Goal: Task Accomplishment & Management: Use online tool/utility

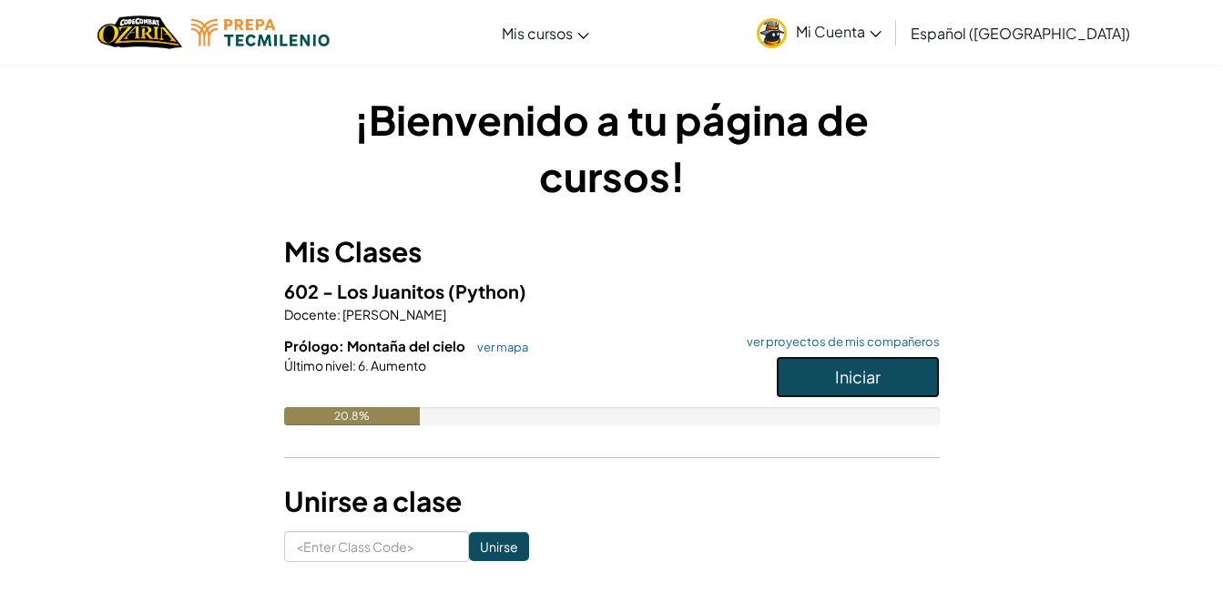
click at [904, 380] on button "Iniciar" at bounding box center [858, 377] width 164 height 42
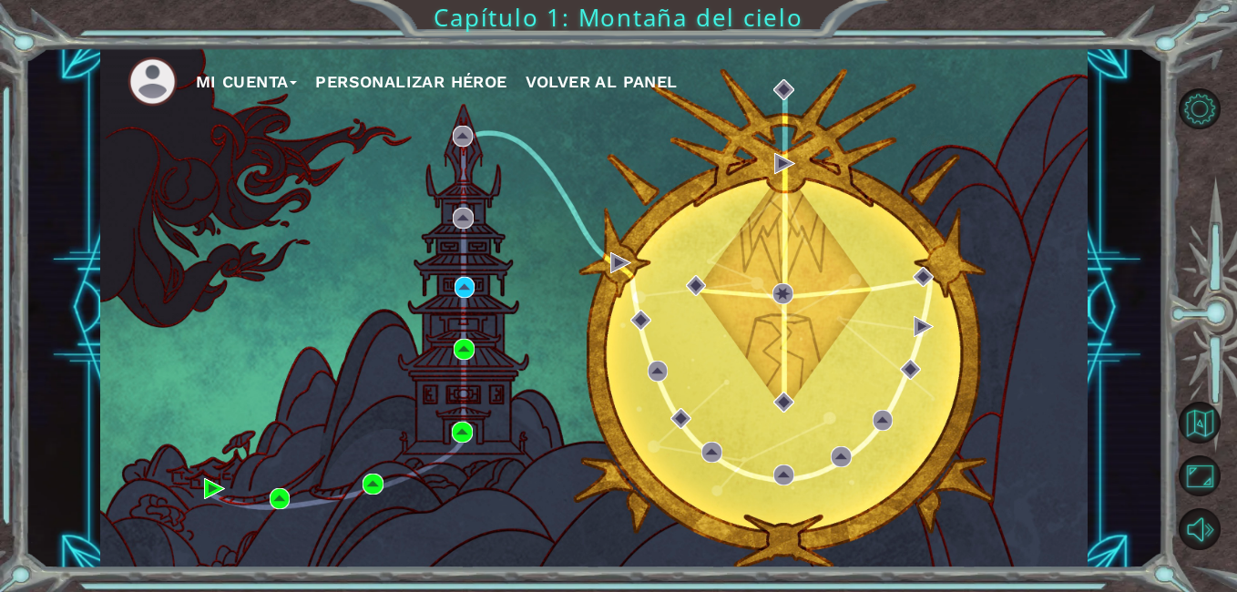
click at [597, 86] on span "Volver al panel" at bounding box center [602, 81] width 152 height 19
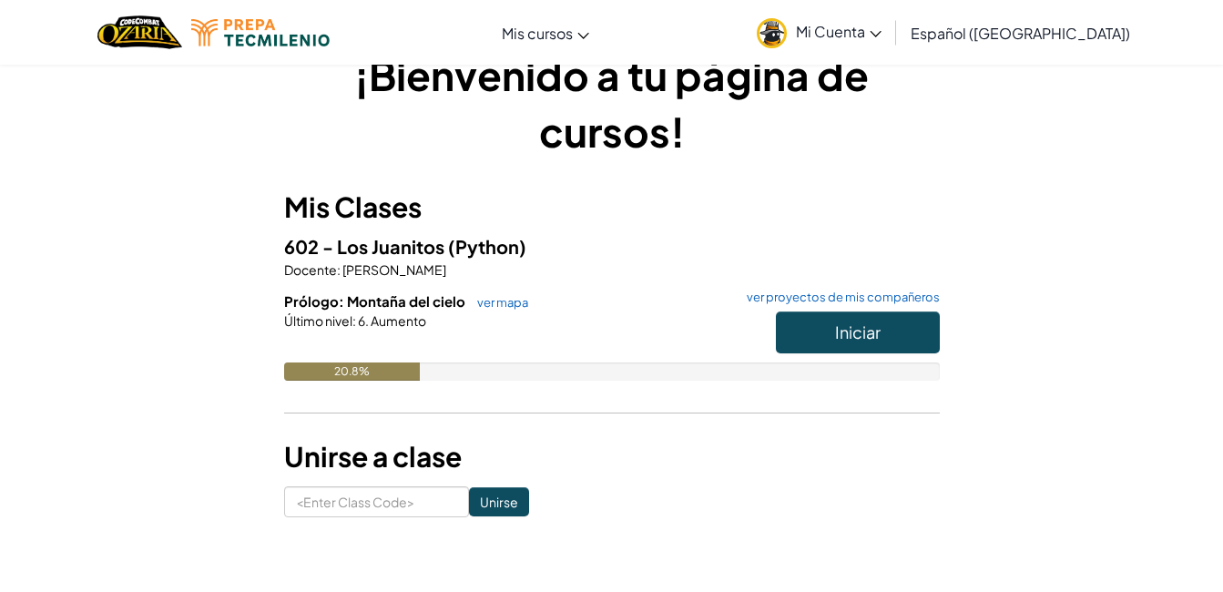
scroll to position [29, 0]
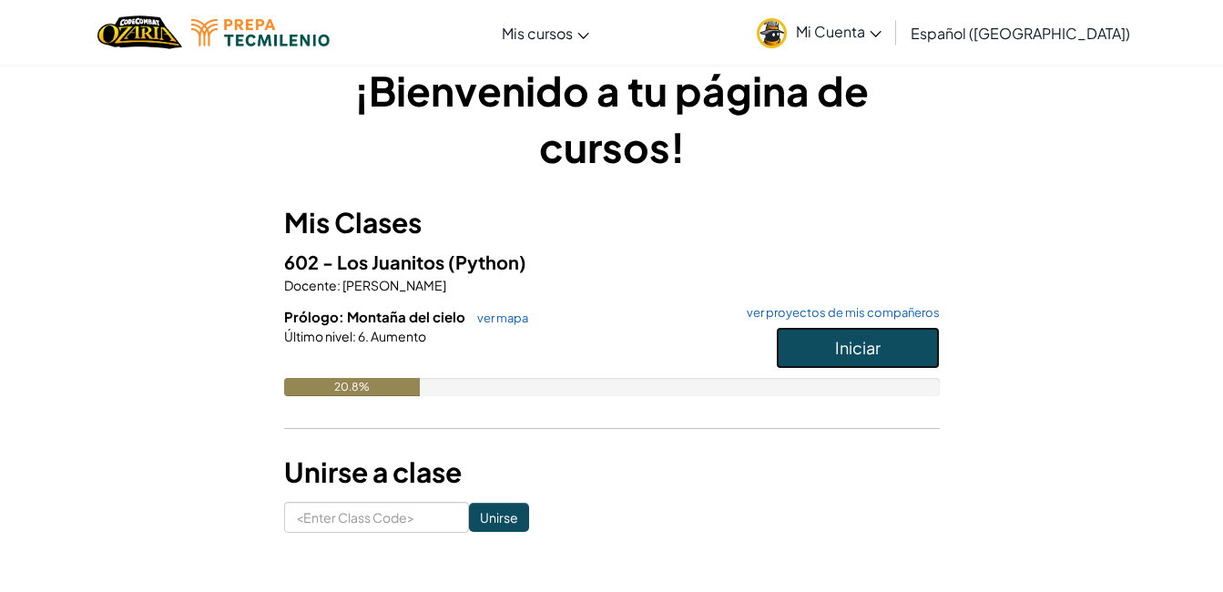
click at [801, 358] on button "Iniciar" at bounding box center [858, 348] width 164 height 42
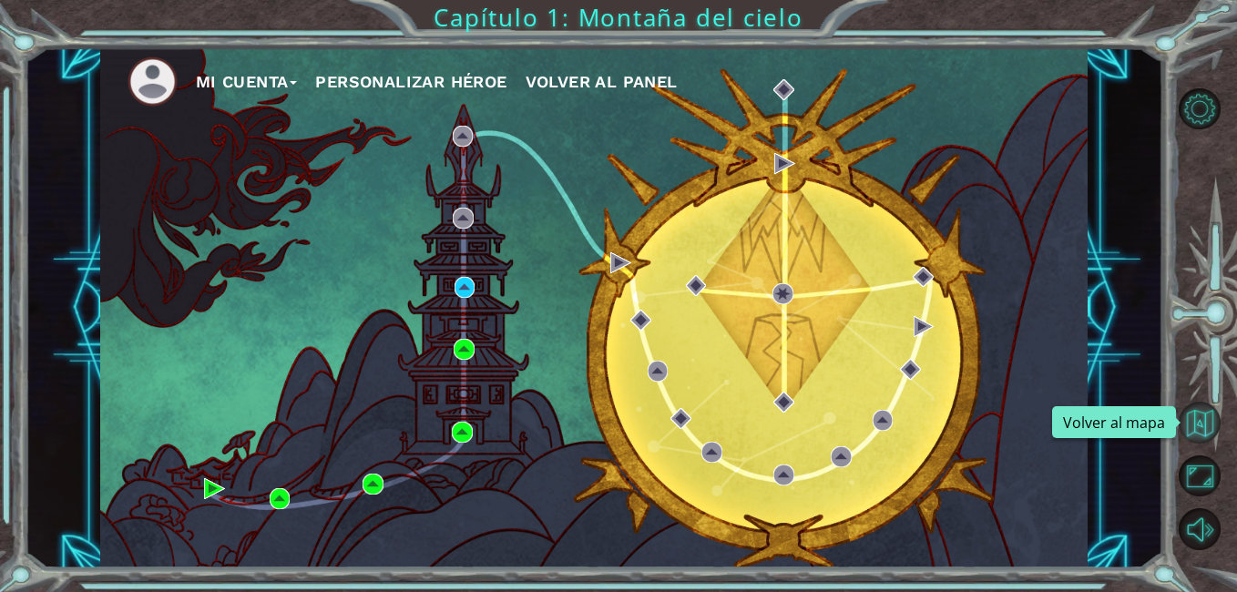
click at [1197, 425] on button "Volver al mapa" at bounding box center [1200, 423] width 42 height 42
drag, startPoint x: 1240, startPoint y: 309, endPoint x: 1234, endPoint y: 459, distance: 150.4
click at [1234, 459] on div at bounding box center [1209, 319] width 56 height 474
click at [590, 198] on div "Mi Cuenta Personalizar héroe Volver al panel" at bounding box center [593, 307] width 987 height 521
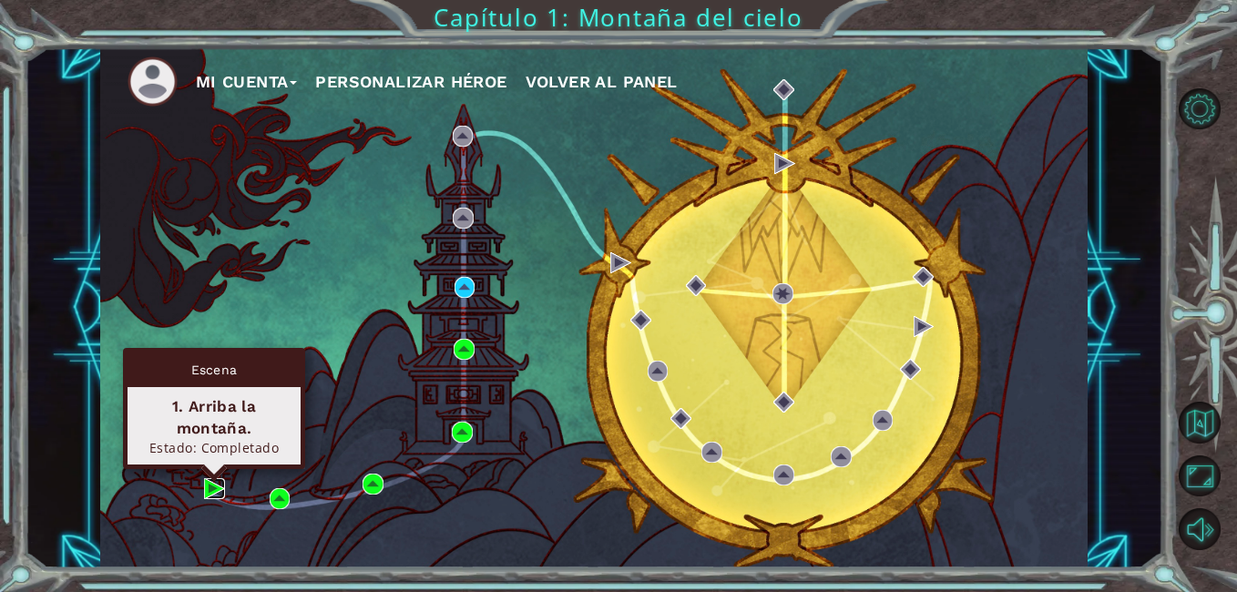
click at [208, 487] on img at bounding box center [214, 488] width 21 height 21
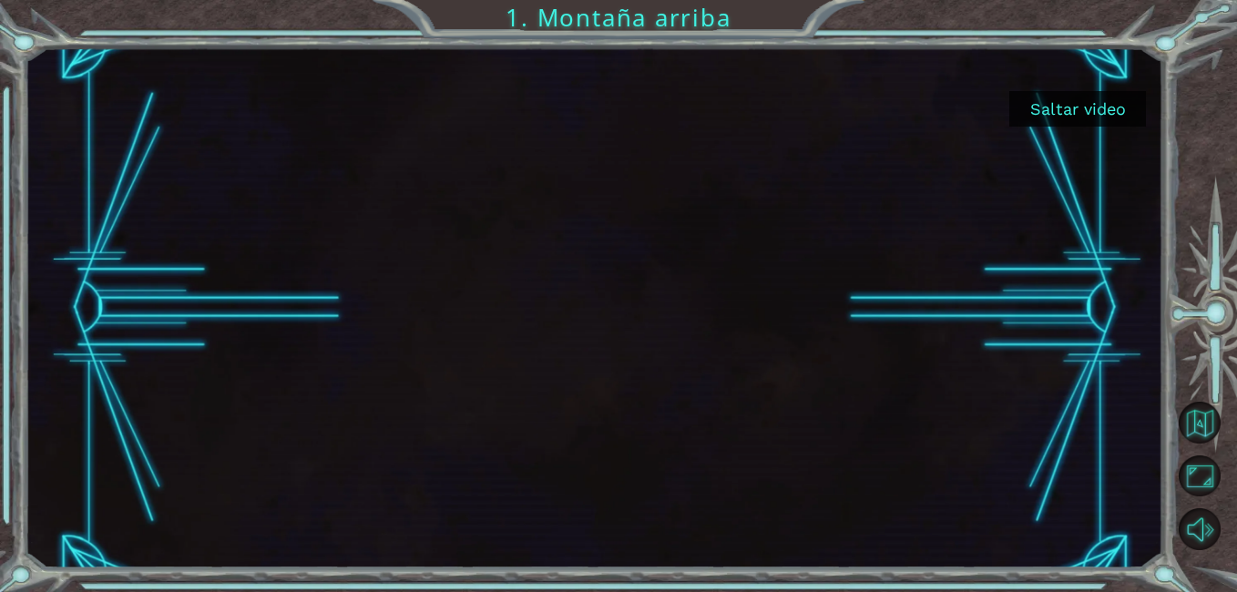
click at [1077, 113] on button "Saltar video" at bounding box center [1077, 109] width 137 height 36
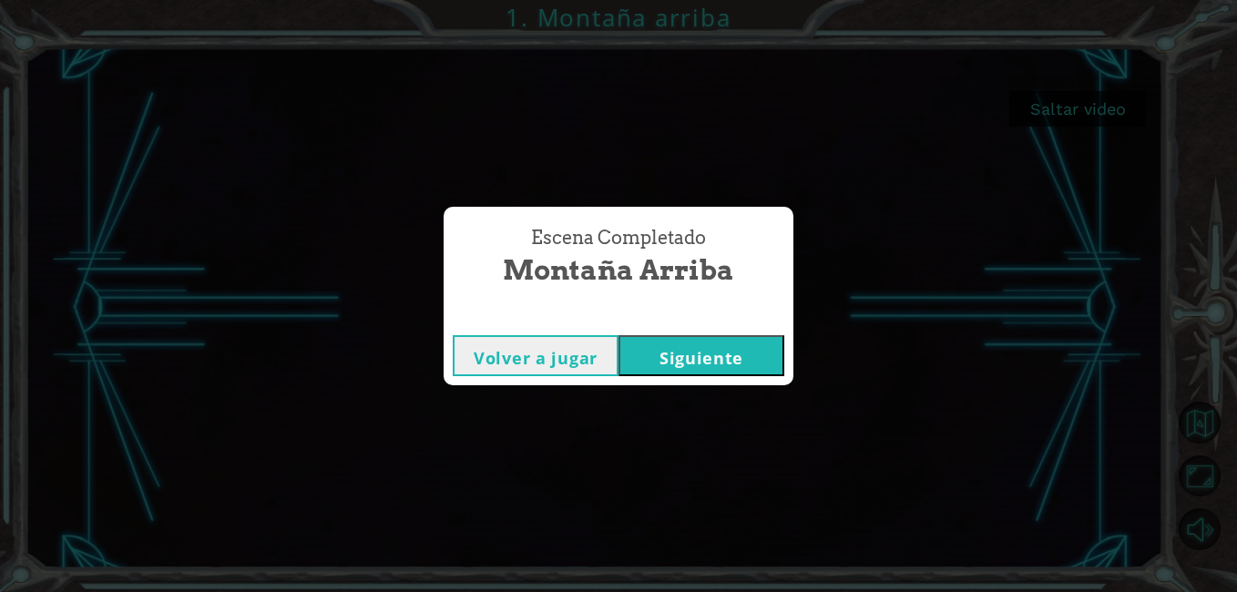
click at [1118, 151] on div "Escena Completado Montaña arriba Volver a jugar [GEOGRAPHIC_DATA]" at bounding box center [618, 296] width 1237 height 592
click at [1221, 392] on div "Escena Completado Montaña arriba Volver a jugar [GEOGRAPHIC_DATA]" at bounding box center [618, 296] width 1237 height 592
click at [667, 351] on button "Siguiente" at bounding box center [701, 355] width 166 height 41
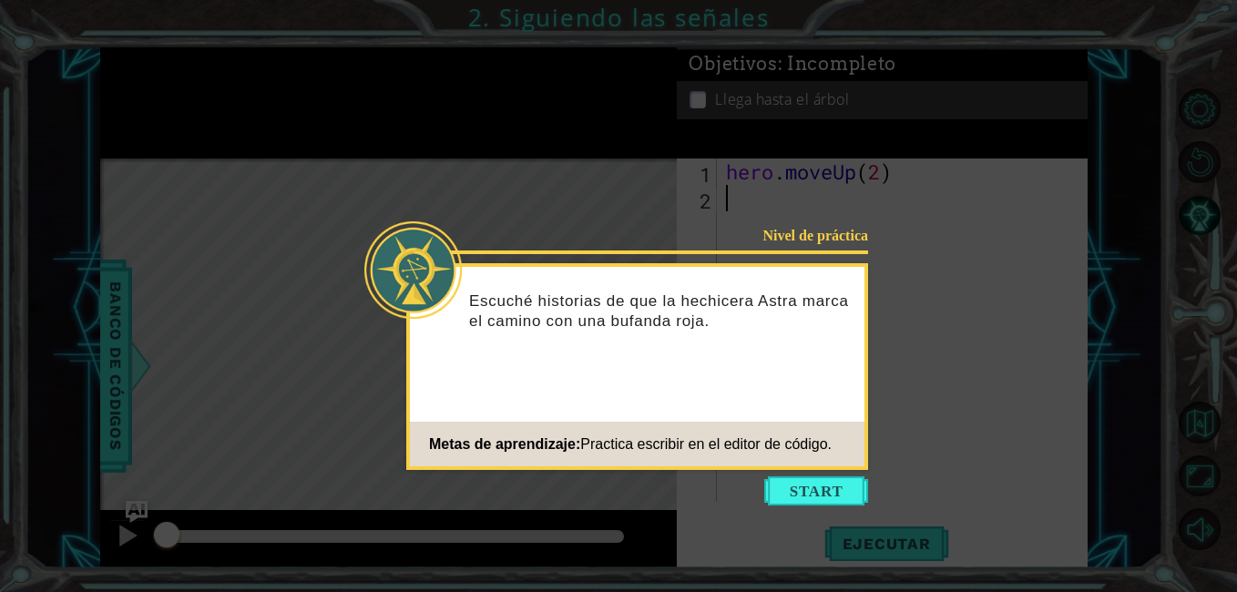
click at [794, 494] on button "Start" at bounding box center [816, 490] width 104 height 29
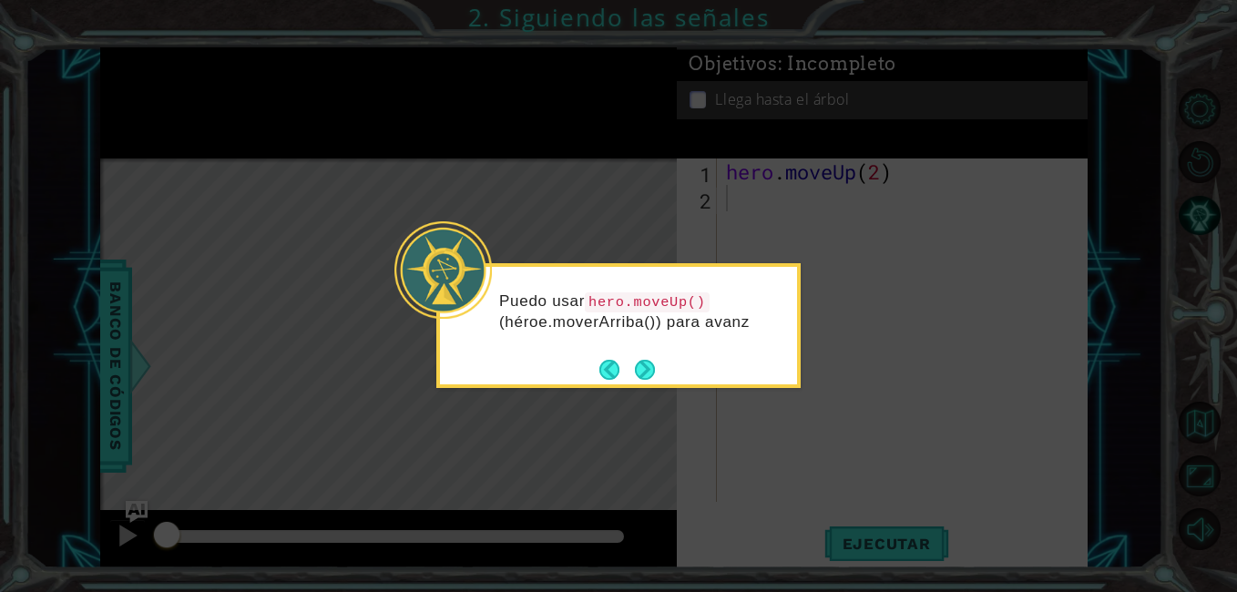
click at [639, 367] on button "Next" at bounding box center [645, 370] width 20 height 20
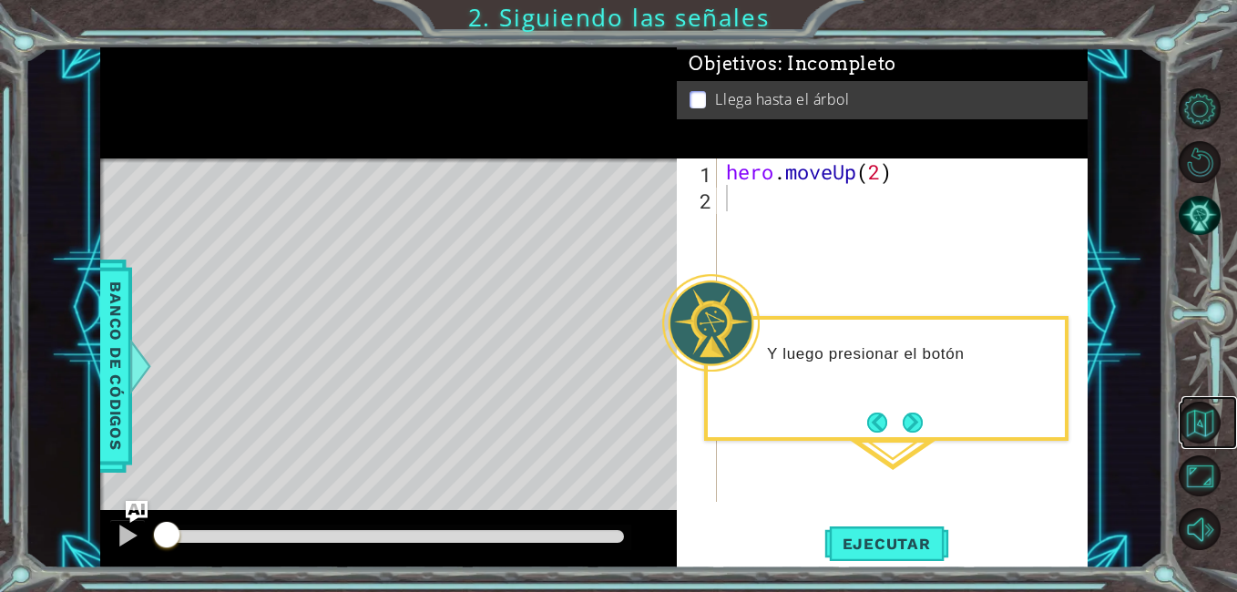
click at [1222, 421] on link at bounding box center [1209, 423] width 56 height 54
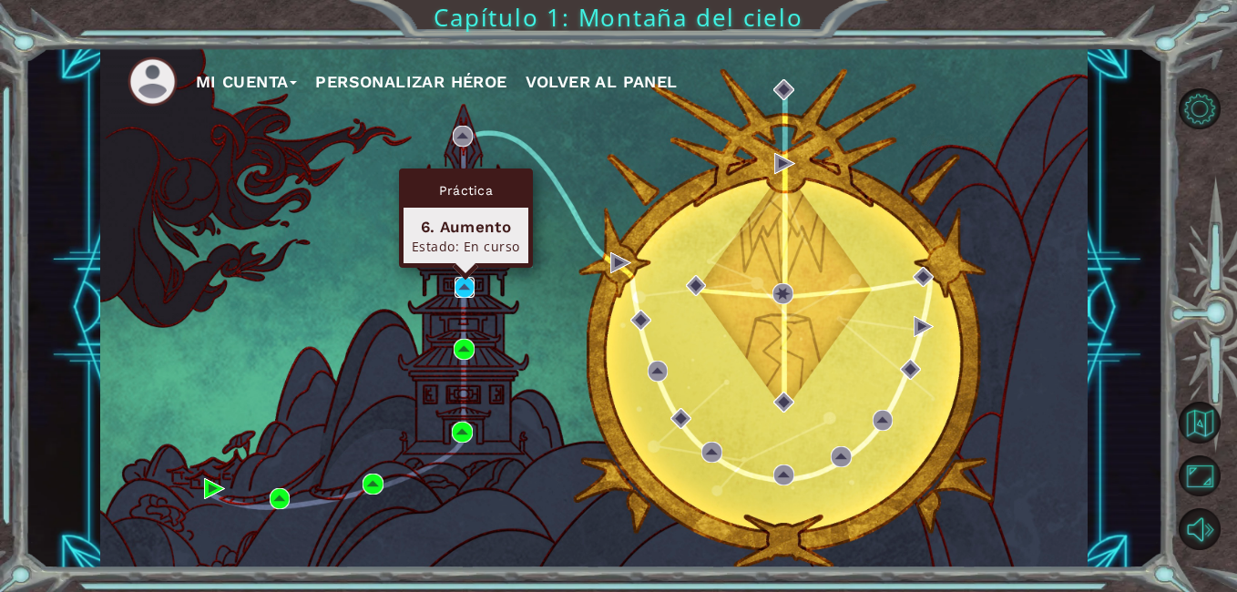
click at [465, 283] on img at bounding box center [464, 287] width 21 height 21
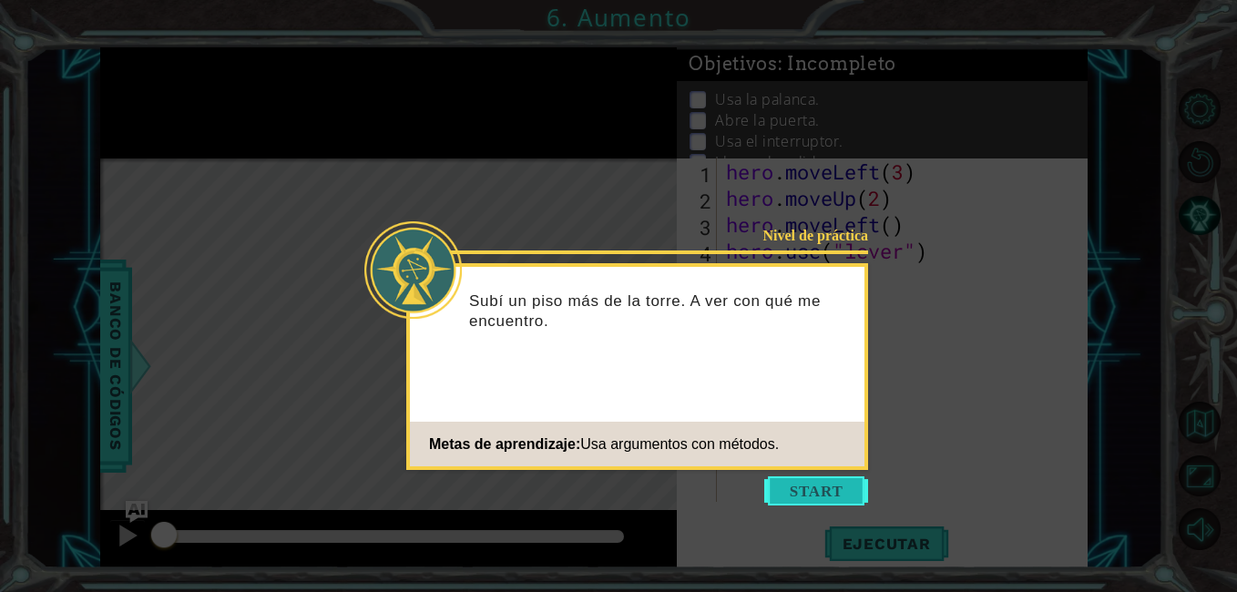
click at [812, 493] on button "Start" at bounding box center [816, 490] width 104 height 29
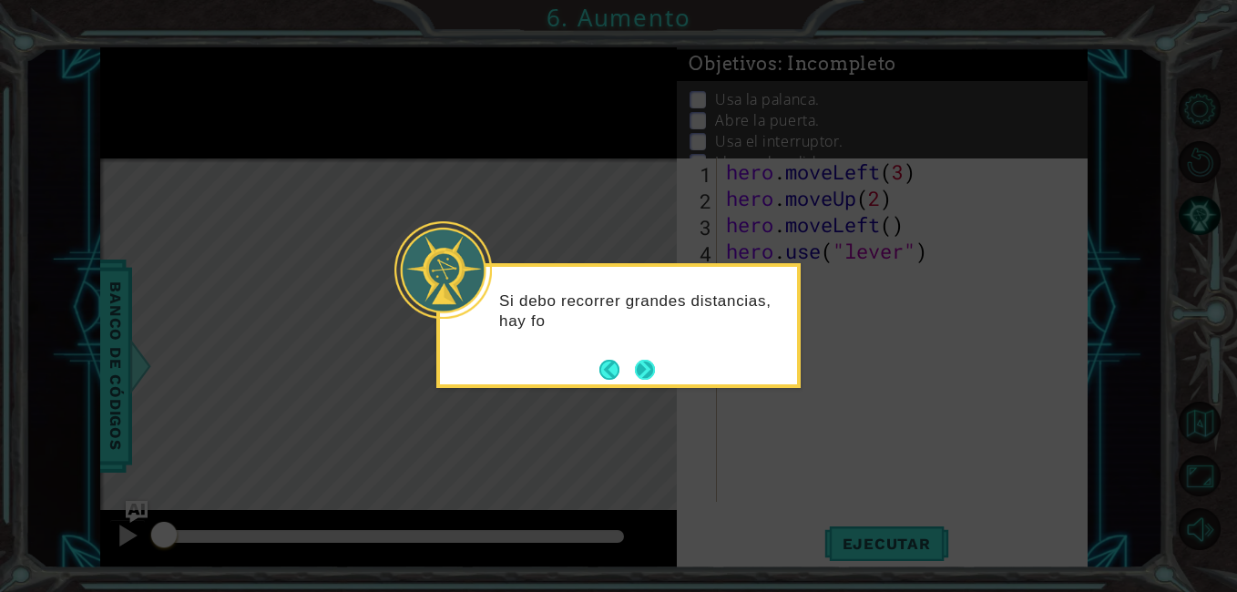
click at [644, 367] on button "Next" at bounding box center [645, 370] width 20 height 20
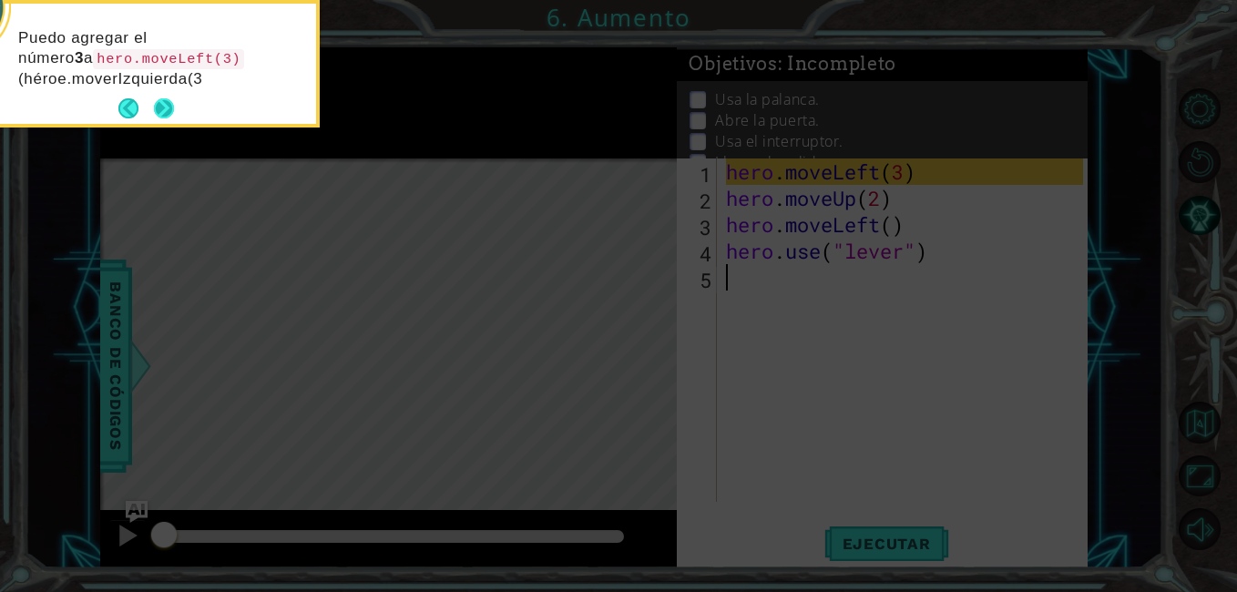
click at [157, 106] on button "Next" at bounding box center [164, 108] width 20 height 20
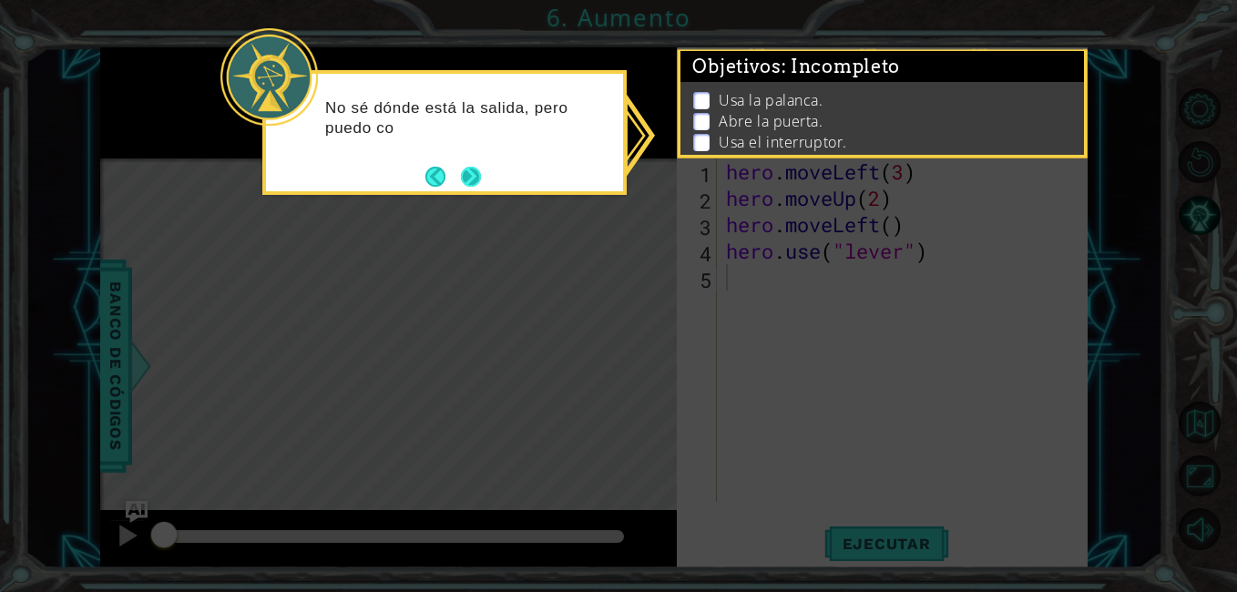
click at [480, 168] on button "Next" at bounding box center [471, 177] width 20 height 20
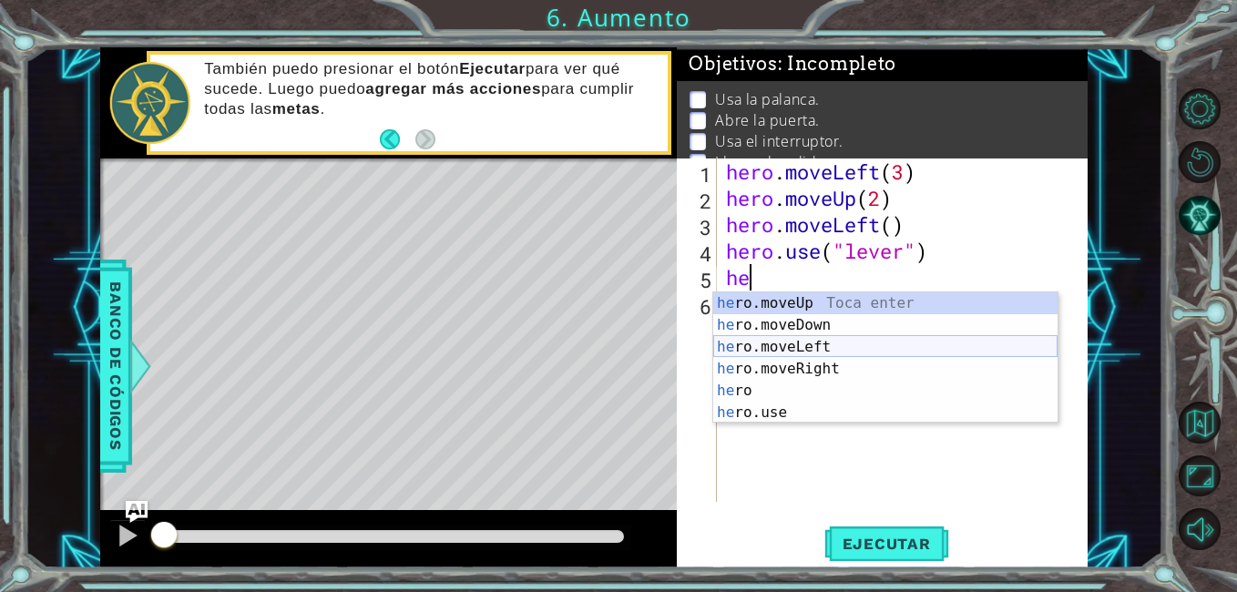
click at [784, 347] on div "he ro.moveUp Toca enter he ro.moveDown Toca enter he ro.moveLeft Toca enter he …" at bounding box center [885, 379] width 344 height 175
type textarea "hero.moveLeft(1)"
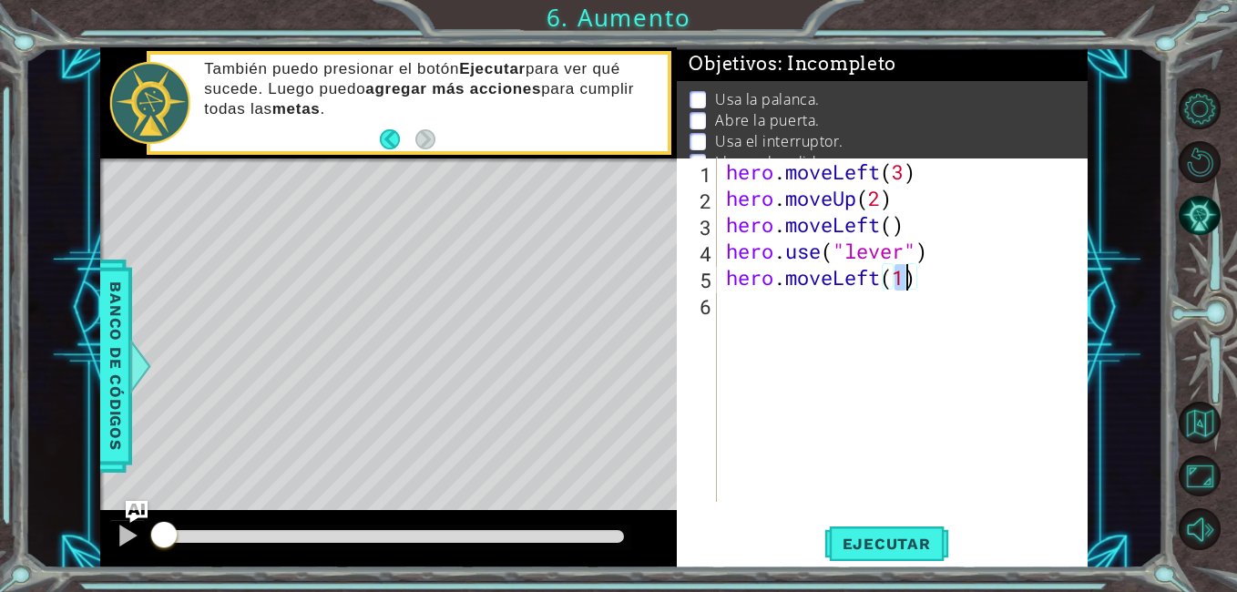
click at [781, 313] on div "hero . moveLeft ( 3 ) hero . moveUp ( 2 ) hero . moveLeft ( ) hero . use ( "lev…" at bounding box center [907, 356] width 370 height 396
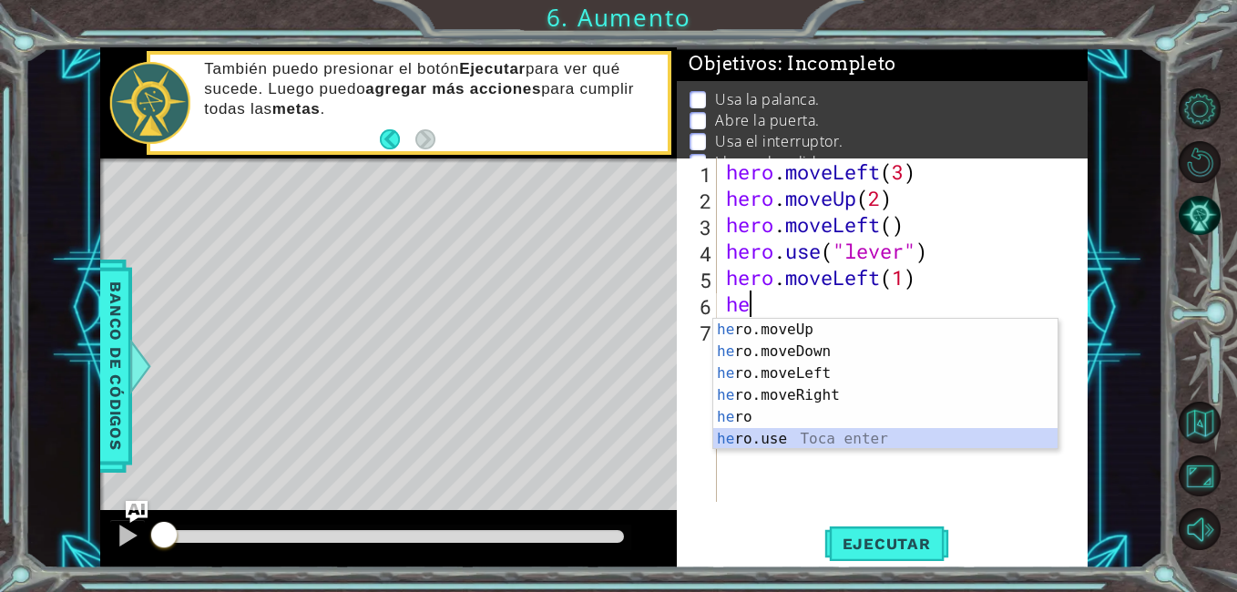
click at [793, 444] on div "he ro.moveUp Toca enter he ro.moveDown Toca enter he ro.moveLeft Toca enter he …" at bounding box center [885, 406] width 344 height 175
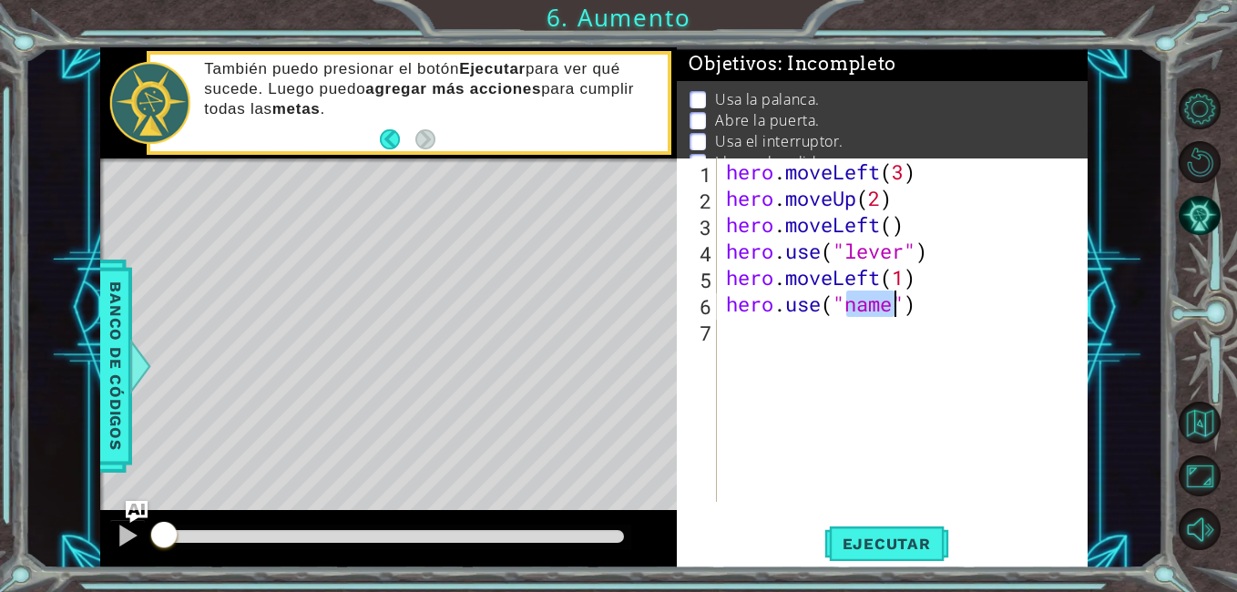
scroll to position [0, 6]
type textarea "hero.use("door")"
click at [801, 334] on div "hero . moveLeft ( 3 ) hero . moveUp ( 2 ) hero . moveLeft ( ) hero . use ( "lev…" at bounding box center [907, 356] width 370 height 396
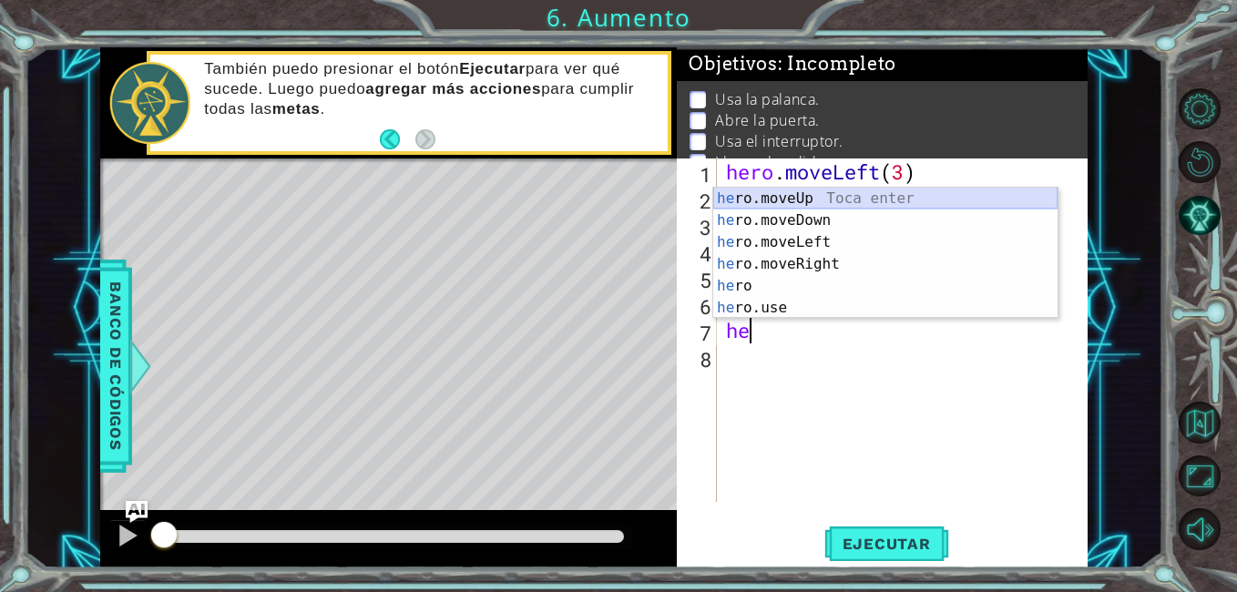
click at [797, 196] on div "he ro.moveUp Toca enter he ro.moveDown Toca enter he ro.moveLeft Toca enter he …" at bounding box center [885, 275] width 344 height 175
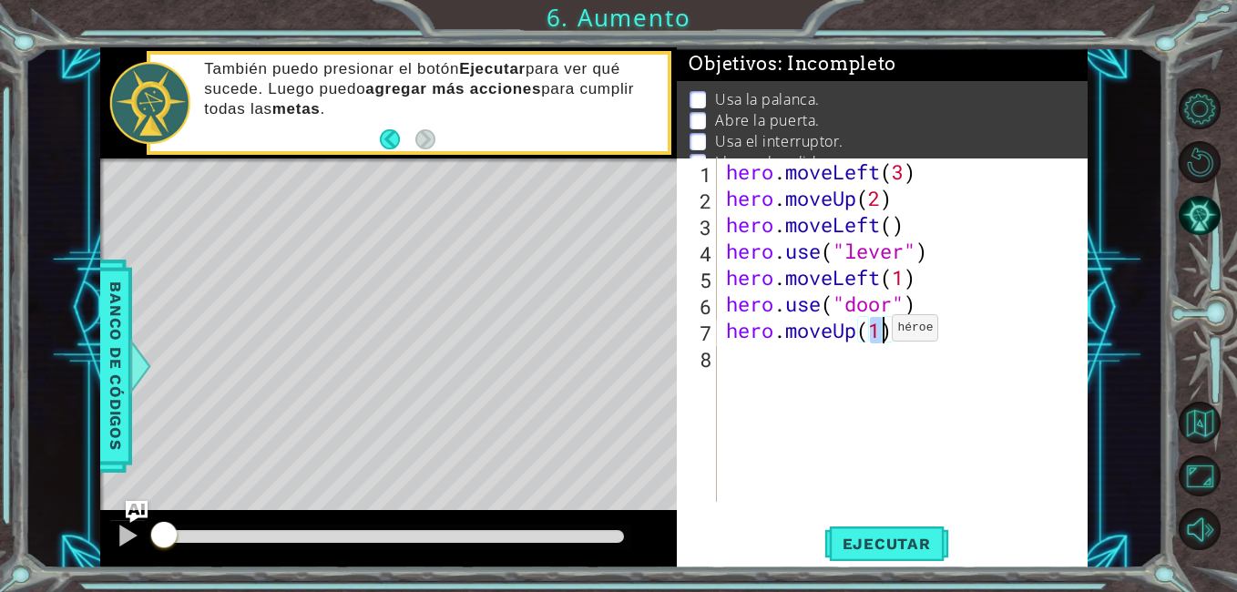
type textarea "hero.moveUp(2)"
click at [769, 359] on div "hero . moveLeft ( 3 ) hero . moveUp ( 2 ) hero . moveLeft ( ) hero . use ( "lev…" at bounding box center [907, 356] width 370 height 396
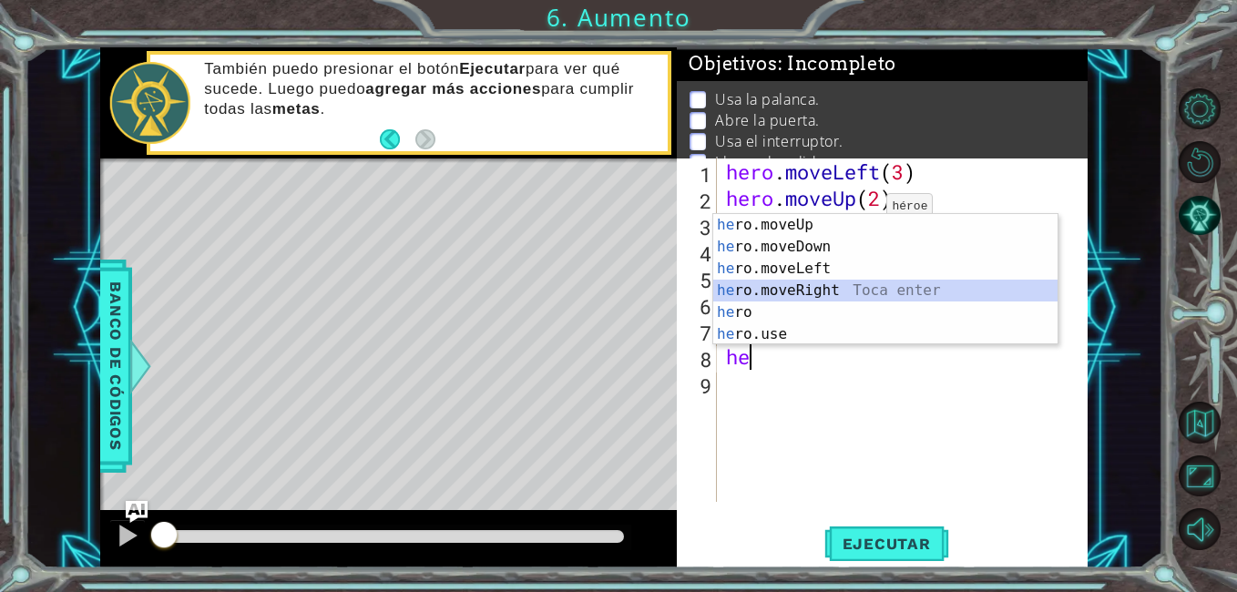
click at [827, 286] on div "he ro.moveUp Toca enter he ro.moveDown Toca enter he ro.moveLeft Toca enter he …" at bounding box center [885, 301] width 344 height 175
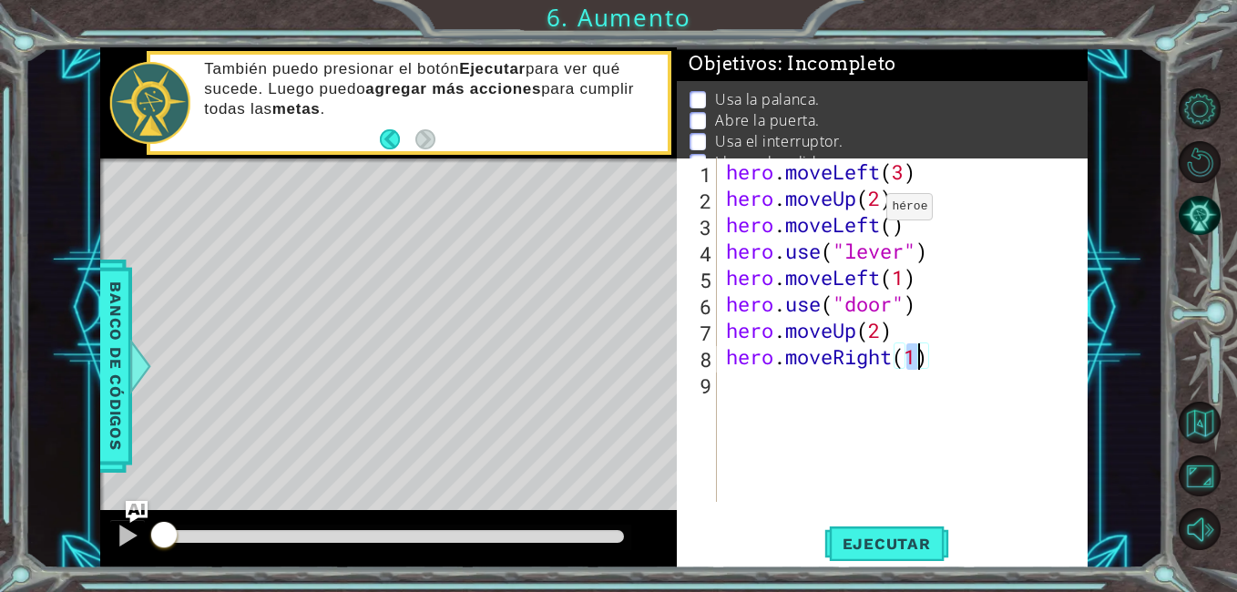
scroll to position [0, 8]
type textarea "hero.moveRight(3)"
click at [901, 543] on span "Ejecutar" at bounding box center [886, 544] width 125 height 18
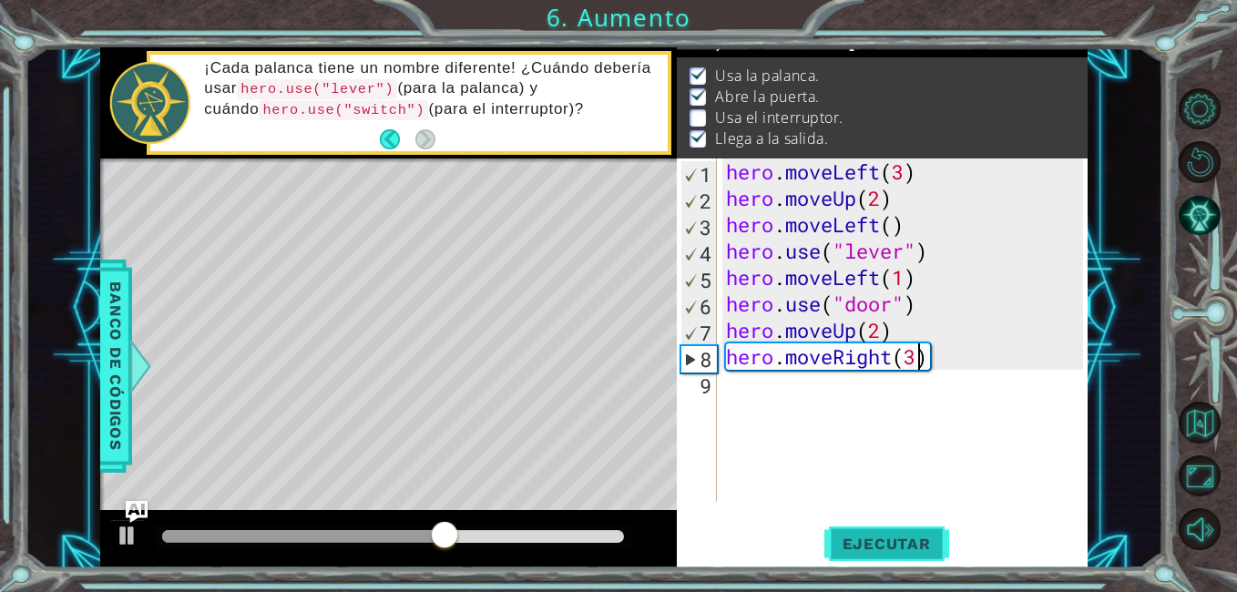
scroll to position [0, 0]
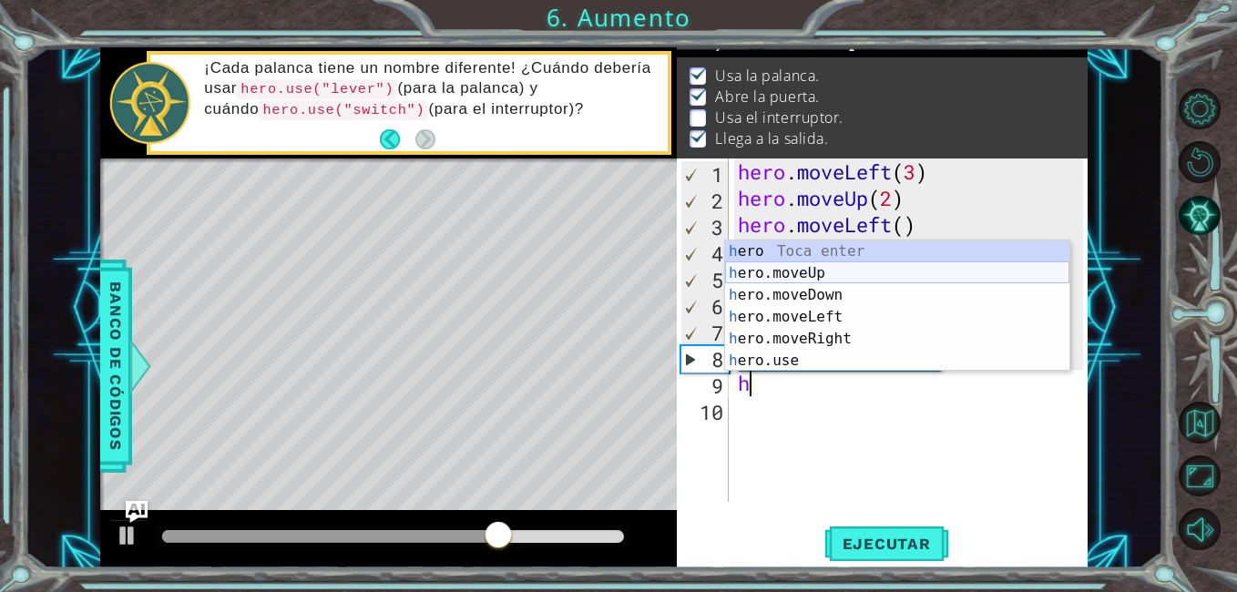
click at [818, 274] on div "h ero Toca enter h ero.moveUp Toca enter h ero.moveDown Toca enter h ero.moveLe…" at bounding box center [897, 327] width 344 height 175
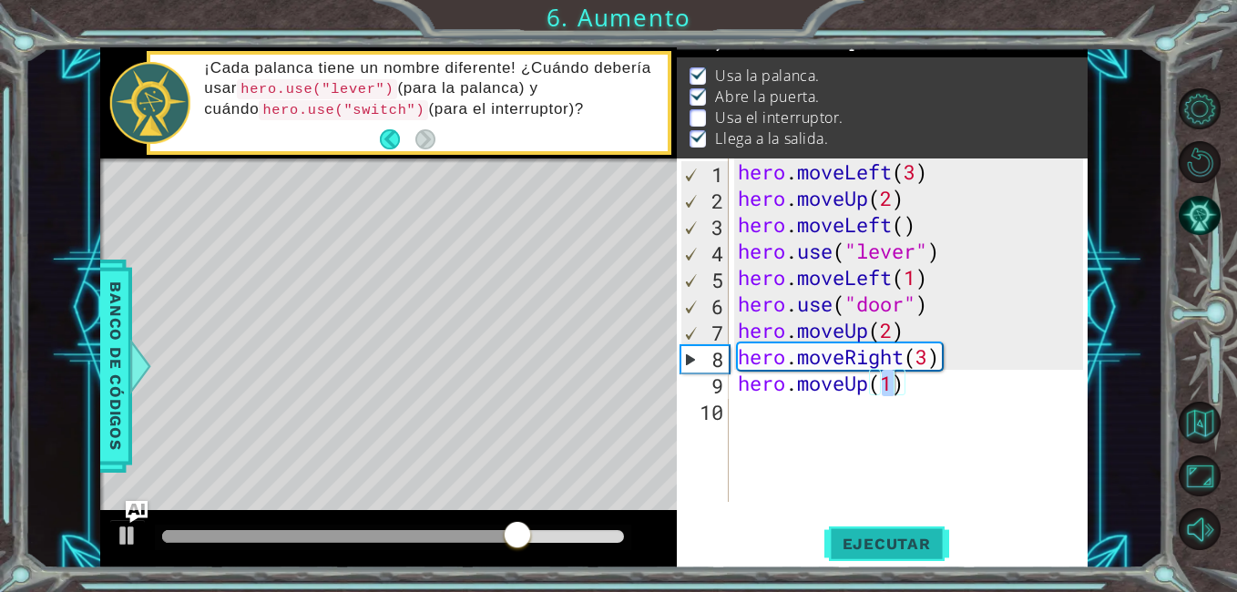
click at [882, 541] on span "Ejecutar" at bounding box center [886, 544] width 125 height 18
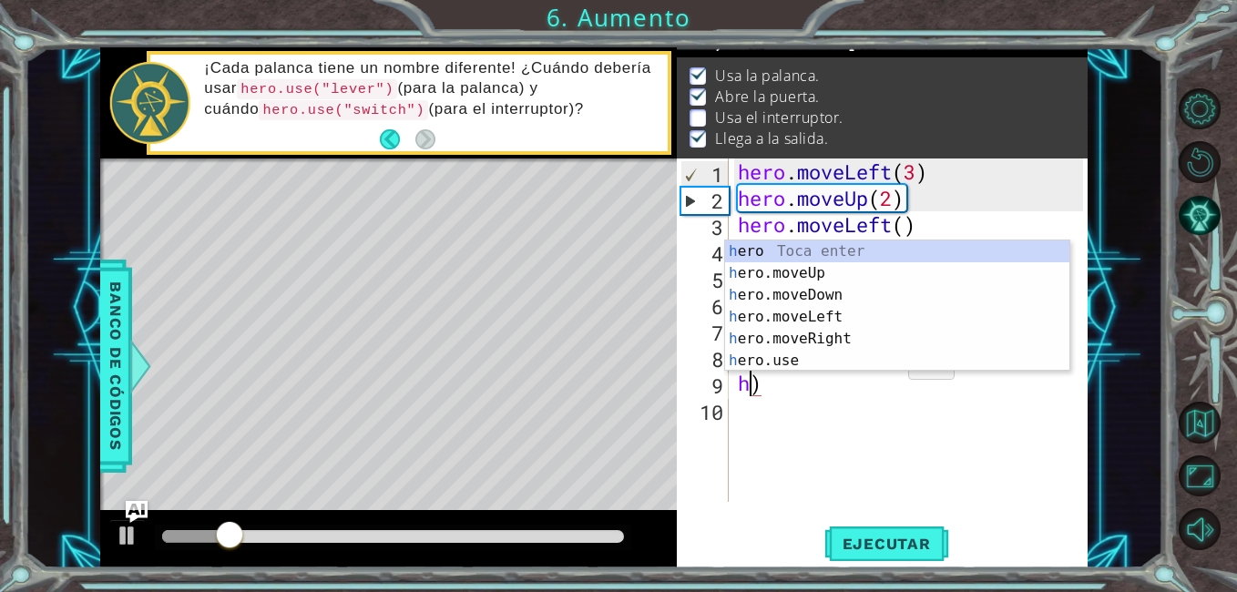
type textarea ")"
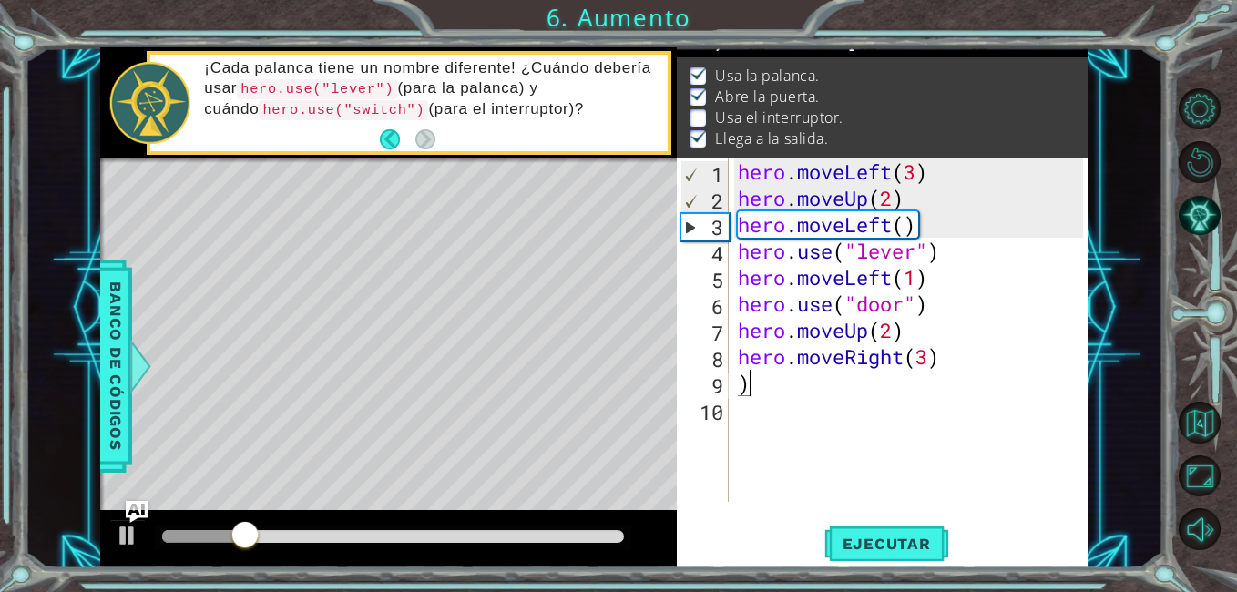
click at [841, 373] on div "hero . moveLeft ( 3 ) hero . moveUp ( 2 ) hero . moveLeft ( ) hero . use ( "lev…" at bounding box center [913, 356] width 359 height 396
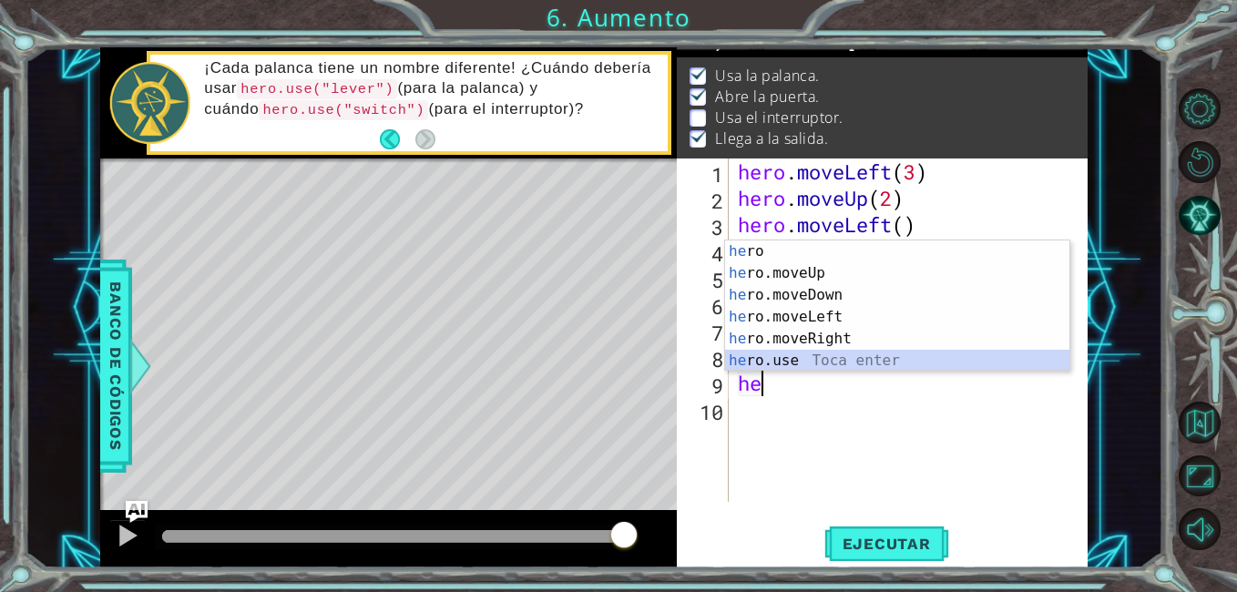
click at [788, 369] on div "he ro Toca enter he ro.moveUp Toca enter he ro.moveDown Toca enter he ro.moveLe…" at bounding box center [897, 327] width 344 height 175
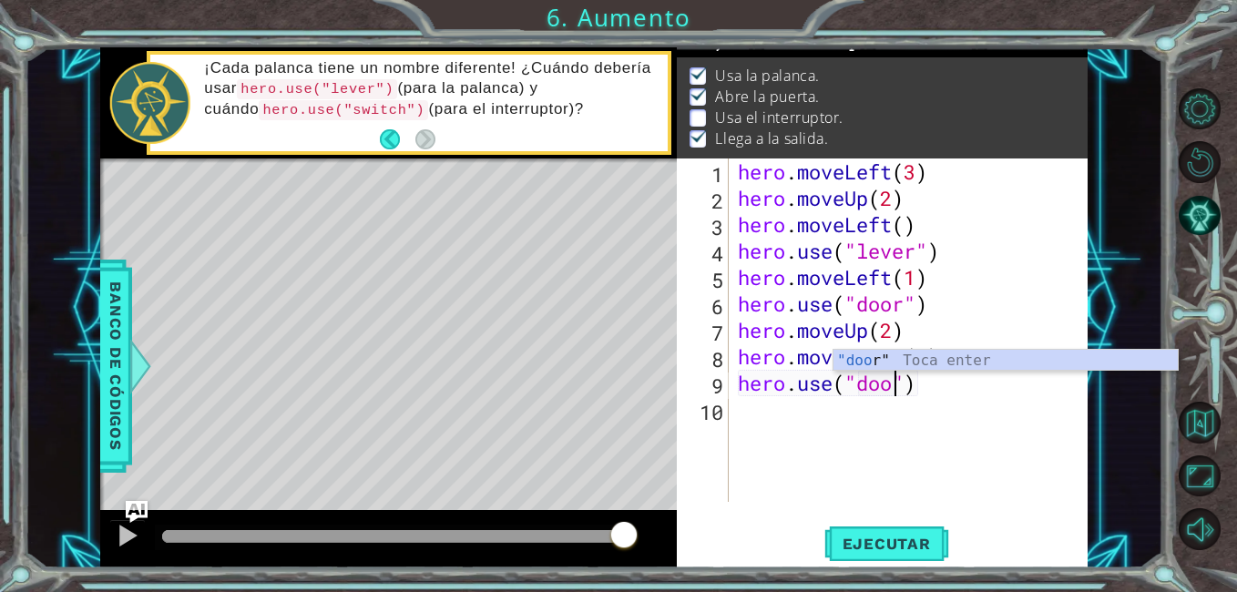
scroll to position [0, 8]
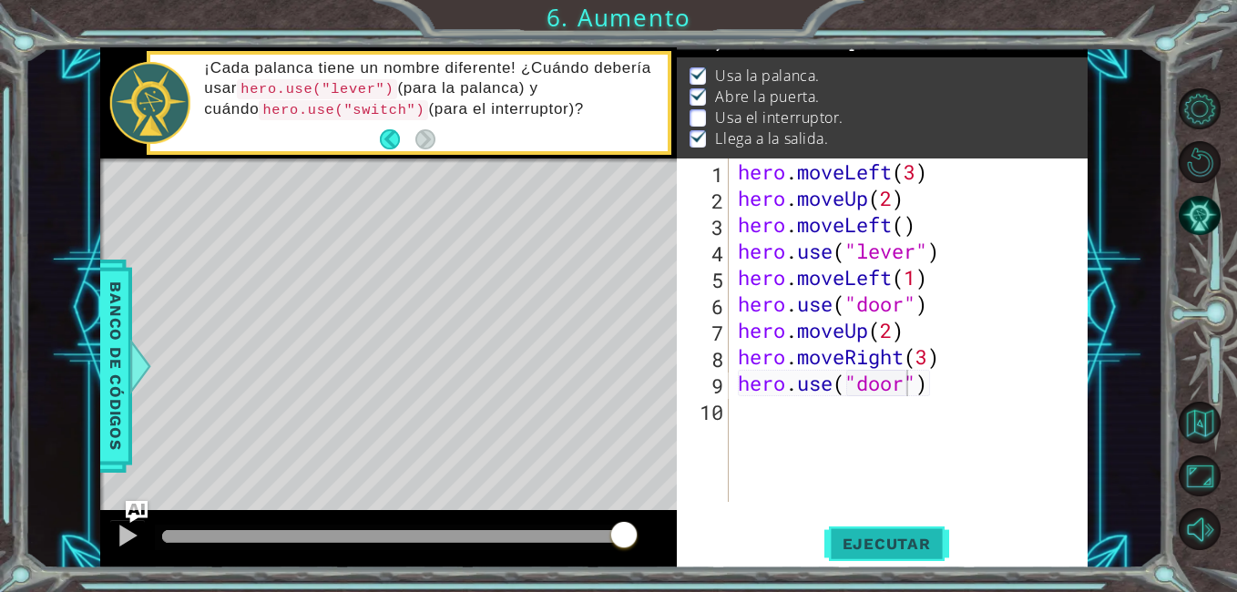
click at [883, 543] on span "Ejecutar" at bounding box center [886, 544] width 125 height 18
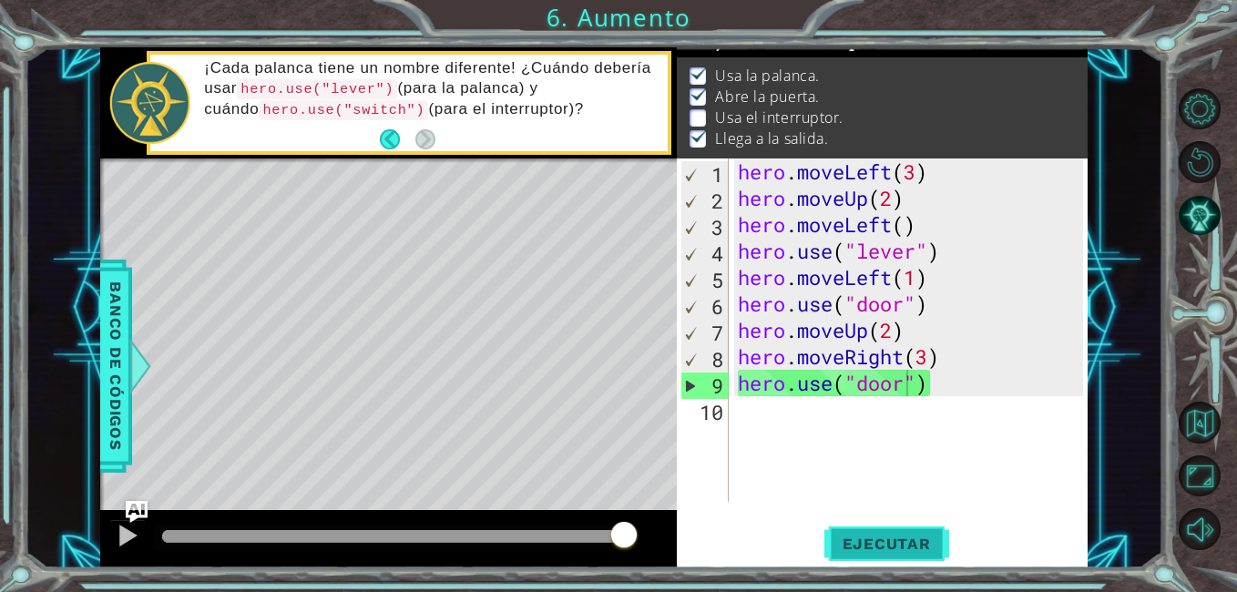
click at [868, 534] on button "Ejecutar" at bounding box center [886, 544] width 125 height 41
drag, startPoint x: 917, startPoint y: 385, endPoint x: 813, endPoint y: 387, distance: 103.8
click at [813, 387] on div "hero . moveLeft ( 3 ) hero . moveUp ( 2 ) hero . moveLeft ( ) hero . use ( "lev…" at bounding box center [913, 356] width 359 height 396
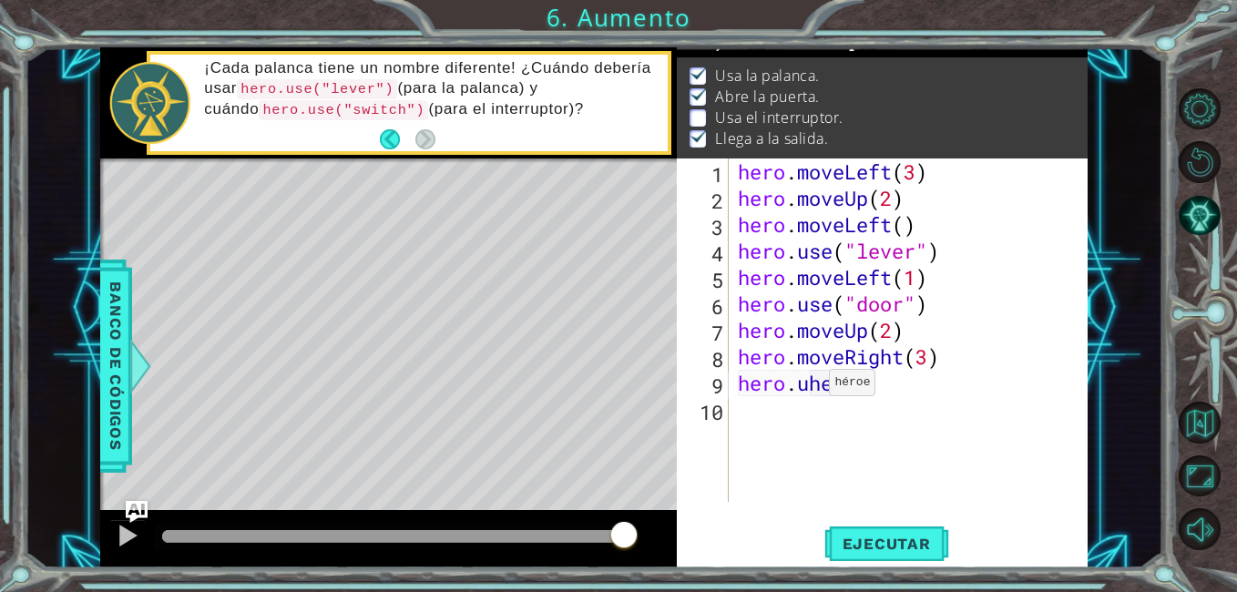
type textarea "hero.[PERSON_NAME])"
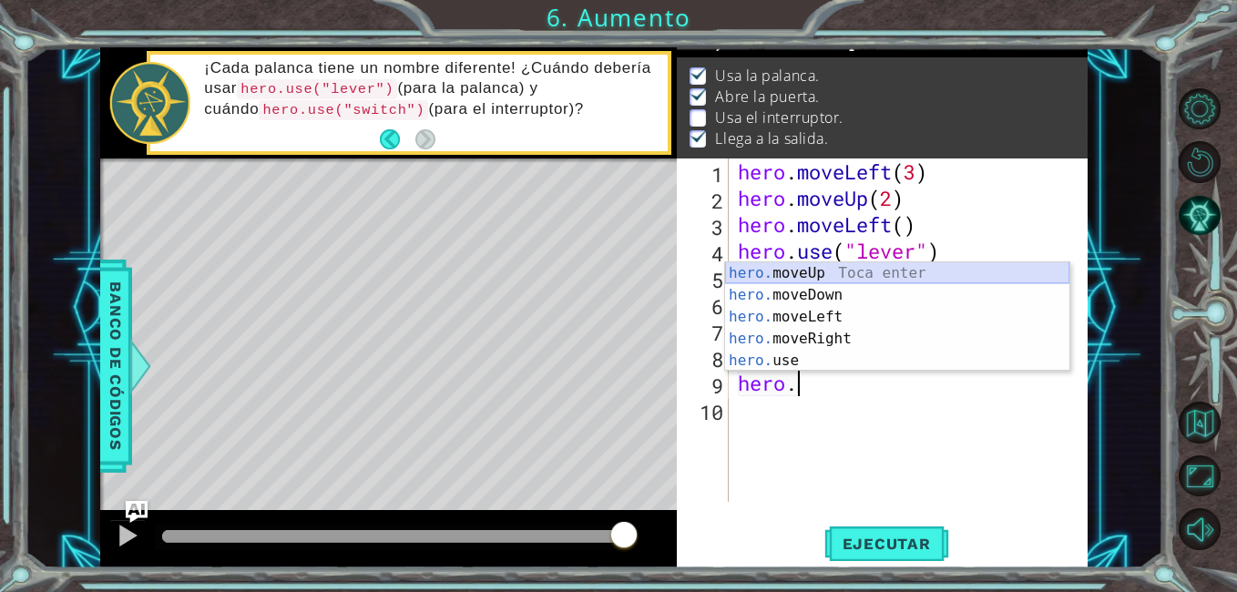
click at [789, 267] on div "hero. moveUp Toca enter hero. moveDown Toca enter hero. moveLeft Toca enter her…" at bounding box center [897, 338] width 344 height 153
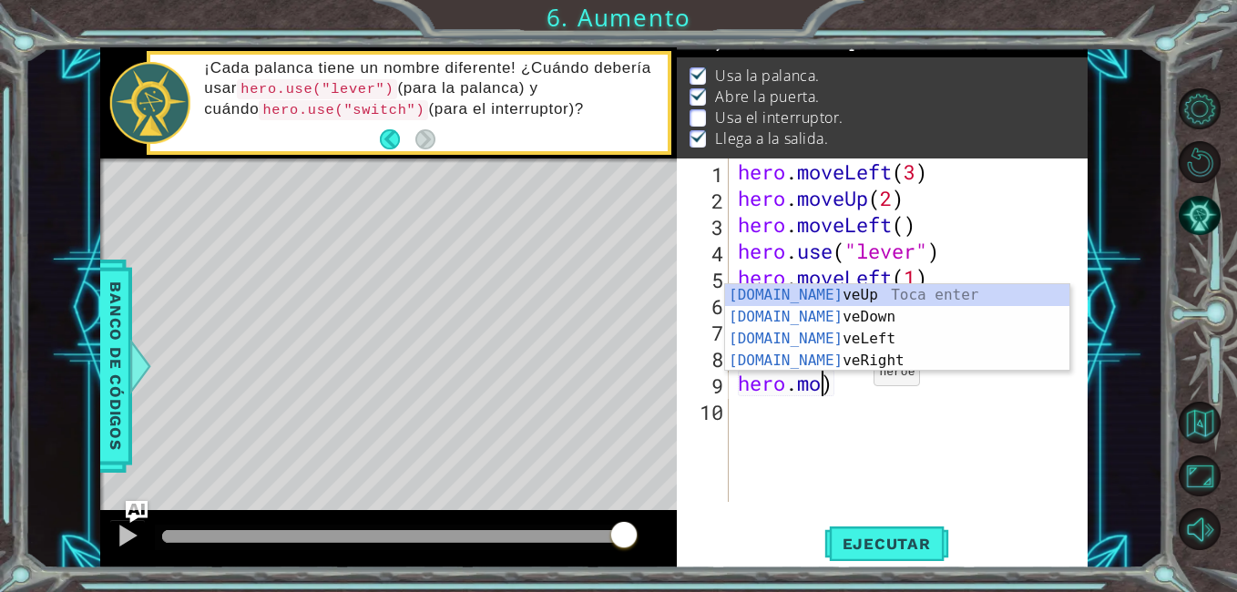
type textarea ")"
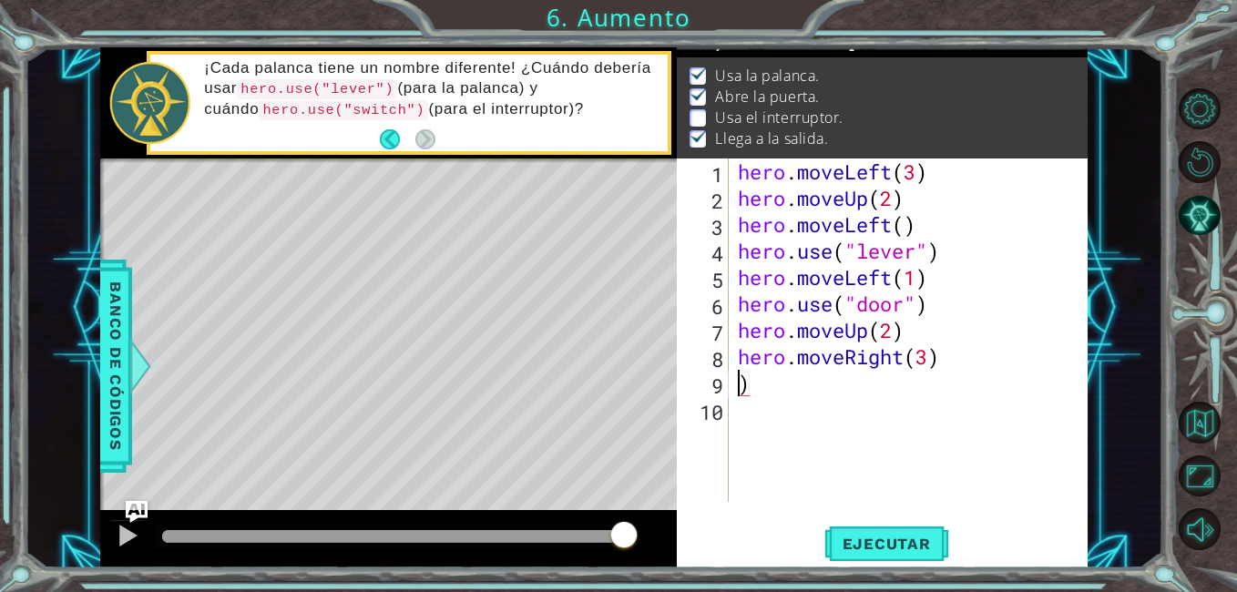
click at [806, 397] on div "hero . moveLeft ( 3 ) hero . moveUp ( 2 ) hero . moveLeft ( ) hero . use ( "lev…" at bounding box center [913, 356] width 359 height 396
drag, startPoint x: 764, startPoint y: 381, endPoint x: 745, endPoint y: 383, distance: 19.2
click at [745, 383] on div "hero . moveLeft ( 3 ) hero . moveUp ( 2 ) hero . moveLeft ( ) hero . use ( "lev…" at bounding box center [913, 356] width 359 height 396
type textarea ")"
click at [930, 358] on div "hero . moveLeft ( 3 ) hero . moveUp ( 2 ) hero . moveLeft ( ) hero . use ( "lev…" at bounding box center [913, 356] width 359 height 396
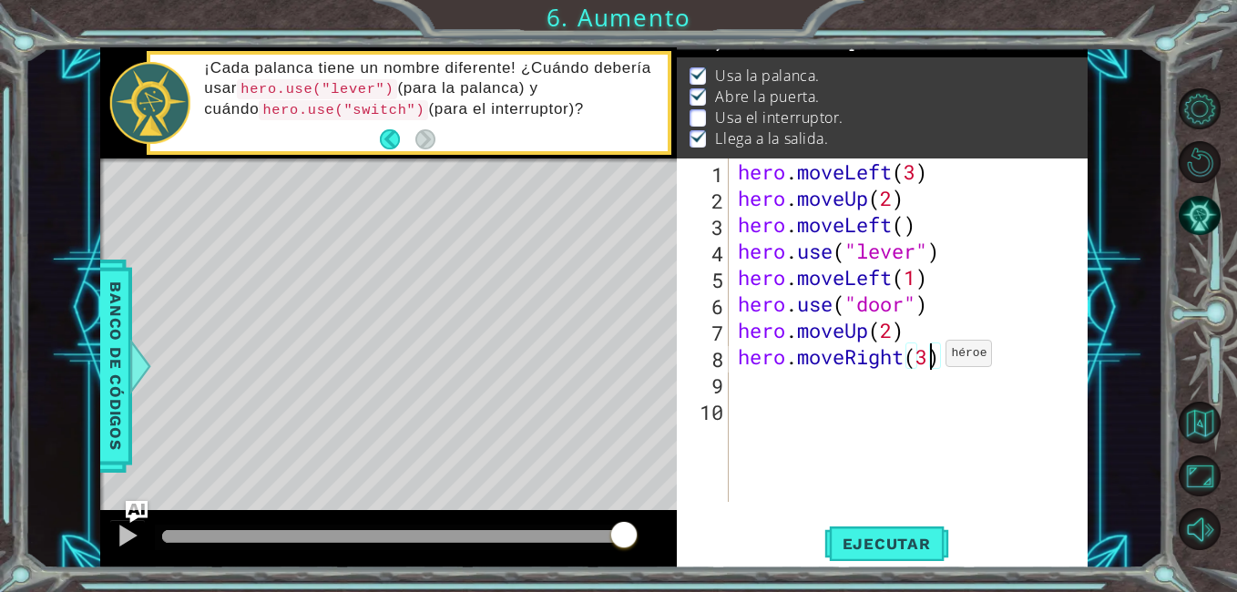
type textarea "hero.moveRight(2)"
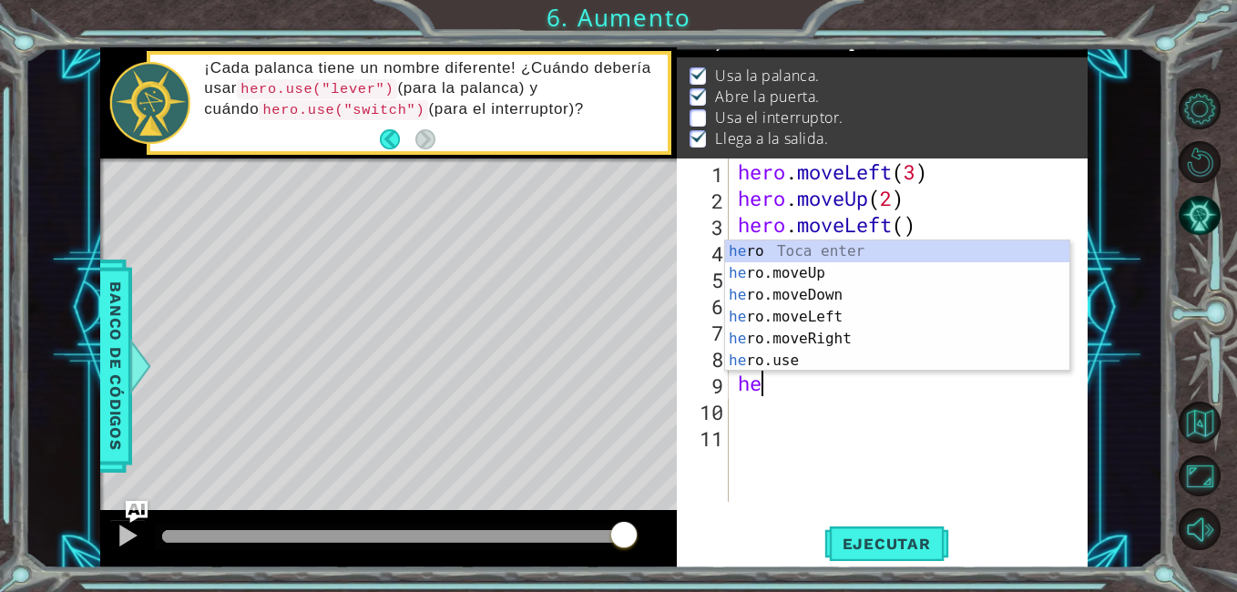
scroll to position [0, 1]
click at [791, 362] on div "her o Toca enter her o.moveUp Toca enter her o.moveDown Toca enter her o.moveLe…" at bounding box center [897, 327] width 344 height 175
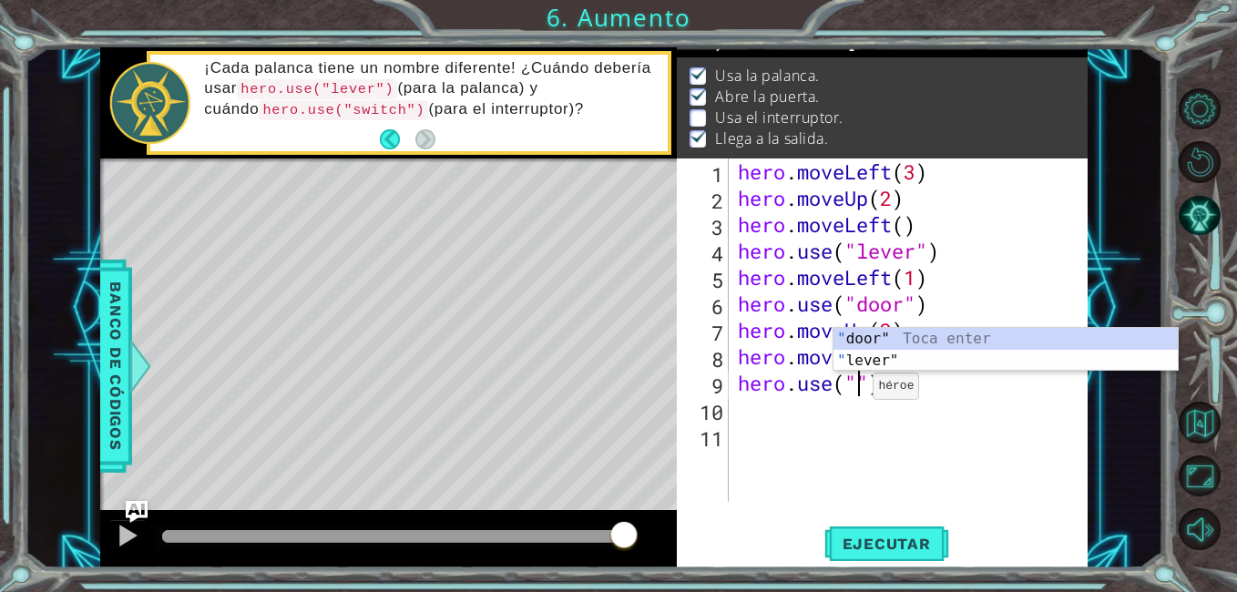
scroll to position [0, 6]
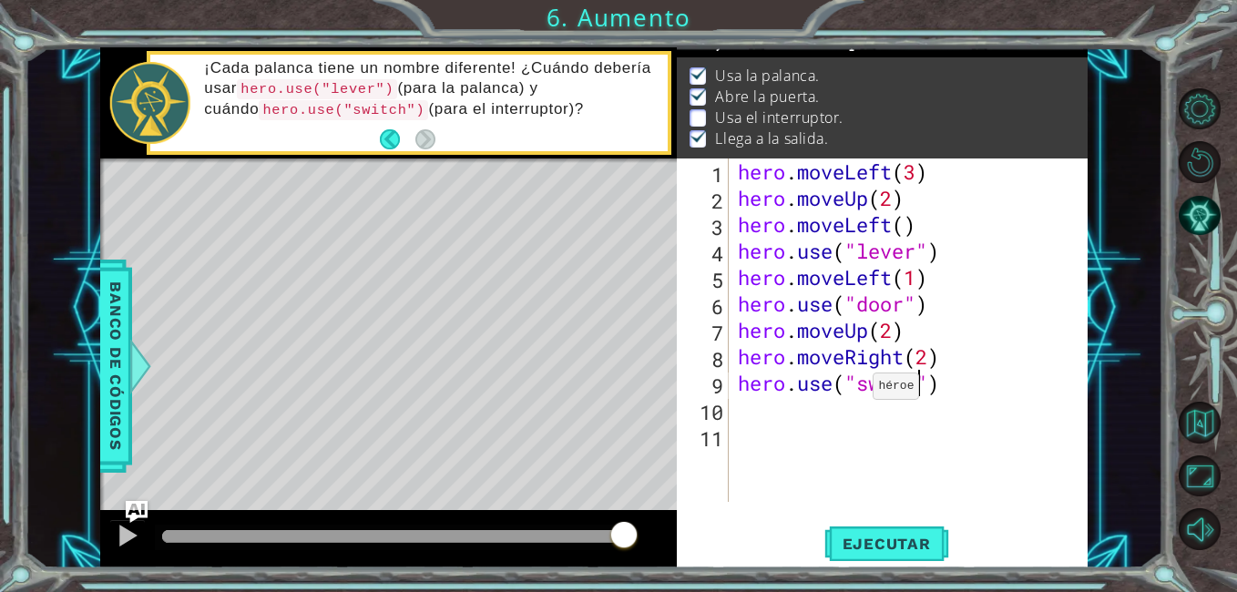
type textarea "hero.use("switch")"
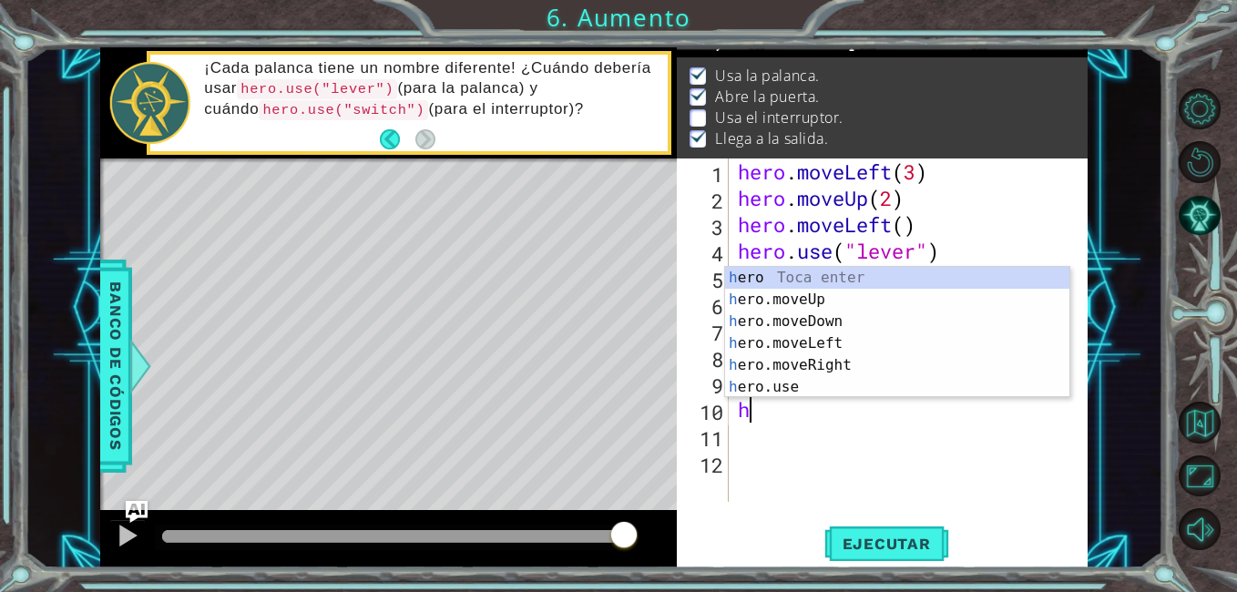
scroll to position [0, 1]
click at [807, 302] on div "her o Toca enter her o.moveUp Toca enter her o.moveDown Toca enter her o.moveLe…" at bounding box center [897, 354] width 344 height 175
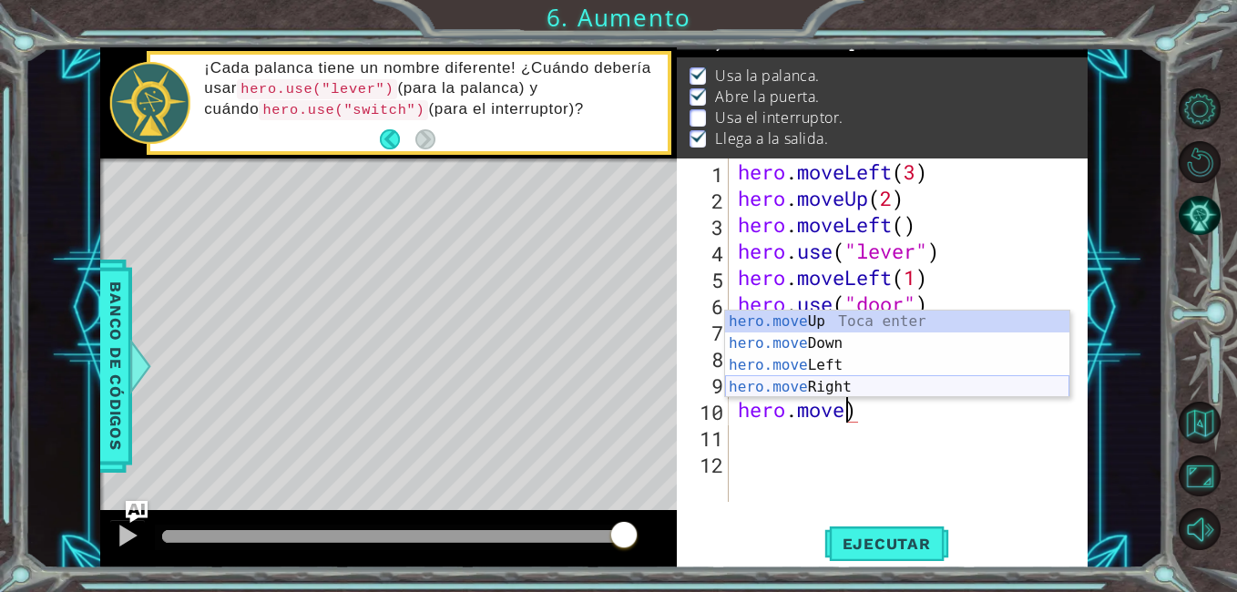
click at [864, 387] on div "hero.move Up Toca enter hero.move Down Toca enter hero.move Left Toca enter her…" at bounding box center [897, 376] width 344 height 131
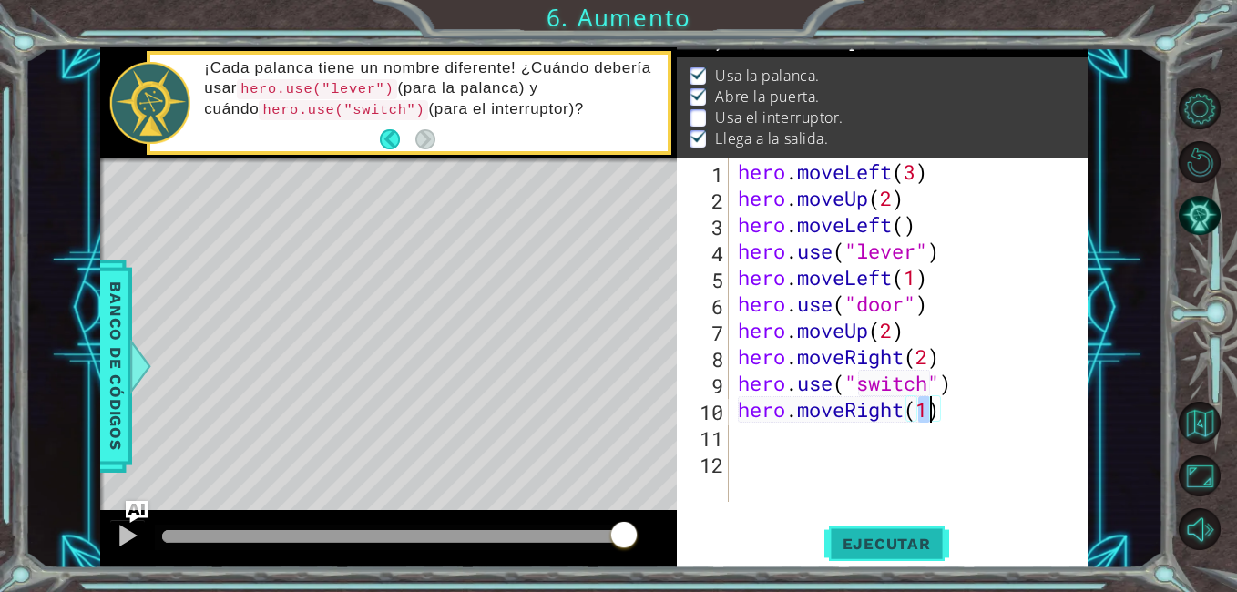
type textarea "hero.moveRight(1)"
click at [893, 541] on span "Ejecutar" at bounding box center [886, 544] width 125 height 18
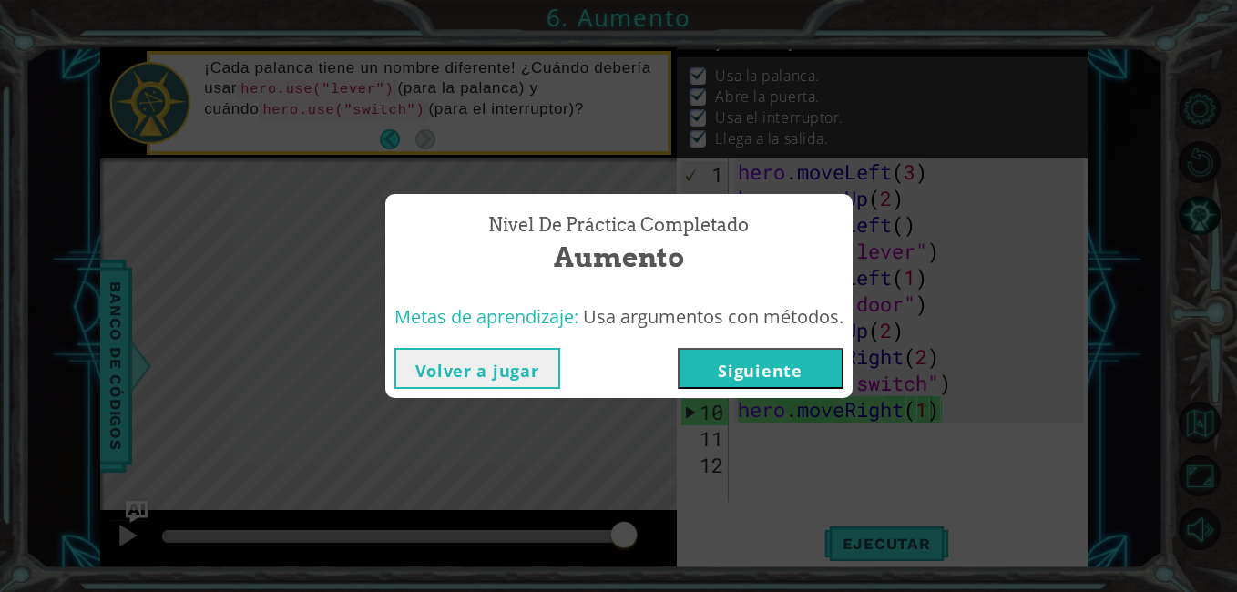
click at [793, 369] on button "Siguiente" at bounding box center [761, 368] width 166 height 41
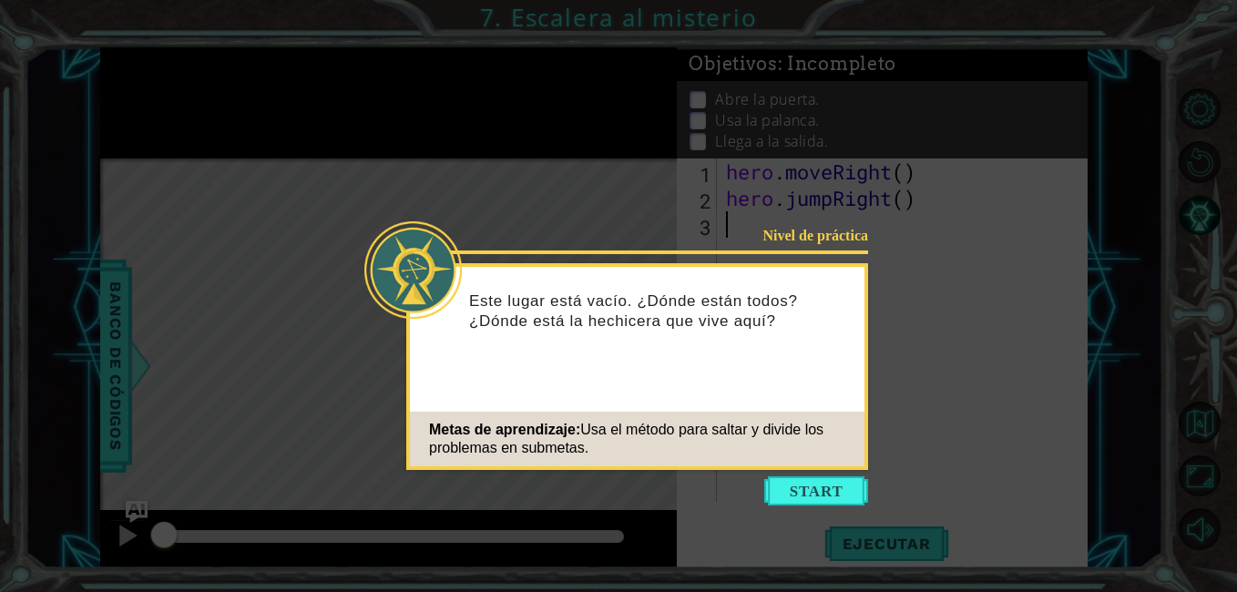
click at [816, 495] on button "Start" at bounding box center [816, 490] width 104 height 29
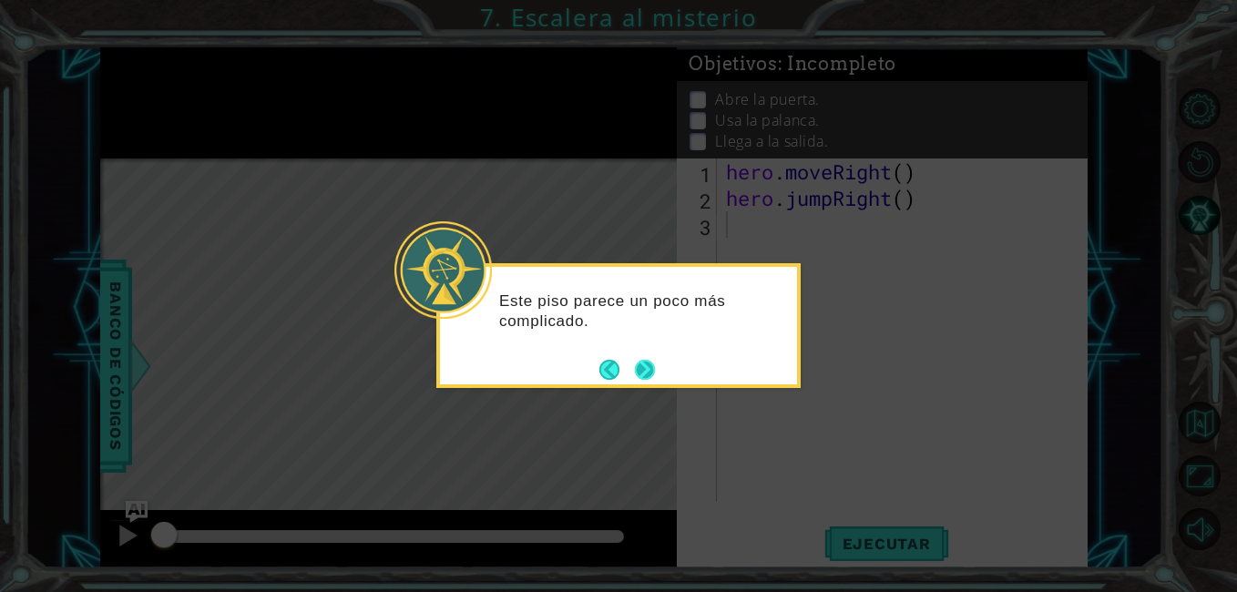
click at [652, 368] on button "Next" at bounding box center [645, 370] width 20 height 20
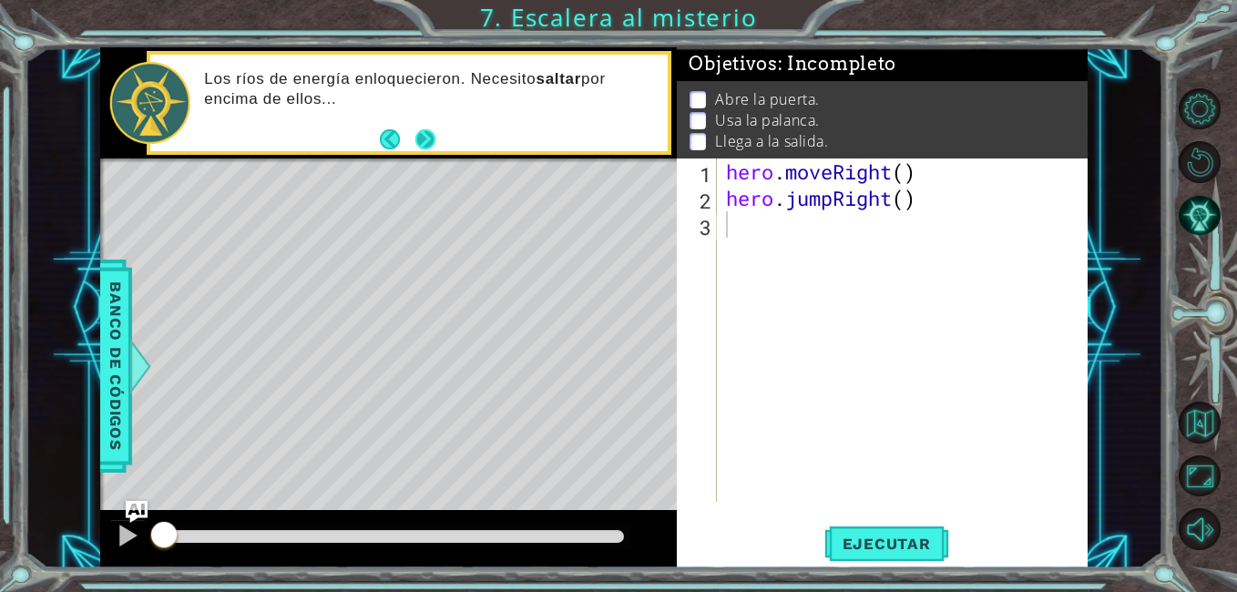
click at [415, 138] on button "Next" at bounding box center [425, 139] width 20 height 20
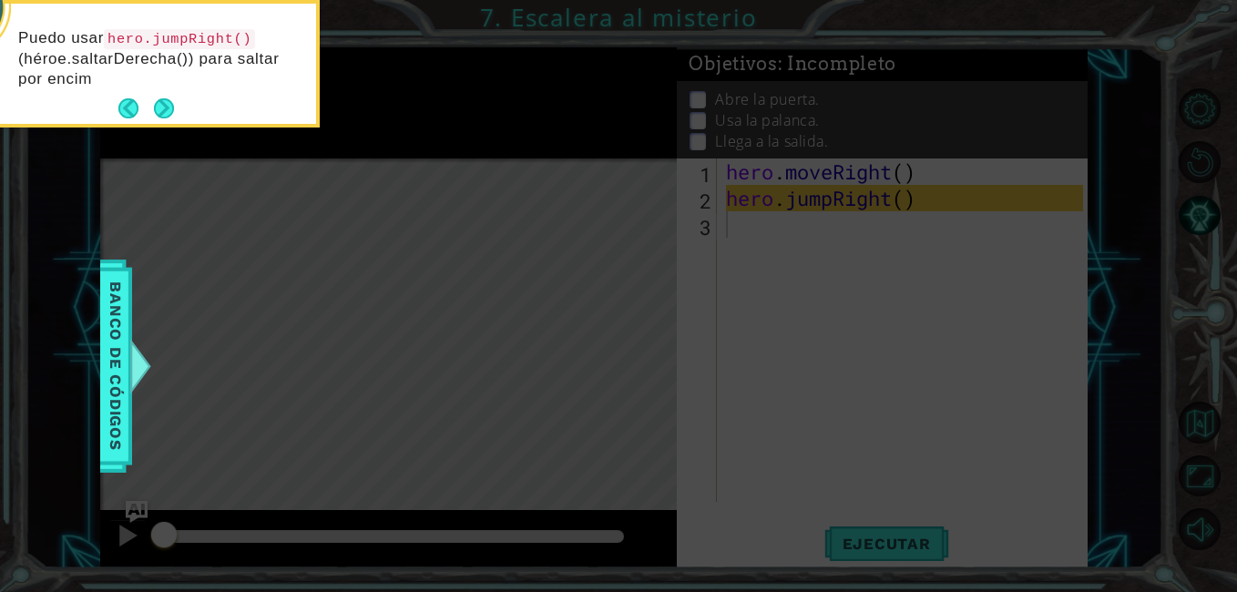
click at [165, 114] on button "Next" at bounding box center [164, 108] width 20 height 20
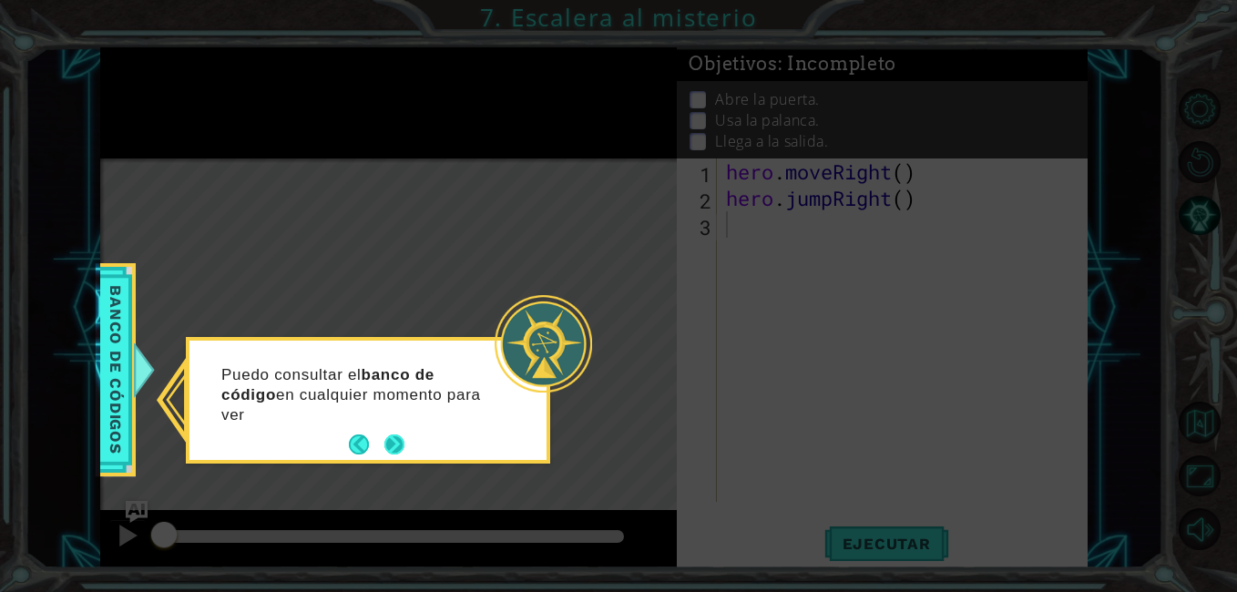
click at [393, 435] on button "Next" at bounding box center [394, 444] width 20 height 20
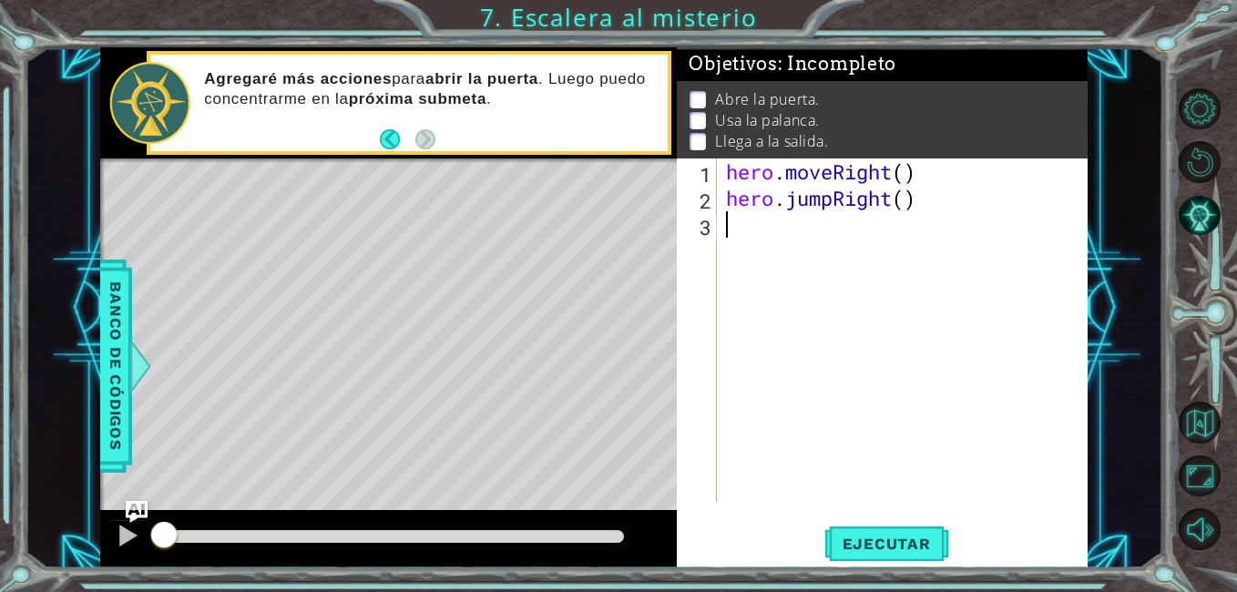
click at [772, 251] on div "hero . moveRight ( ) hero . jumpRight ( )" at bounding box center [907, 356] width 370 height 396
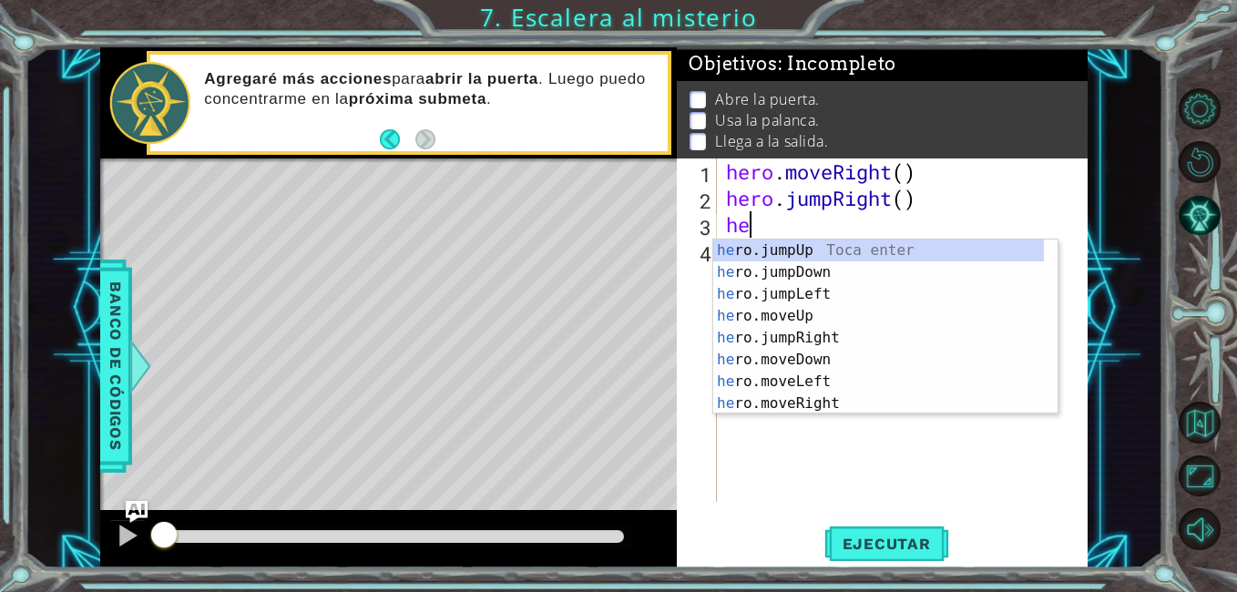
scroll to position [0, 1]
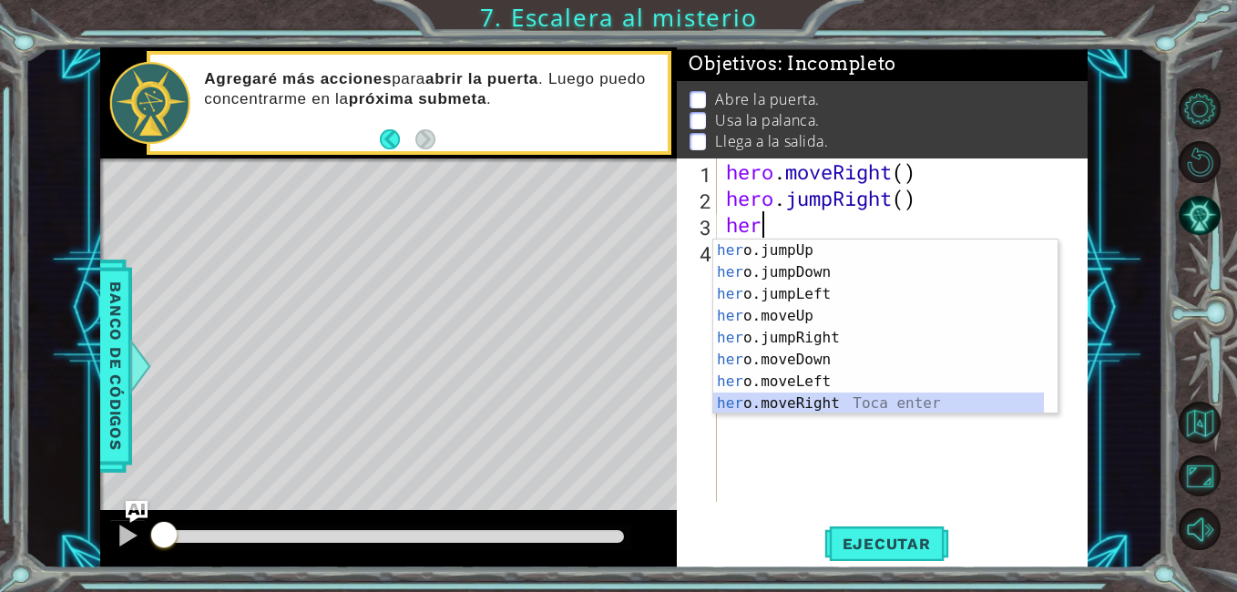
click at [791, 396] on div "her o.jumpUp Toca enter her o.jumpDown Toca enter her o.jumpLeft Toca enter her…" at bounding box center [878, 349] width 331 height 219
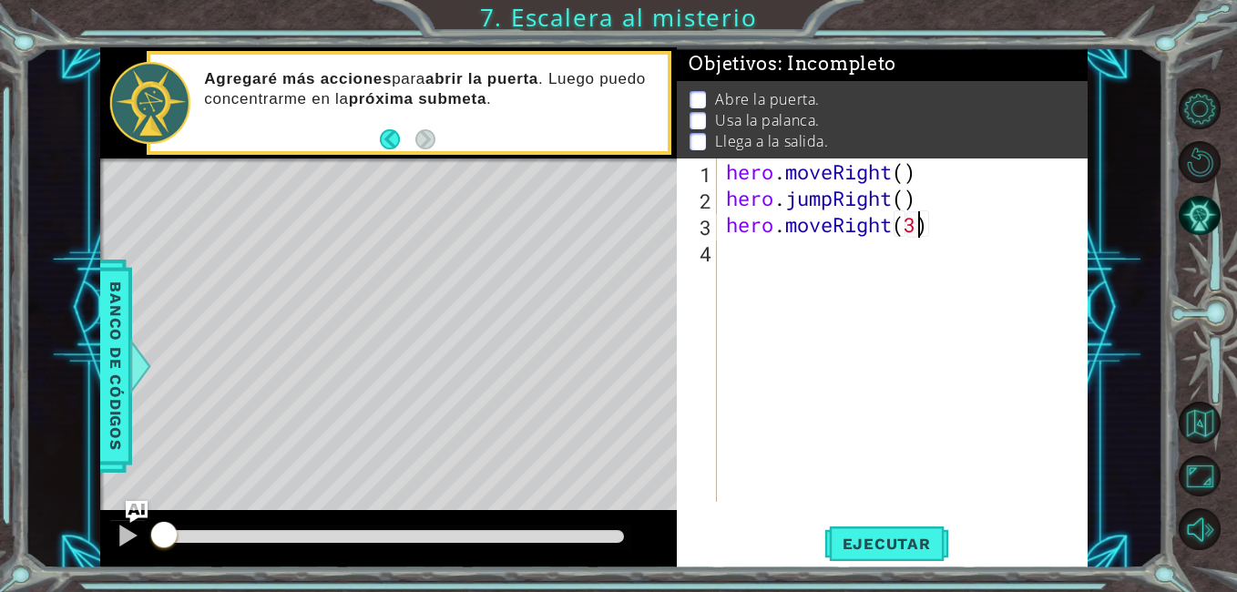
scroll to position [0, 8]
type textarea "hero.moveRight(3)"
click at [873, 531] on button "Ejecutar" at bounding box center [886, 544] width 125 height 41
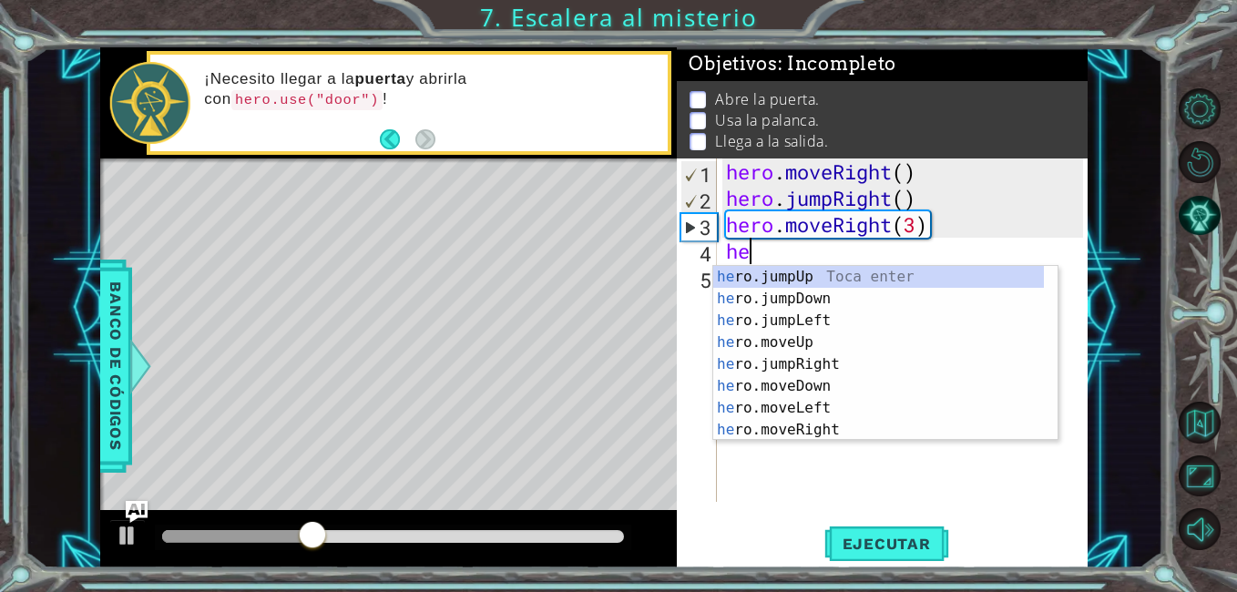
scroll to position [0, 1]
click at [771, 346] on div "her o.jumpUp Toca enter her o.jumpDown Toca enter her o.jumpLeft Toca enter her…" at bounding box center [878, 375] width 331 height 219
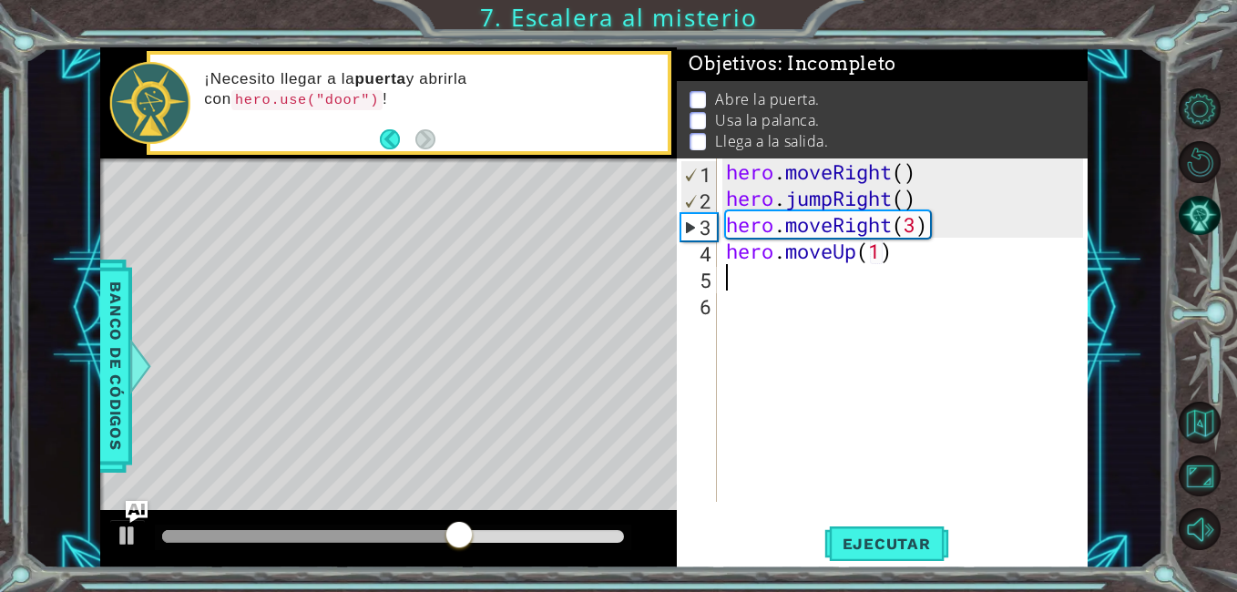
scroll to position [0, 8]
type textarea "hero.moveUp(1)he"
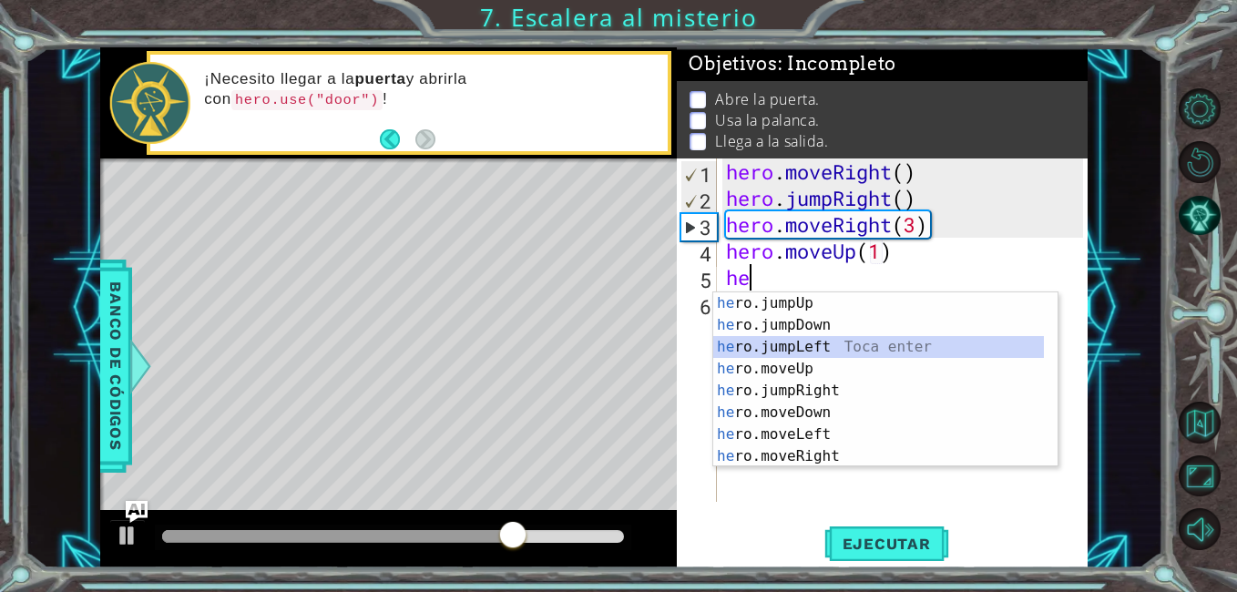
click at [810, 347] on div "he ro.jumpUp Toca enter he ro.jumpDown Toca enter he ro.jumpLeft Toca enter he …" at bounding box center [878, 401] width 331 height 219
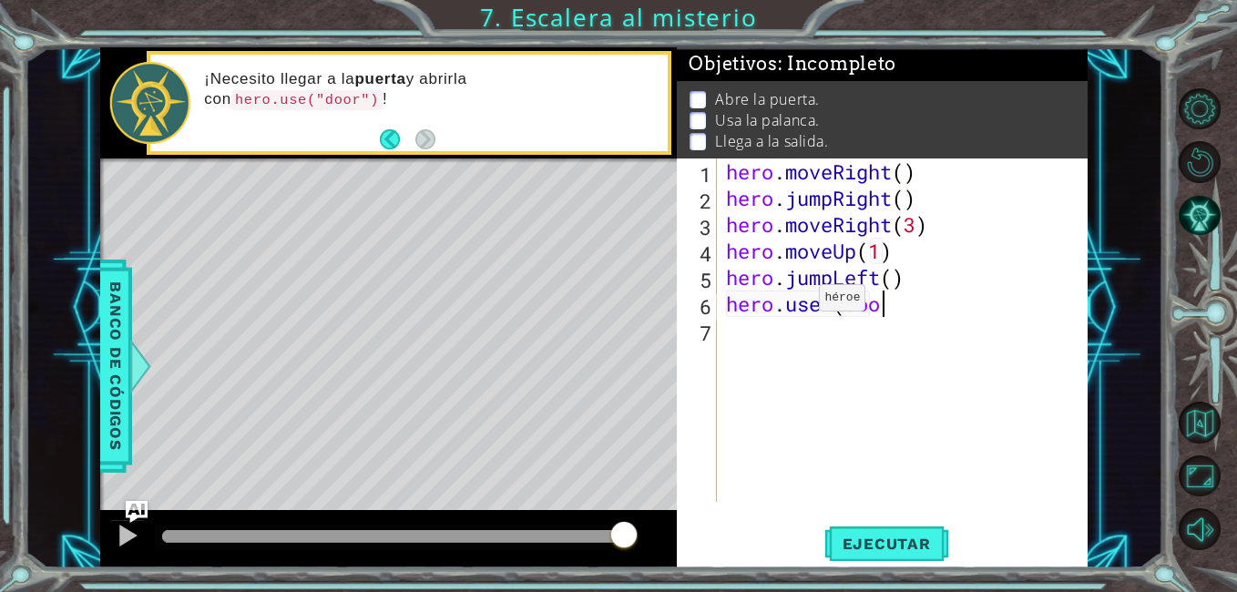
scroll to position [0, 6]
type textarea "hero.use (door)"
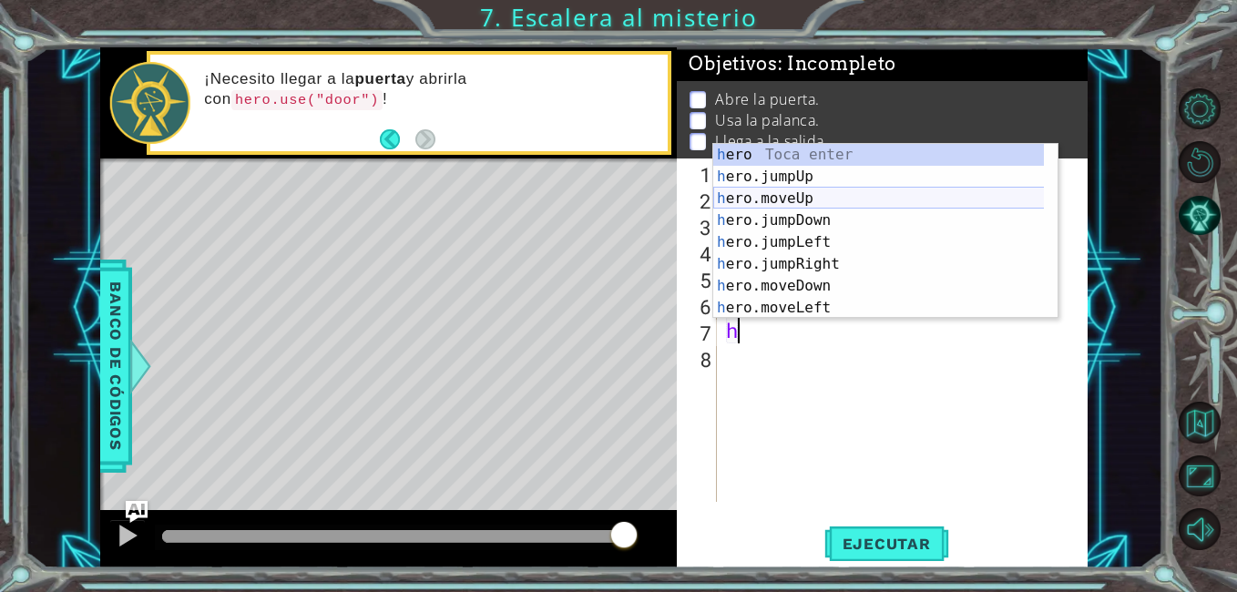
click at [791, 202] on div "h ero Toca enter h ero.jumpUp Toca enter h ero.moveUp Toca enter h ero.jumpDown…" at bounding box center [885, 253] width 344 height 219
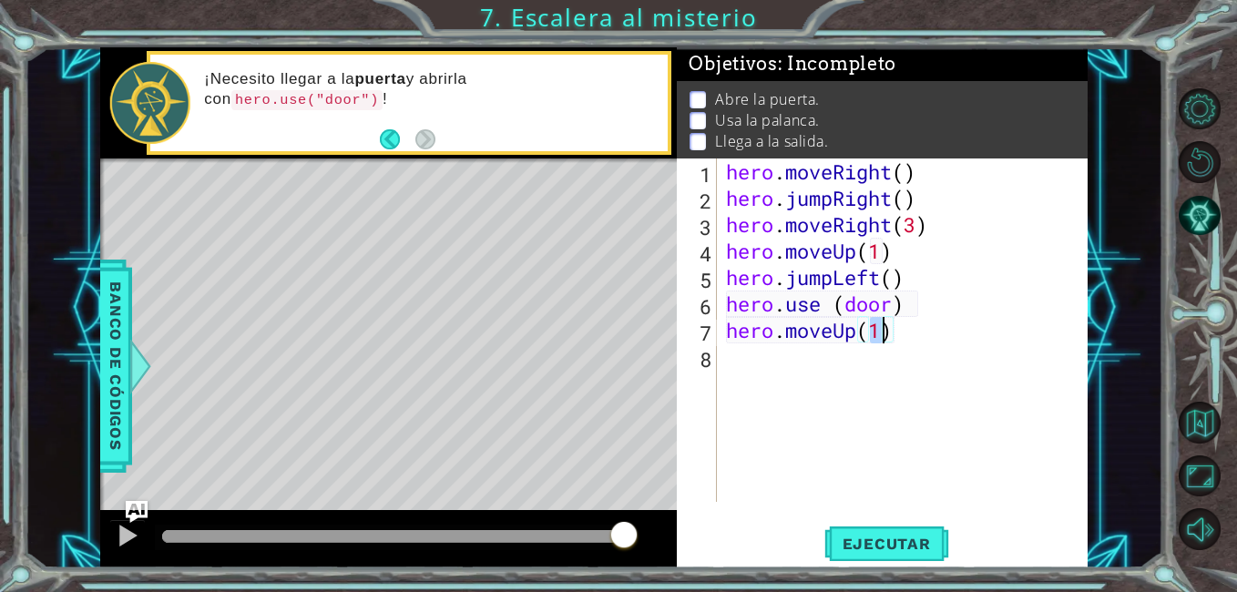
type textarea "hero.moveUp(2)"
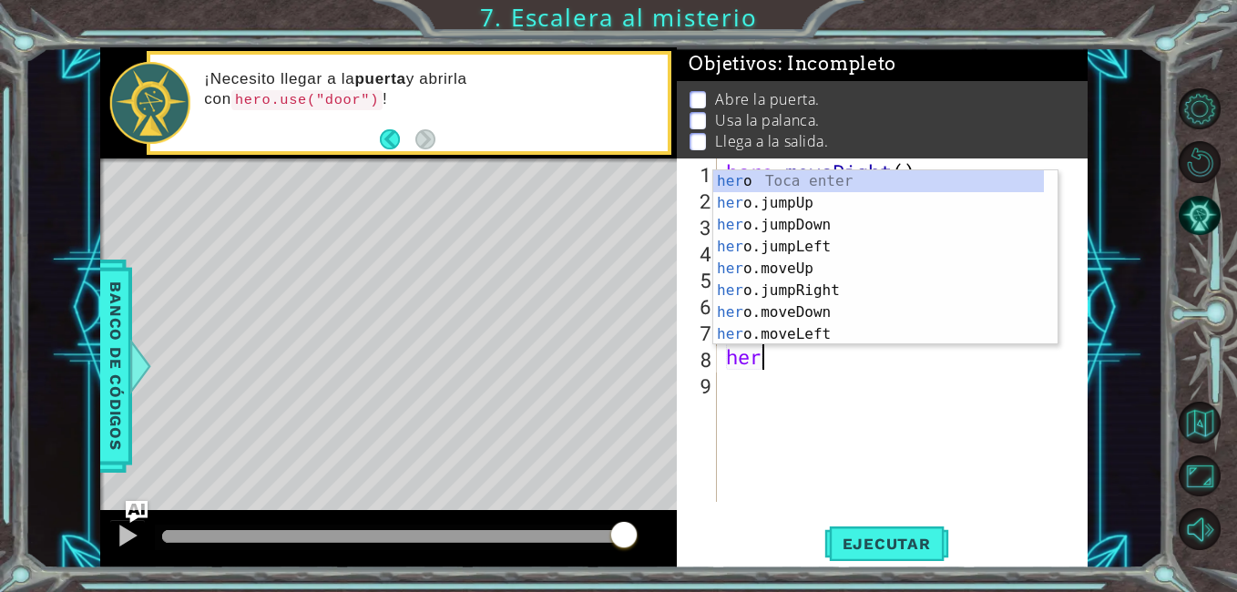
scroll to position [0, 1]
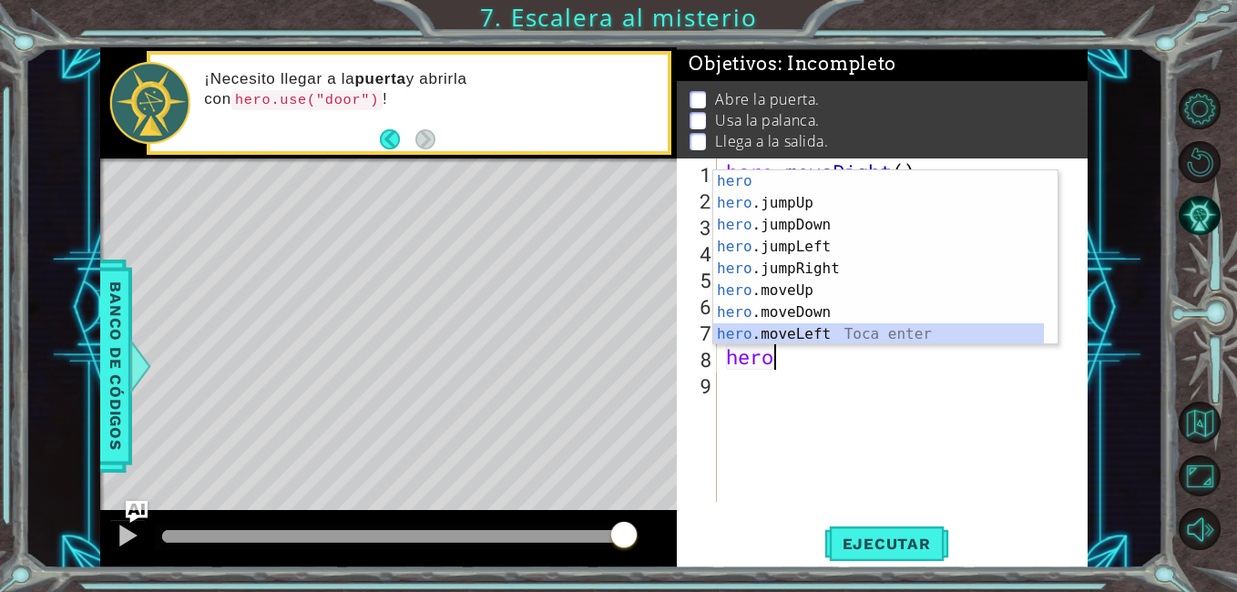
click at [791, 334] on div "hero Toca enter hero .jumpUp Toca enter hero .jumpDown Toca enter hero .jumpLef…" at bounding box center [878, 279] width 331 height 219
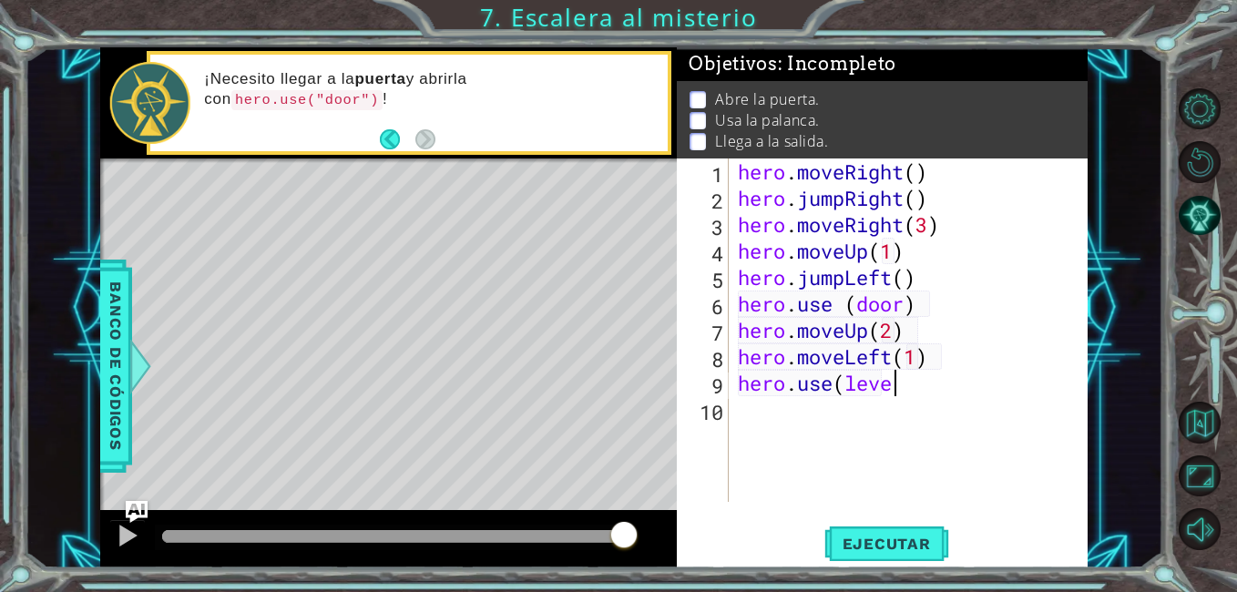
scroll to position [0, 6]
type textarea "hero.use(lever)"
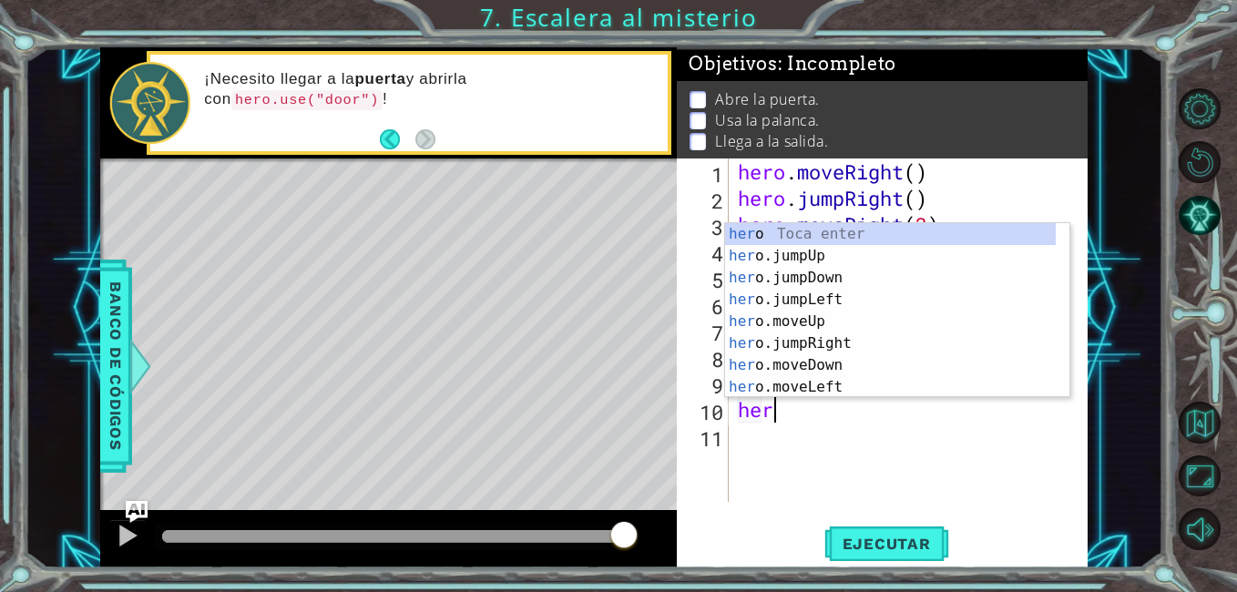
scroll to position [0, 1]
type textarea "hero"
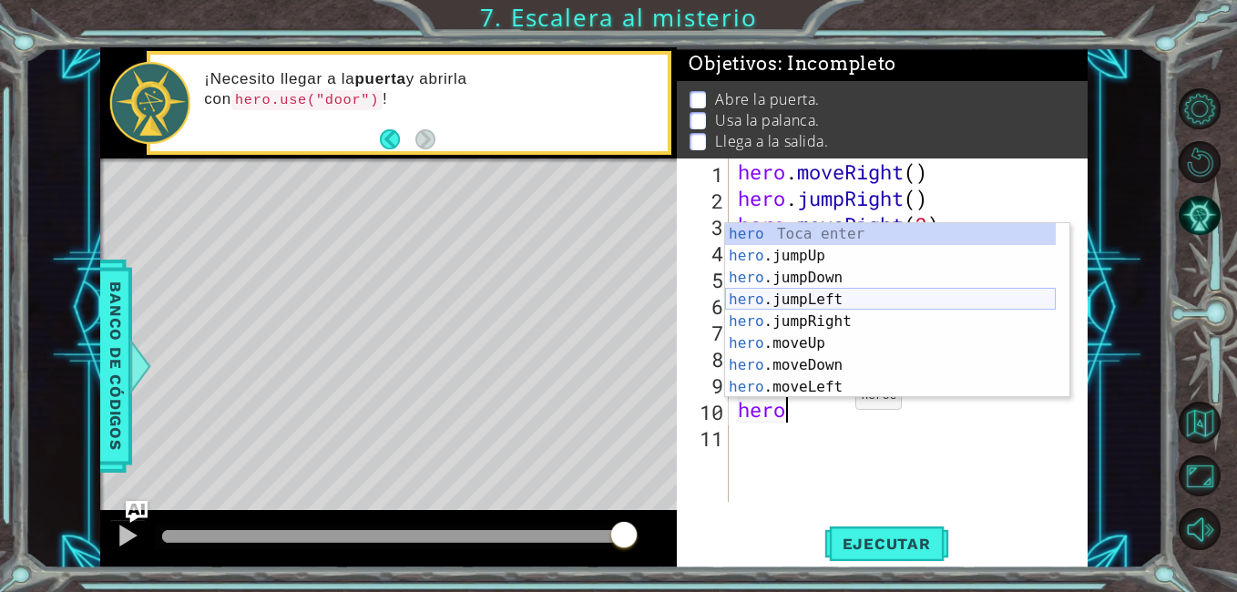
click at [815, 300] on div "hero Toca enter hero .jumpUp Toca enter hero .jumpDown Toca enter hero .jumpLef…" at bounding box center [890, 332] width 331 height 219
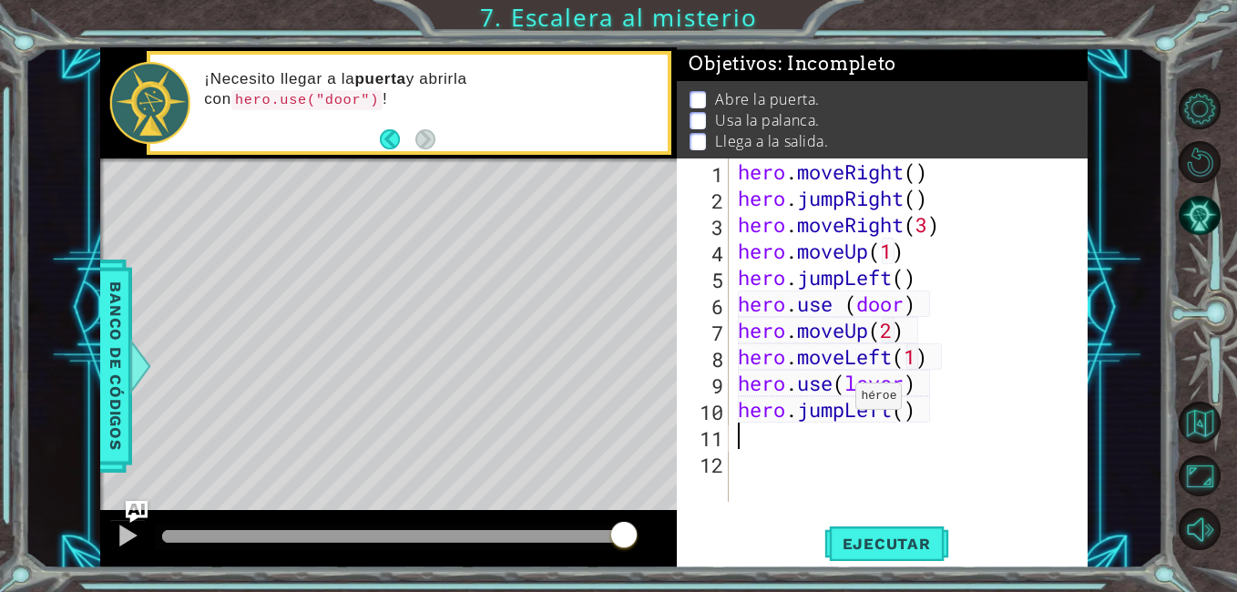
scroll to position [0, 0]
click at [903, 417] on div "hero . moveRight ( ) hero . jumpRight ( ) hero . moveRight ( 3 ) hero . moveUp …" at bounding box center [913, 356] width 359 height 396
type textarea "hero.jumpLeft(2)"
click at [852, 449] on div "hero . moveRight ( ) hero . jumpRight ( ) hero . moveRight ( 3 ) hero . moveUp …" at bounding box center [913, 356] width 359 height 396
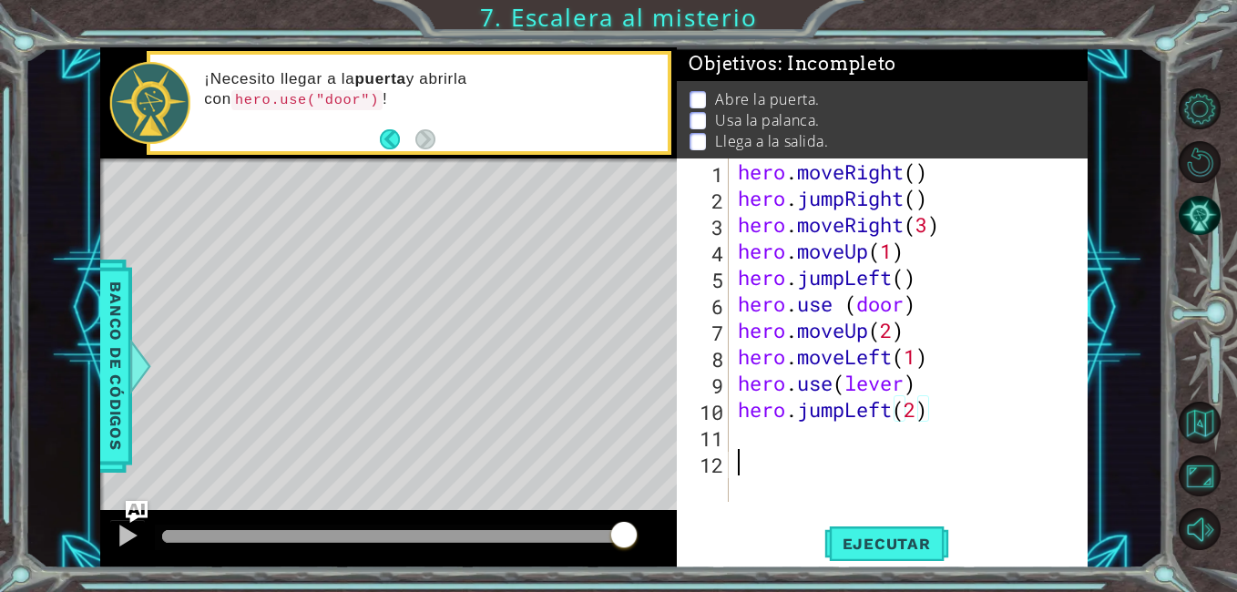
scroll to position [0, 0]
click at [811, 424] on div "hero . moveRight ( ) hero . jumpRight ( ) hero . moveRight ( 3 ) hero . moveUp …" at bounding box center [913, 356] width 359 height 396
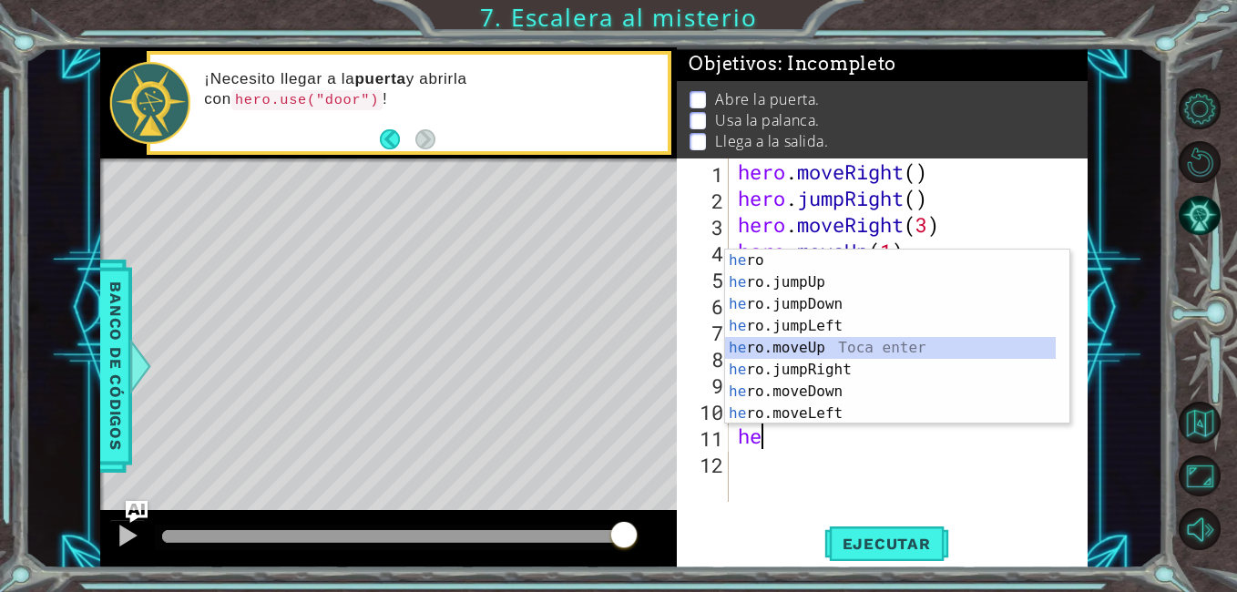
click at [806, 351] on div "he ro Toca enter he ro.jumpUp Toca enter he ro.jumpDown Toca enter he ro.jumpLe…" at bounding box center [890, 359] width 331 height 219
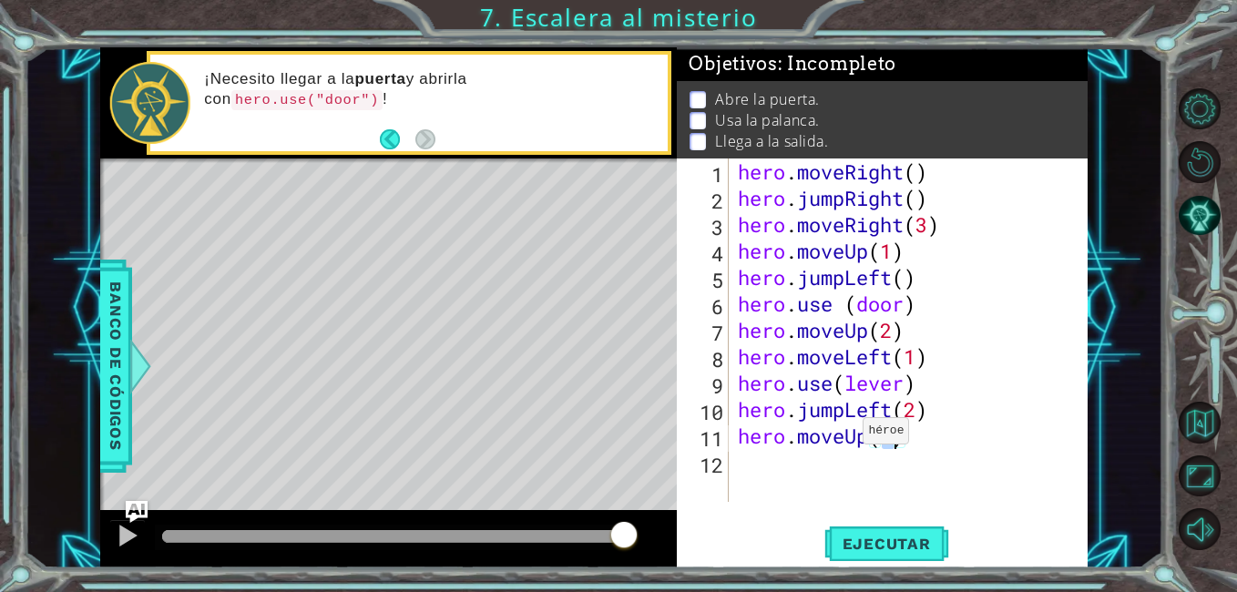
click at [846, 435] on div "hero . moveRight ( ) hero . jumpRight ( ) hero . moveRight ( 3 ) hero . moveUp …" at bounding box center [913, 356] width 359 height 396
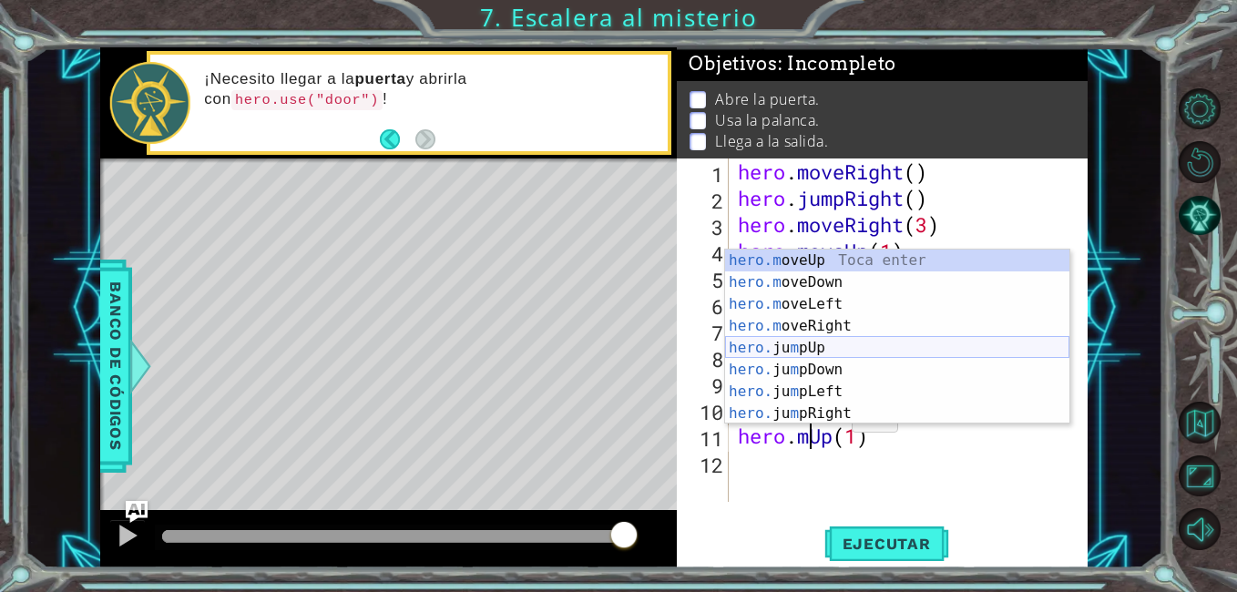
click at [798, 345] on div "hero.m oveUp Toca enter hero.m oveDown Toca enter hero.m oveLeft Toca enter her…" at bounding box center [897, 359] width 344 height 219
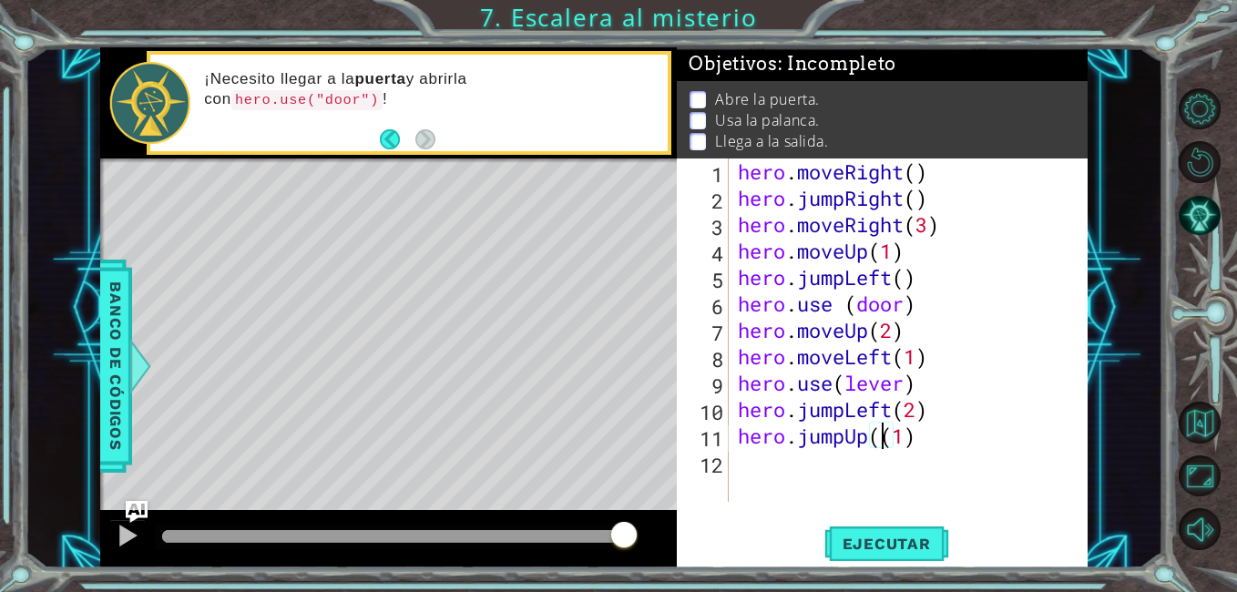
type textarea "hero.jumpUp(1)"
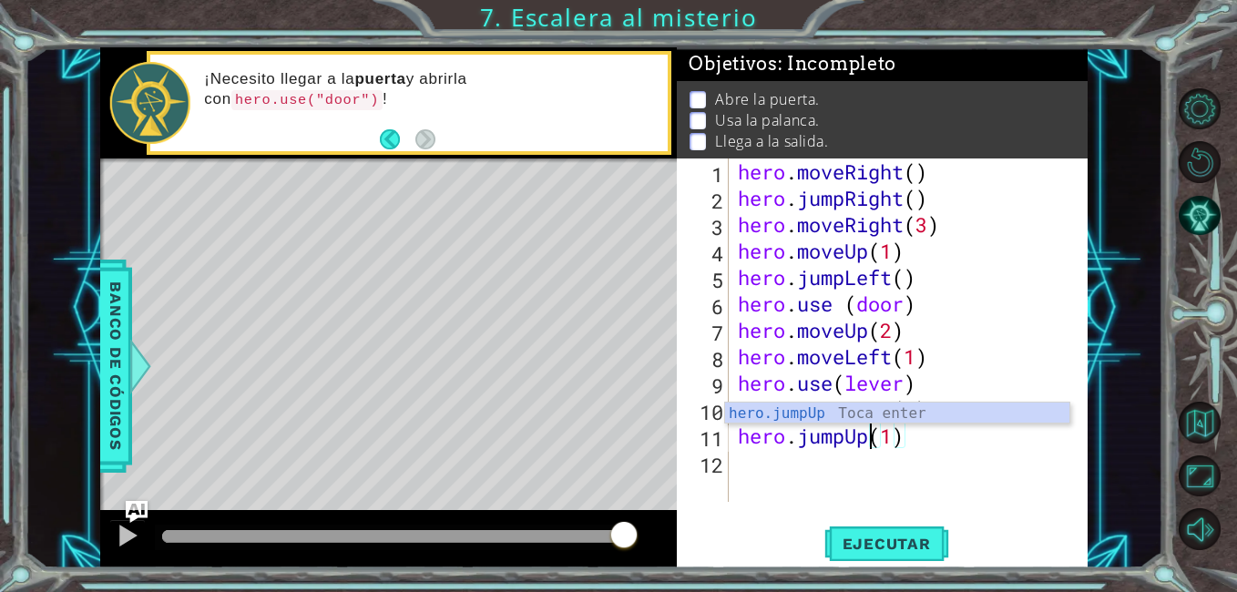
click at [802, 450] on div "hero . moveRight ( ) hero . jumpRight ( ) hero . moveRight ( 3 ) hero . moveUp …" at bounding box center [913, 356] width 359 height 396
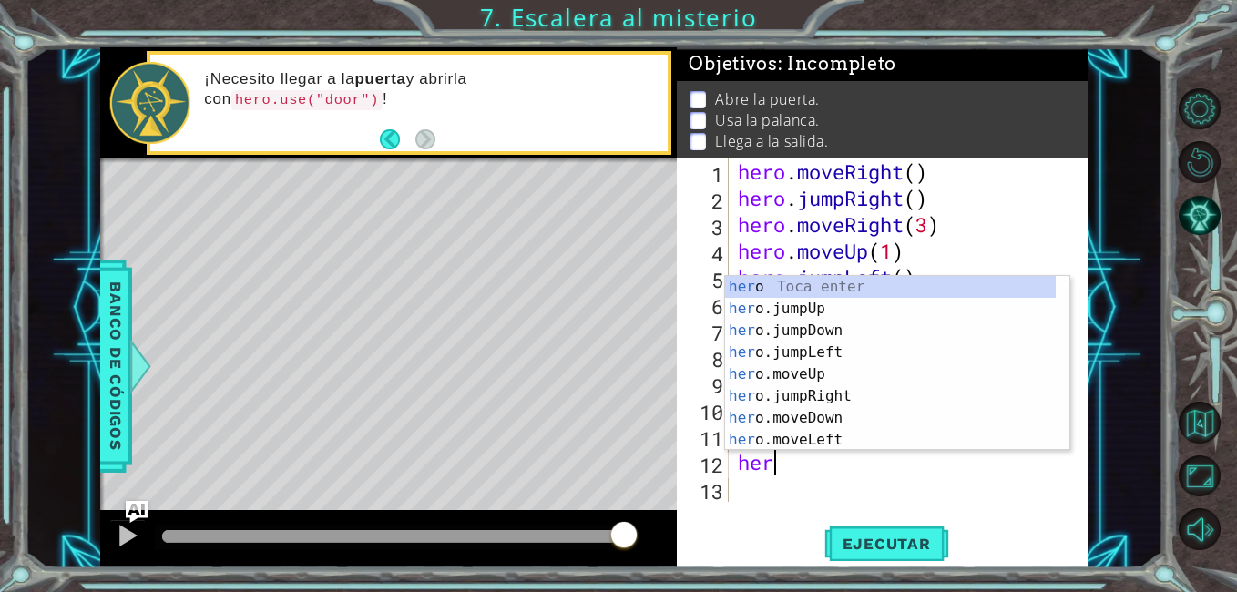
scroll to position [0, 1]
click at [804, 377] on div "her o Toca enter her o.jumpUp Toca enter her o.jumpDown Toca enter her o.jumpLe…" at bounding box center [890, 385] width 331 height 219
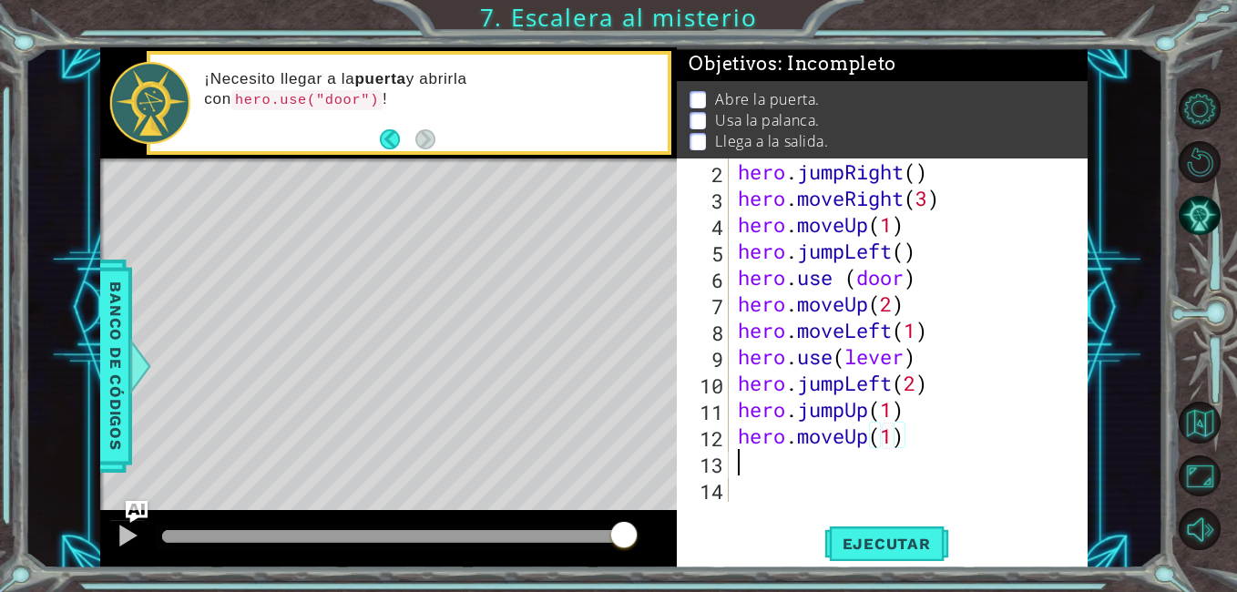
scroll to position [26, 0]
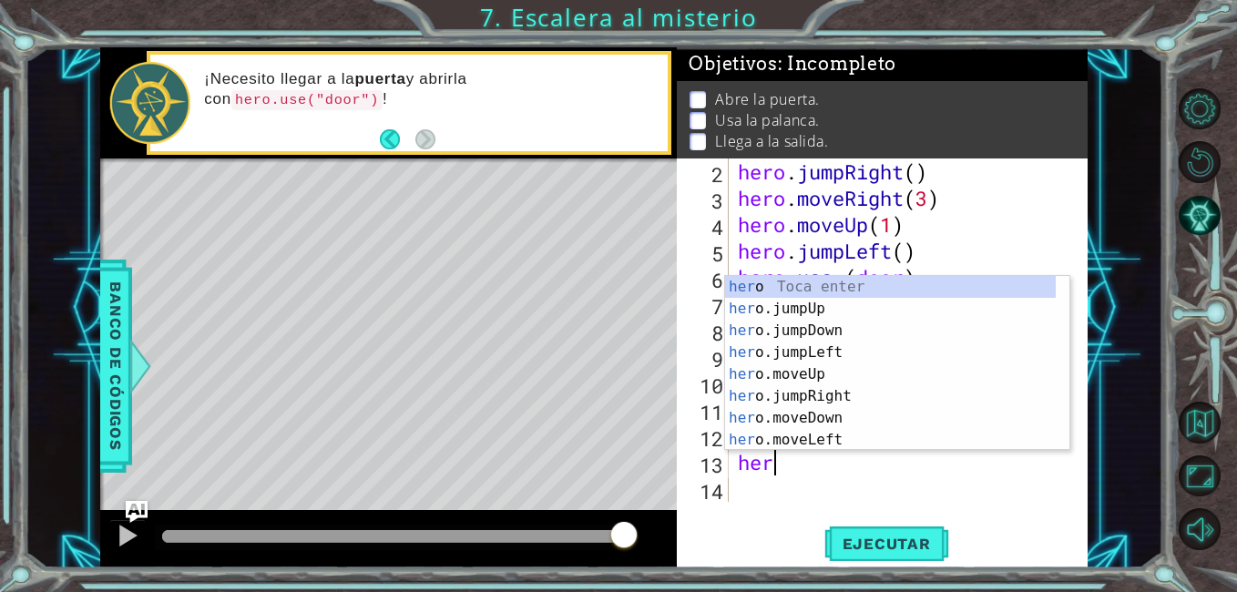
type textarea "hero.moveUp(1)hero"
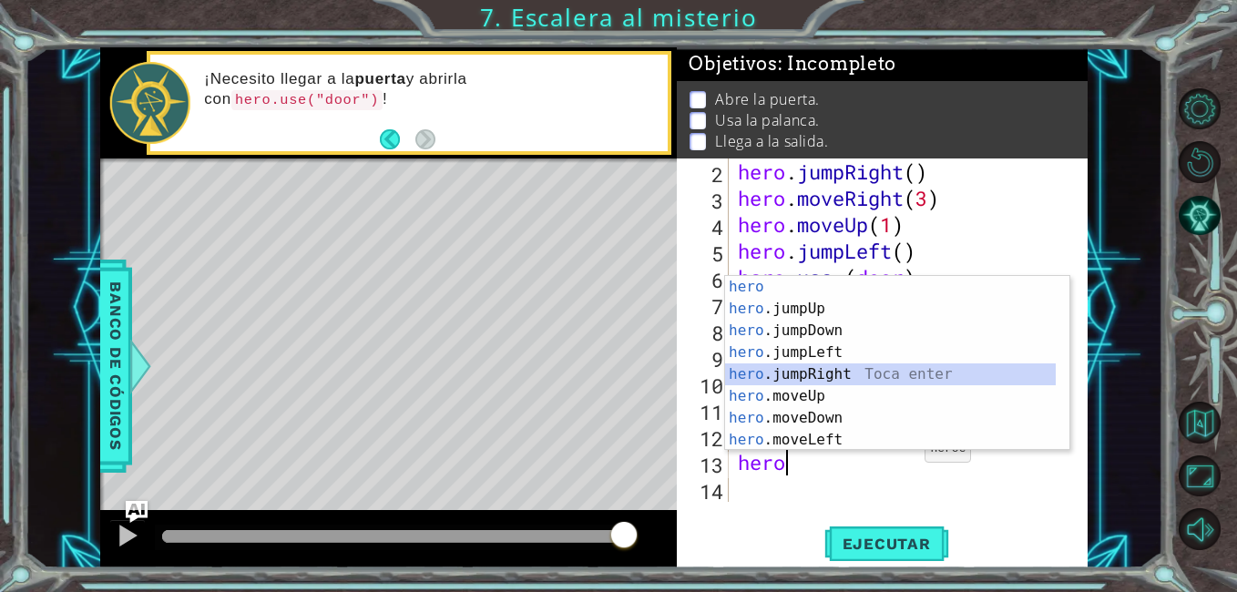
click at [830, 374] on div "hero Toca enter hero .jumpUp Toca enter hero .jumpDown Toca enter hero .jumpLef…" at bounding box center [890, 385] width 331 height 219
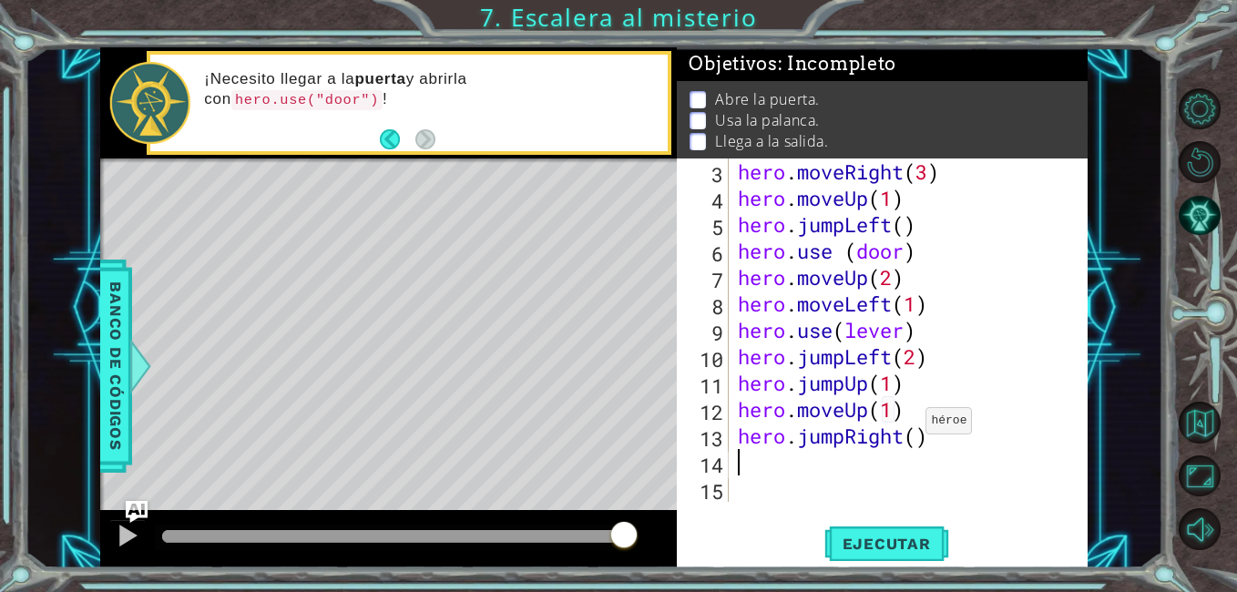
click at [910, 425] on div "hero . moveRight ( 3 ) hero . moveUp ( 1 ) hero . jumpLeft ( ) hero . use ( doo…" at bounding box center [906, 356] width 344 height 396
click at [916, 432] on div "hero . moveRight ( 3 ) hero . moveUp ( 1 ) hero . jumpLeft ( ) hero . use ( doo…" at bounding box center [906, 356] width 344 height 396
click at [883, 534] on button "Ejecutar" at bounding box center [886, 544] width 125 height 41
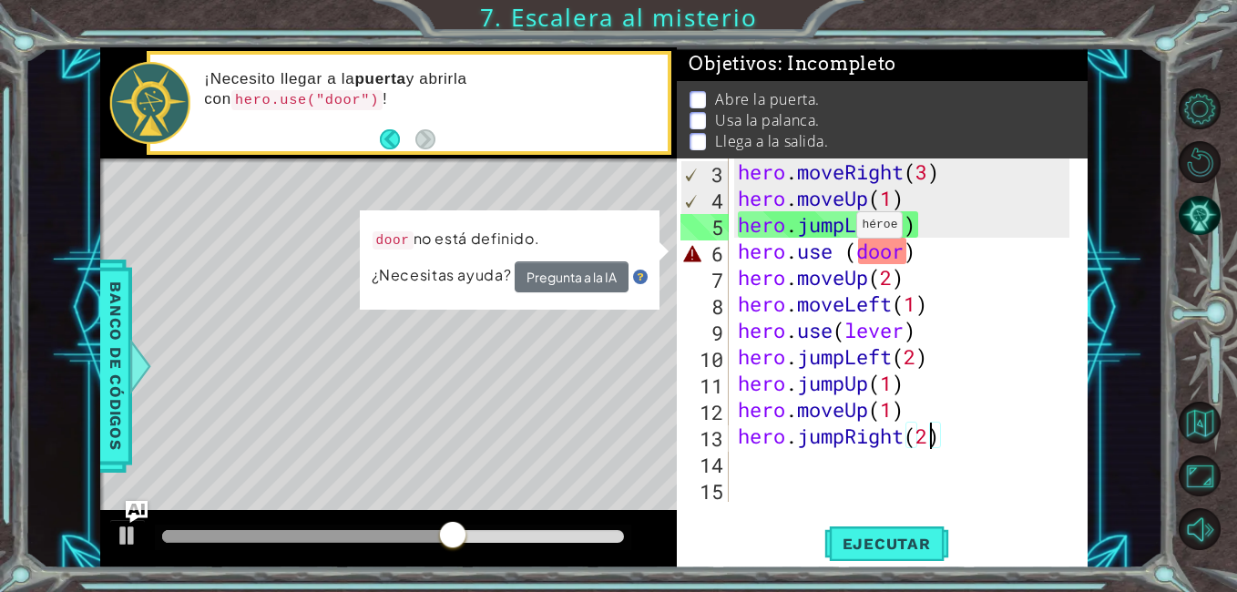
click at [841, 230] on div "hero . moveRight ( 3 ) hero . moveUp ( 1 ) hero . jumpLeft ( ) hero . use ( doo…" at bounding box center [906, 356] width 344 height 396
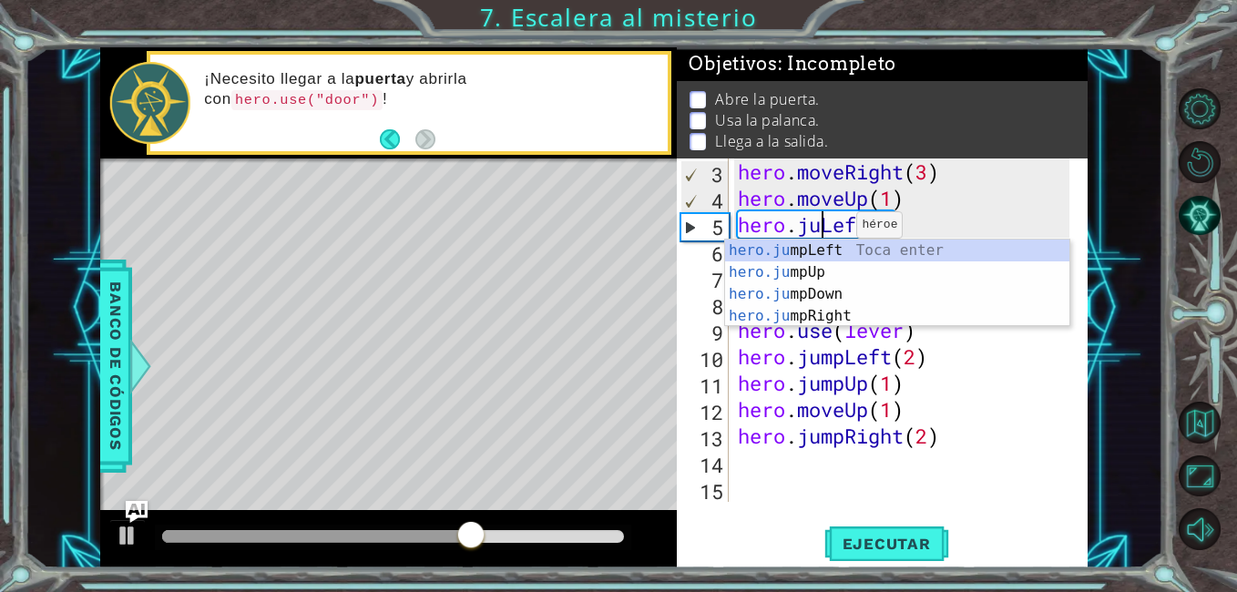
scroll to position [0, 5]
type textarea "hero.moveLeft()"
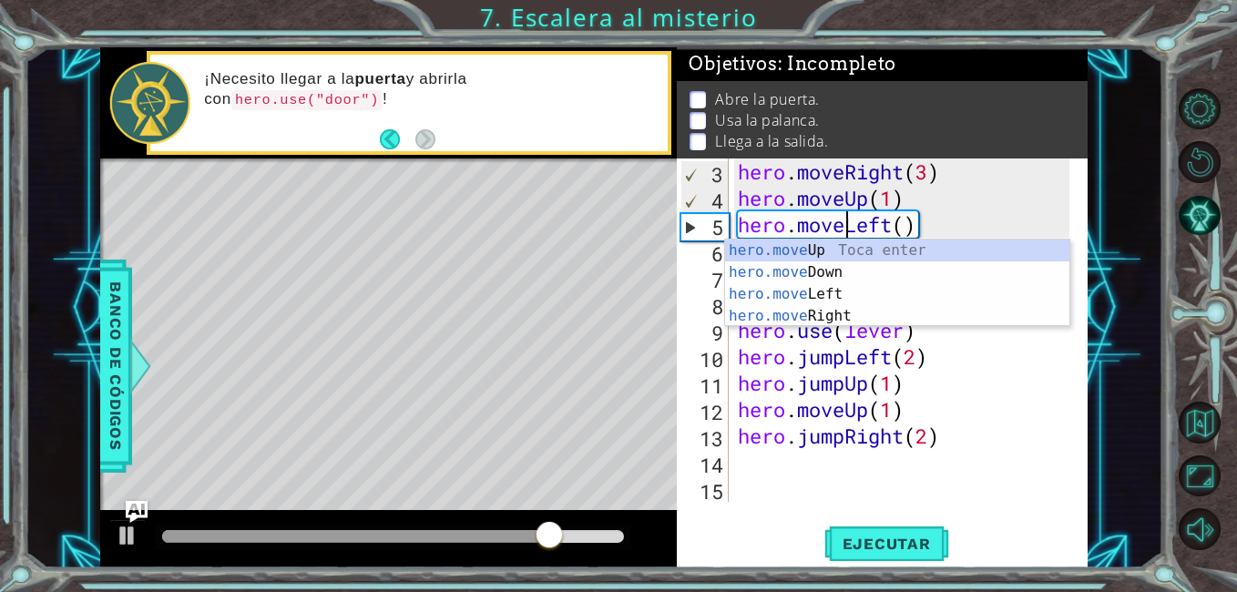
click at [944, 452] on div "hero . moveRight ( 3 ) hero . moveUp ( 1 ) hero . moveLeft ( ) hero . use ( doo…" at bounding box center [906, 356] width 344 height 396
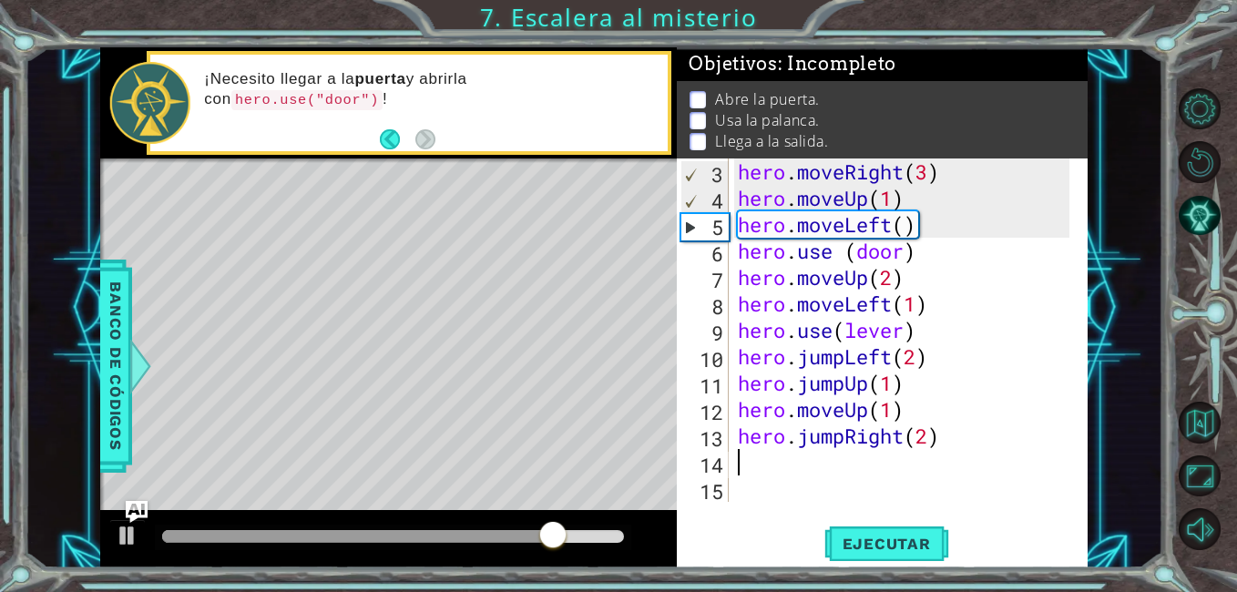
scroll to position [0, 0]
click at [850, 551] on span "Ejecutar" at bounding box center [886, 544] width 125 height 18
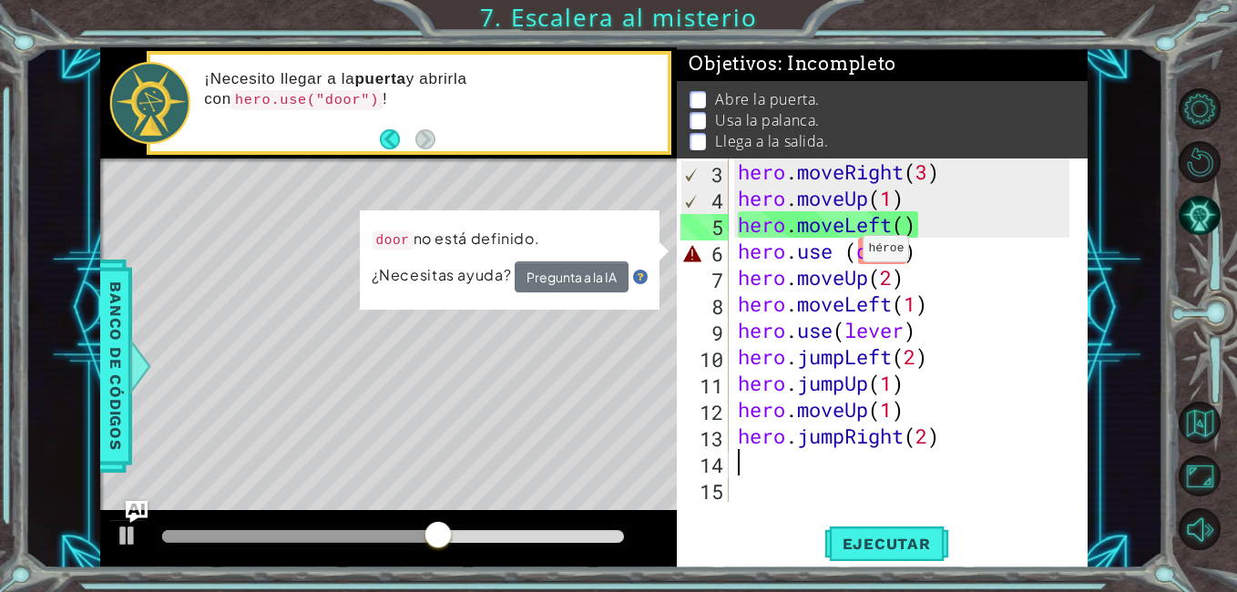
click at [847, 253] on div "hero . moveRight ( 3 ) hero . moveUp ( 1 ) hero . moveLeft ( ) hero . use ( doo…" at bounding box center [906, 356] width 344 height 396
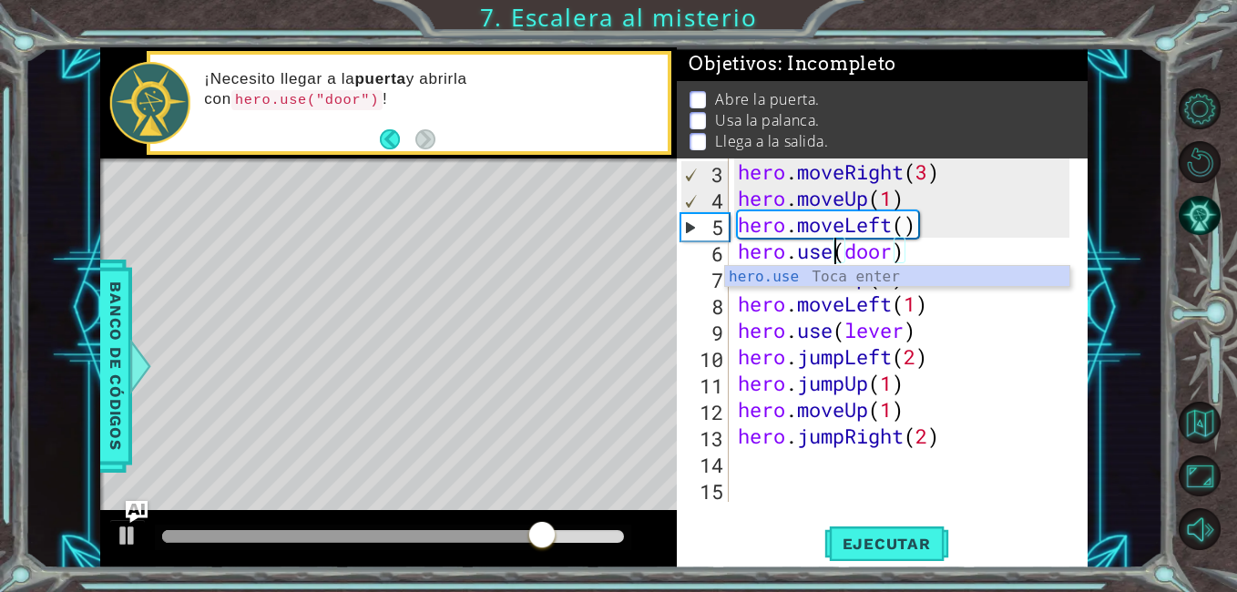
click at [1026, 382] on div "hero . moveRight ( 3 ) hero . moveUp ( 1 ) hero . moveLeft ( ) hero . use ( doo…" at bounding box center [906, 356] width 344 height 396
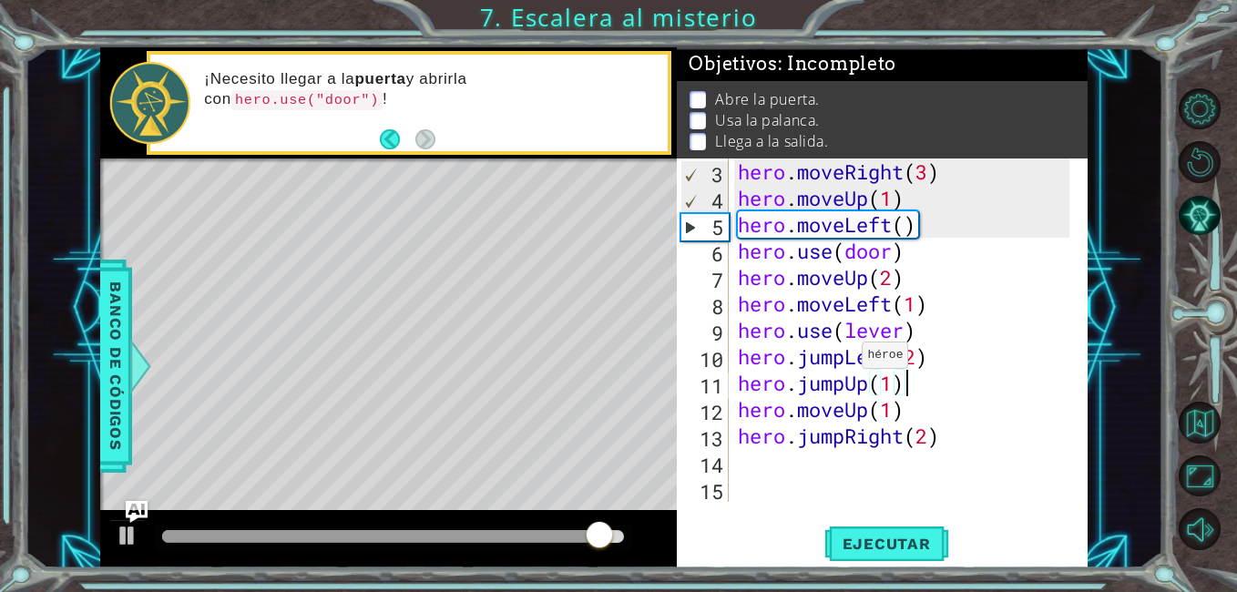
click at [846, 360] on div "hero . moveRight ( 3 ) hero . moveUp ( 1 ) hero . moveLeft ( ) hero . use ( doo…" at bounding box center [906, 356] width 344 height 396
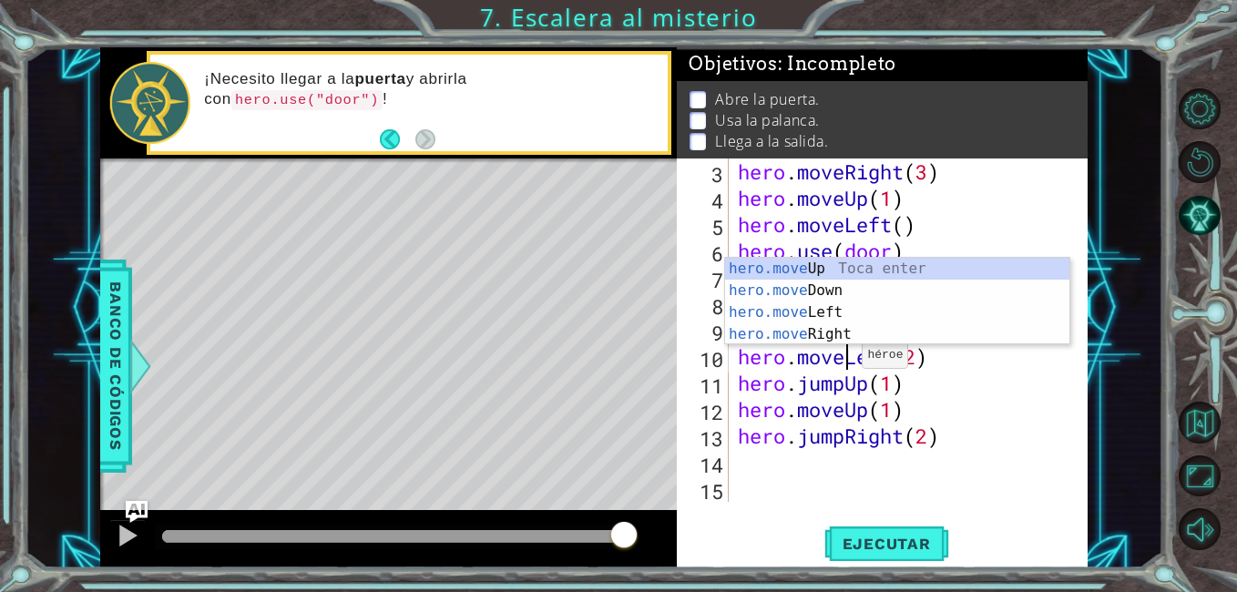
scroll to position [0, 5]
click at [952, 402] on div "hero . moveRight ( 3 ) hero . moveUp ( 1 ) hero . moveLeft ( ) hero . use ( doo…" at bounding box center [906, 356] width 344 height 396
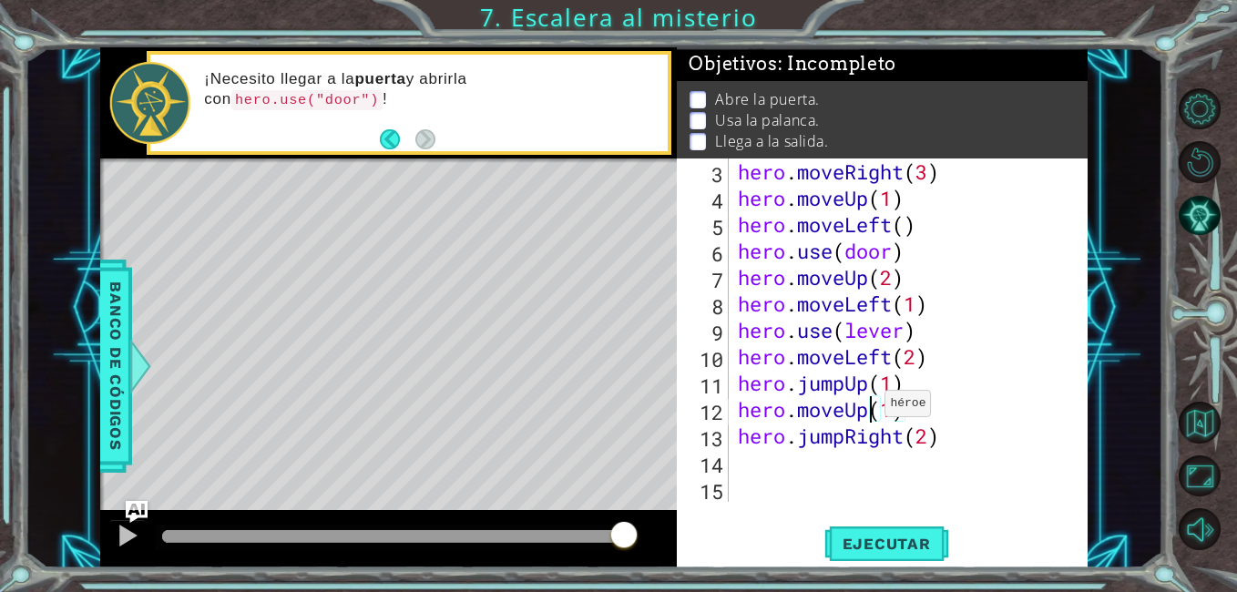
click at [869, 408] on div "hero . moveRight ( 3 ) hero . moveUp ( 1 ) hero . moveLeft ( ) hero . use ( doo…" at bounding box center [906, 356] width 344 height 396
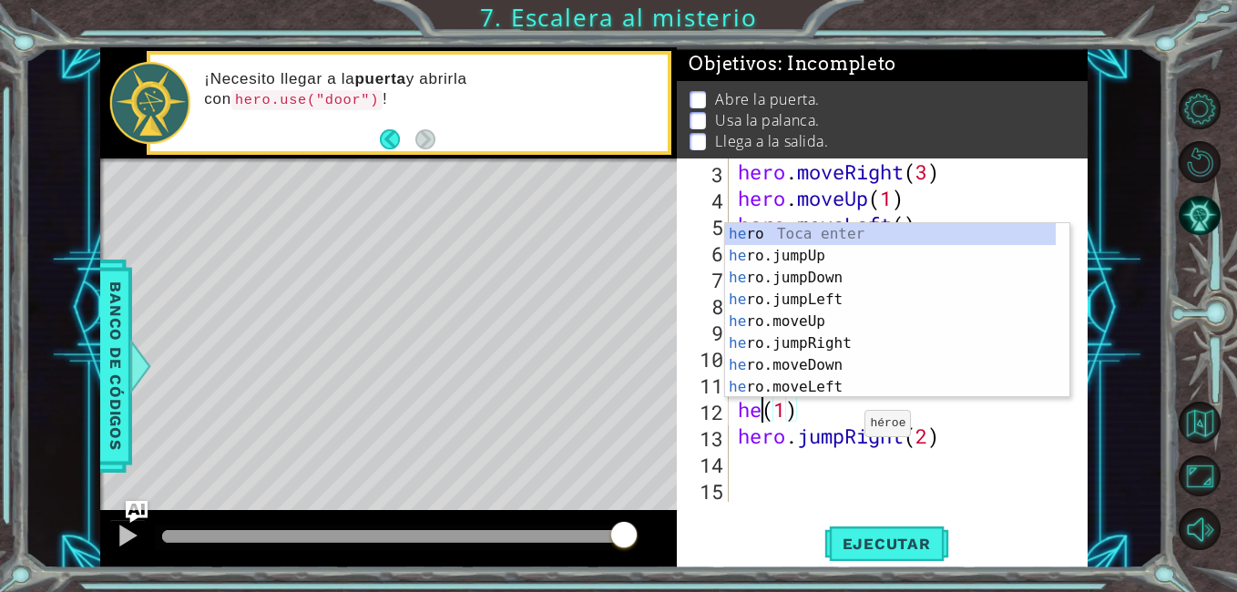
scroll to position [0, 1]
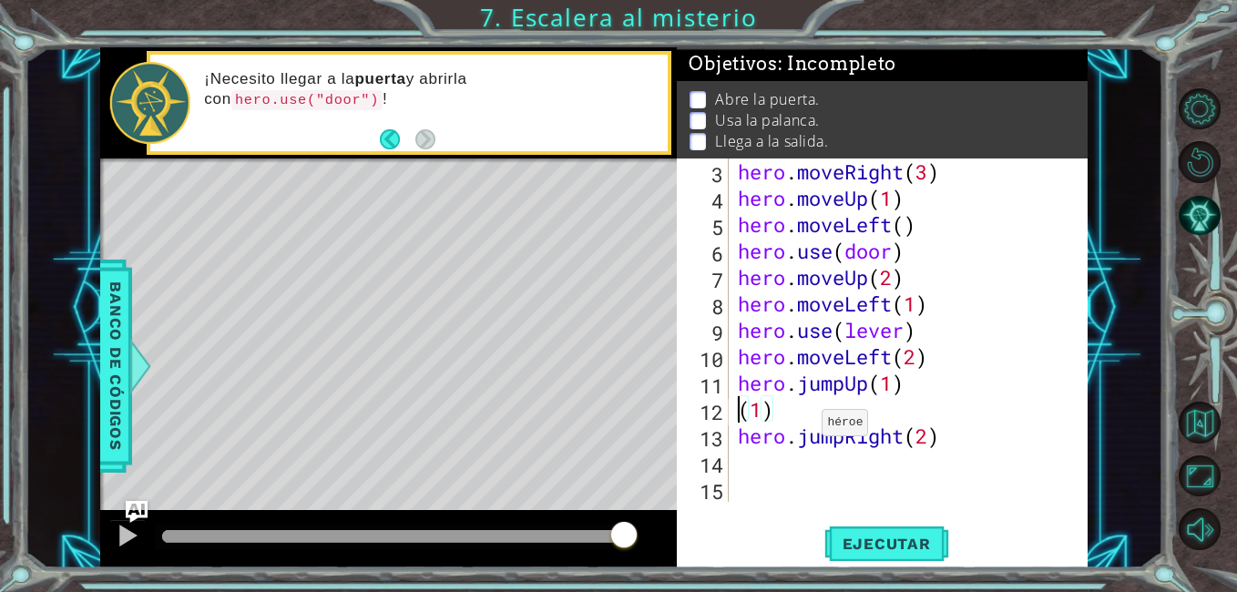
click at [806, 426] on div "hero . moveRight ( 3 ) hero . moveUp ( 1 ) hero . moveLeft ( ) hero . use ( doo…" at bounding box center [906, 356] width 344 height 396
click at [788, 404] on div "hero . moveRight ( 3 ) hero . moveUp ( 1 ) hero . moveLeft ( ) hero . use ( doo…" at bounding box center [906, 356] width 344 height 396
type textarea "("
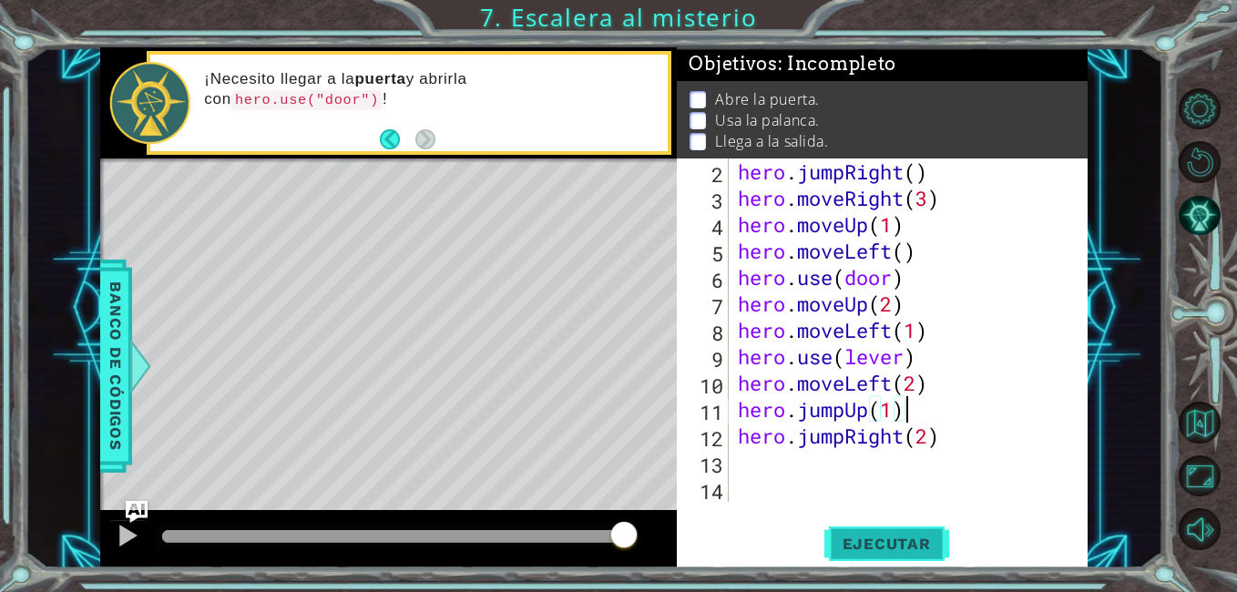
click at [876, 542] on span "Ejecutar" at bounding box center [886, 544] width 125 height 18
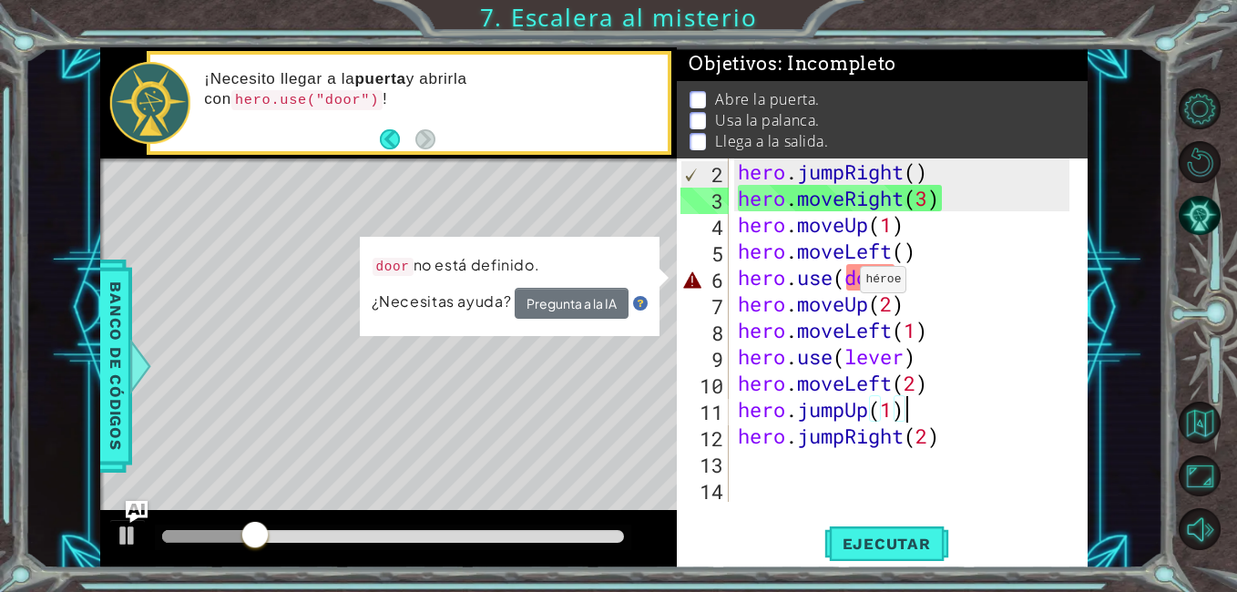
click at [844, 284] on div "hero . jumpRight ( ) hero . moveRight ( 3 ) hero . moveUp ( 1 ) hero . moveLeft…" at bounding box center [906, 356] width 344 height 396
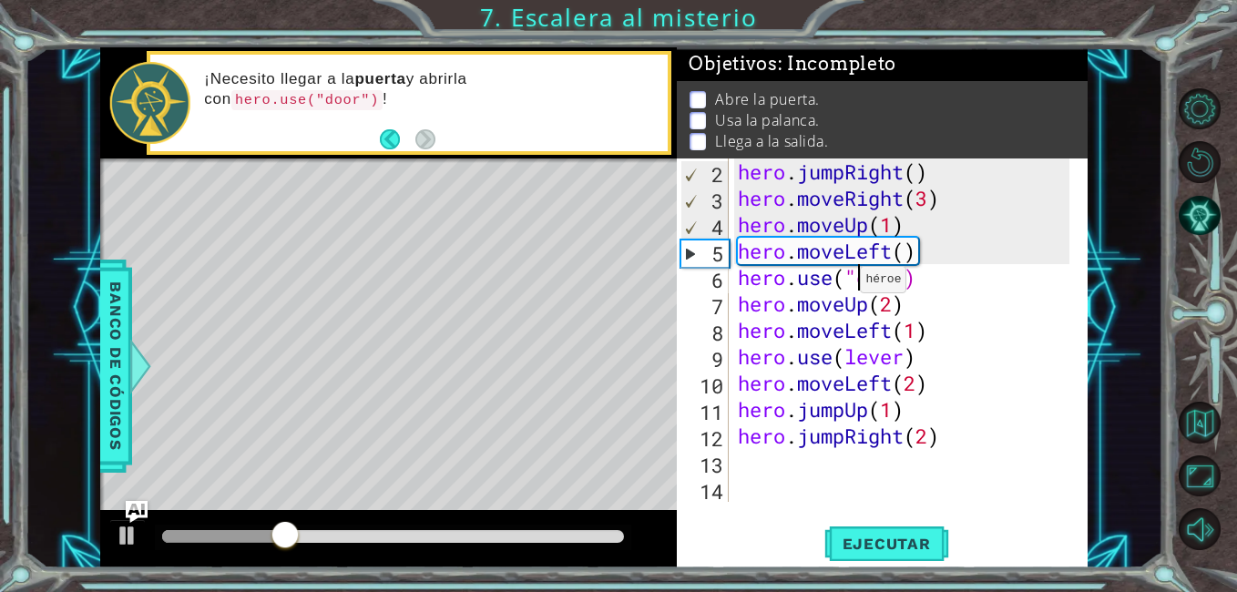
scroll to position [0, 6]
click at [907, 276] on div "hero . jumpRight ( ) hero . moveRight ( 3 ) hero . moveUp ( 1 ) hero . moveLeft…" at bounding box center [906, 356] width 344 height 396
click at [901, 551] on span "Ejecutar" at bounding box center [886, 544] width 125 height 18
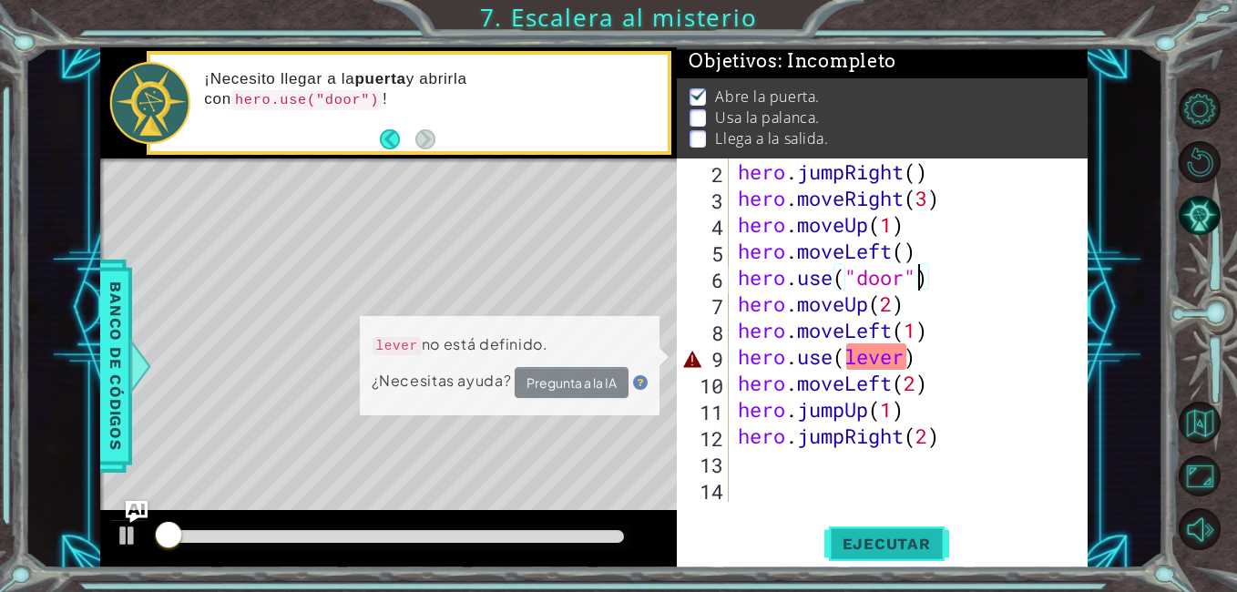
scroll to position [13, 0]
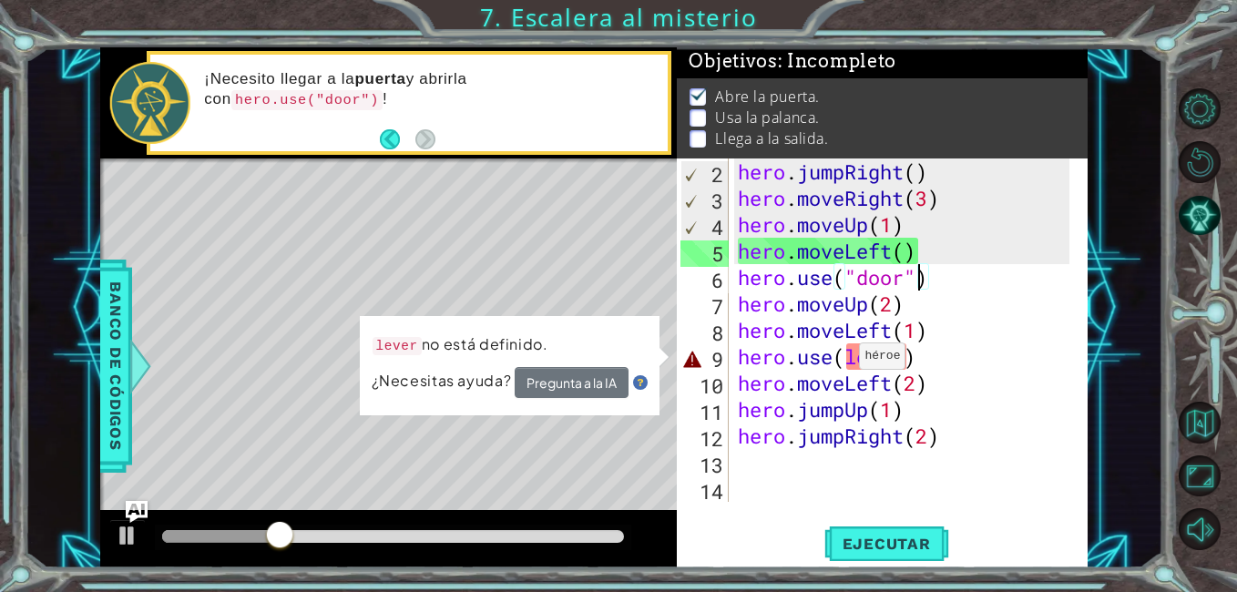
click at [842, 361] on div "hero . jumpRight ( ) hero . moveRight ( 3 ) hero . moveUp ( 1 ) hero . moveLeft…" at bounding box center [906, 356] width 344 height 396
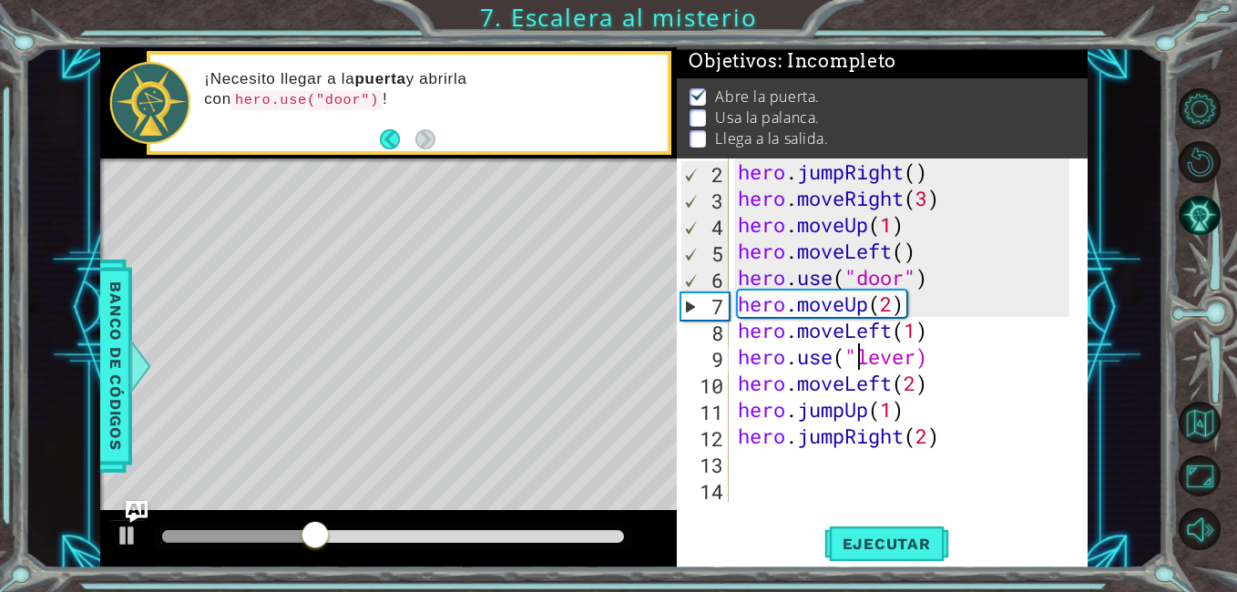
click at [918, 357] on div "hero . jumpRight ( ) hero . moveRight ( 3 ) hero . moveUp ( 1 ) hero . moveLeft…" at bounding box center [906, 356] width 344 height 396
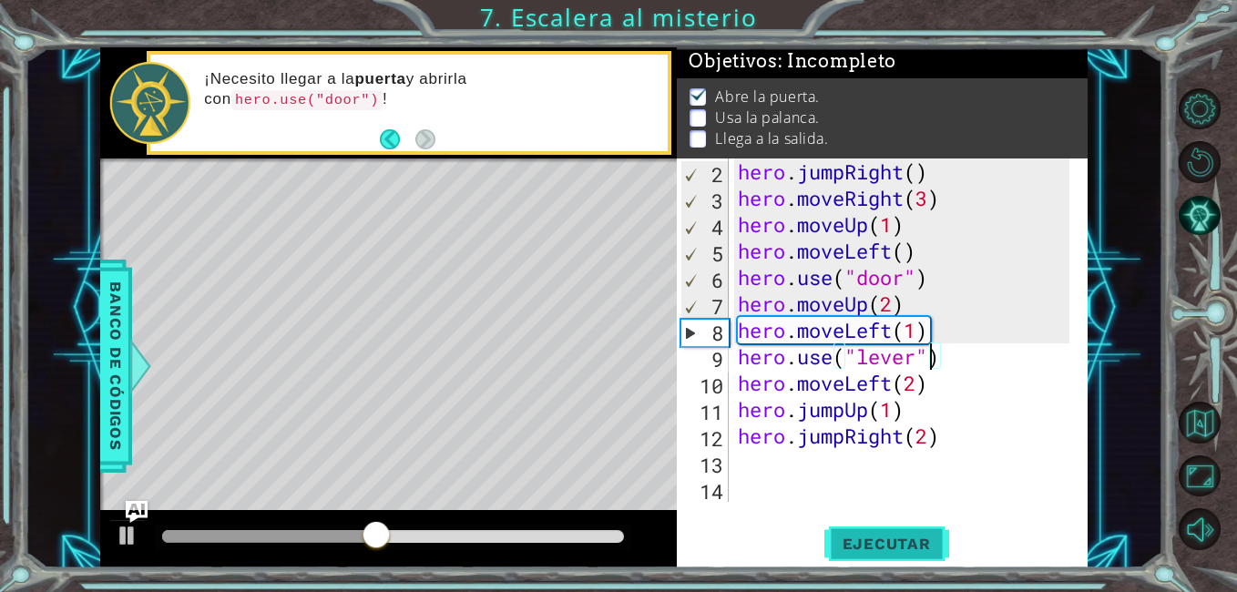
type textarea "hero.use("lever")"
click at [917, 541] on span "Ejecutar" at bounding box center [886, 544] width 125 height 18
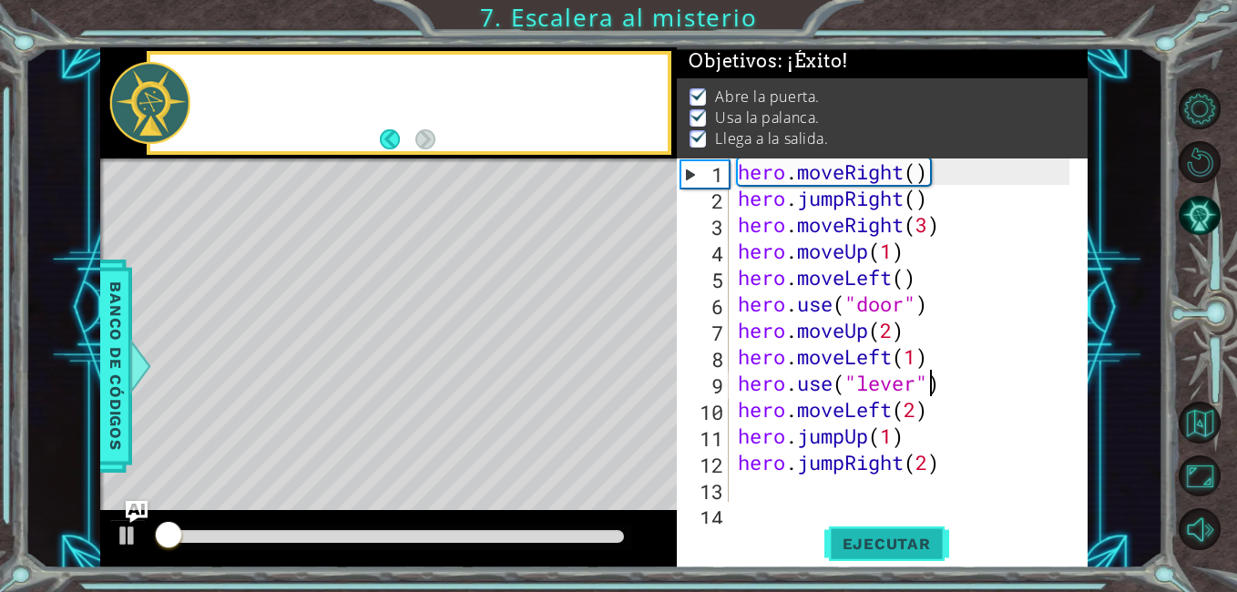
scroll to position [0, 0]
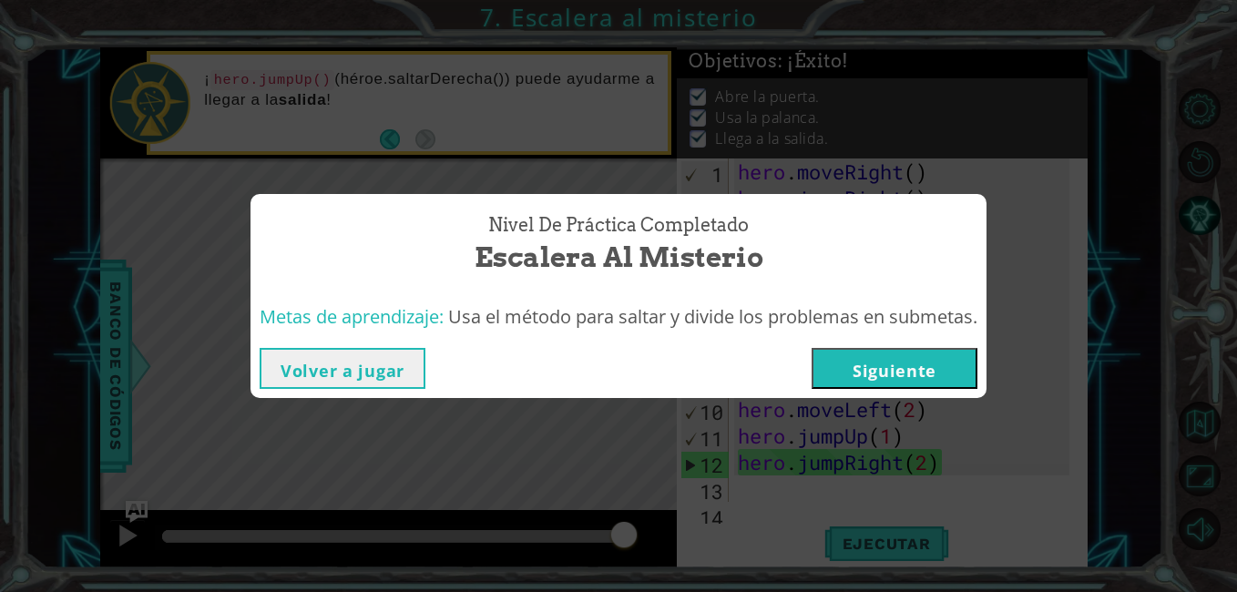
click at [895, 370] on button "Siguiente" at bounding box center [894, 368] width 166 height 41
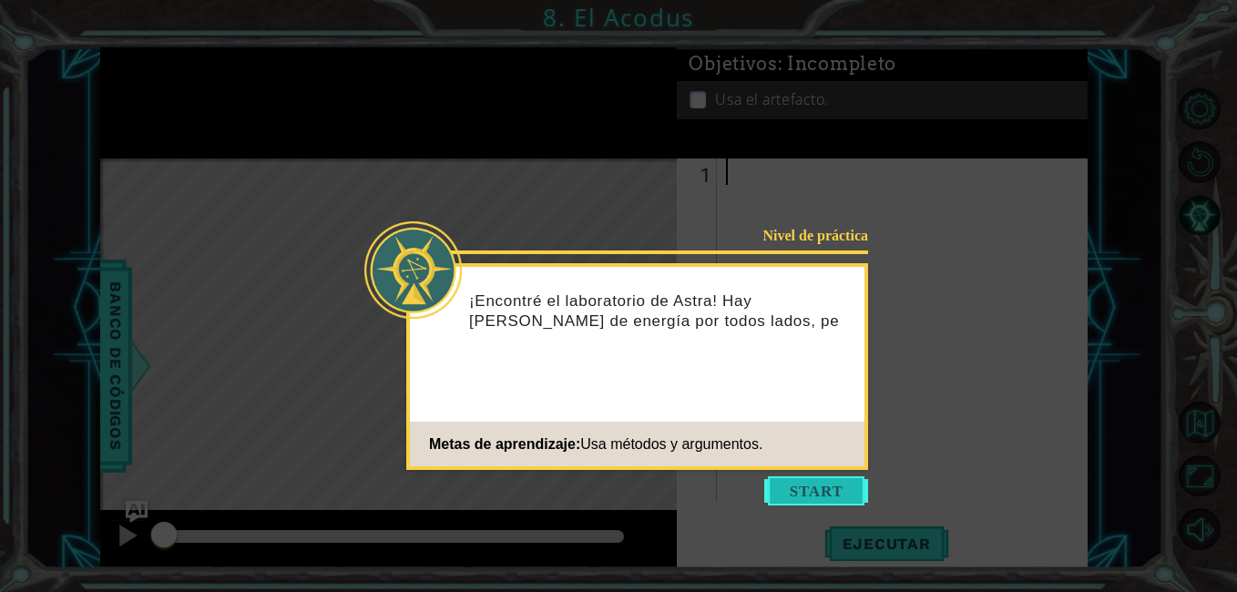
click at [811, 493] on button "Start" at bounding box center [816, 490] width 104 height 29
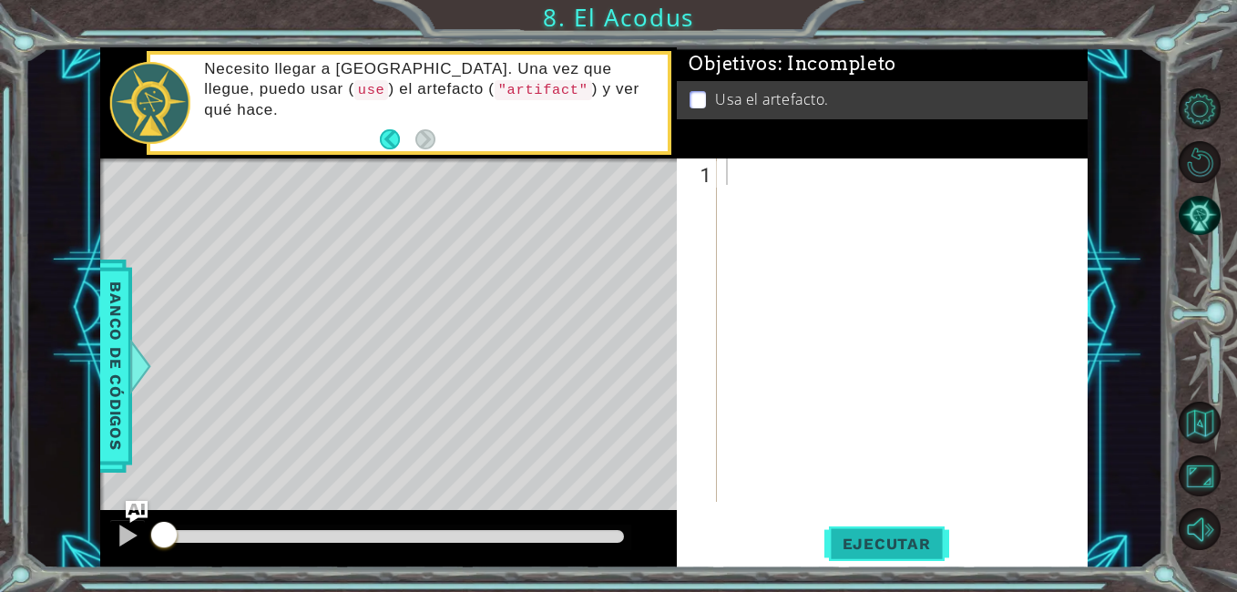
click at [836, 531] on button "Ejecutar" at bounding box center [886, 544] width 125 height 41
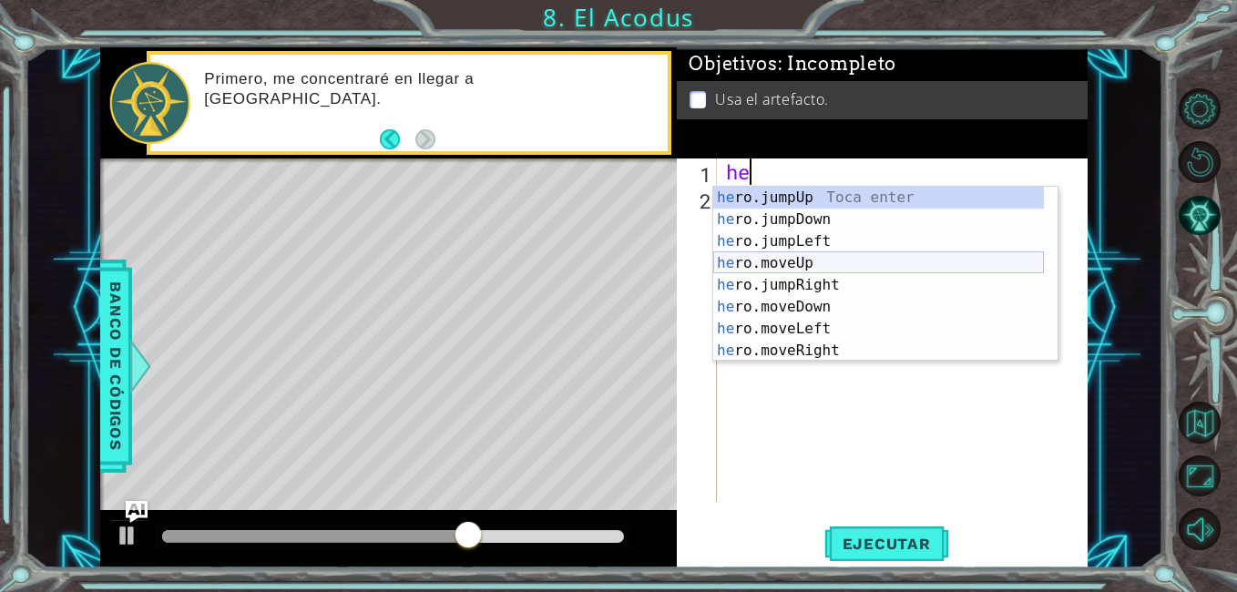
click at [791, 263] on div "he ro.jumpUp Toca enter he ro.jumpDown Toca enter he ro.jumpLeft Toca enter he …" at bounding box center [878, 296] width 331 height 219
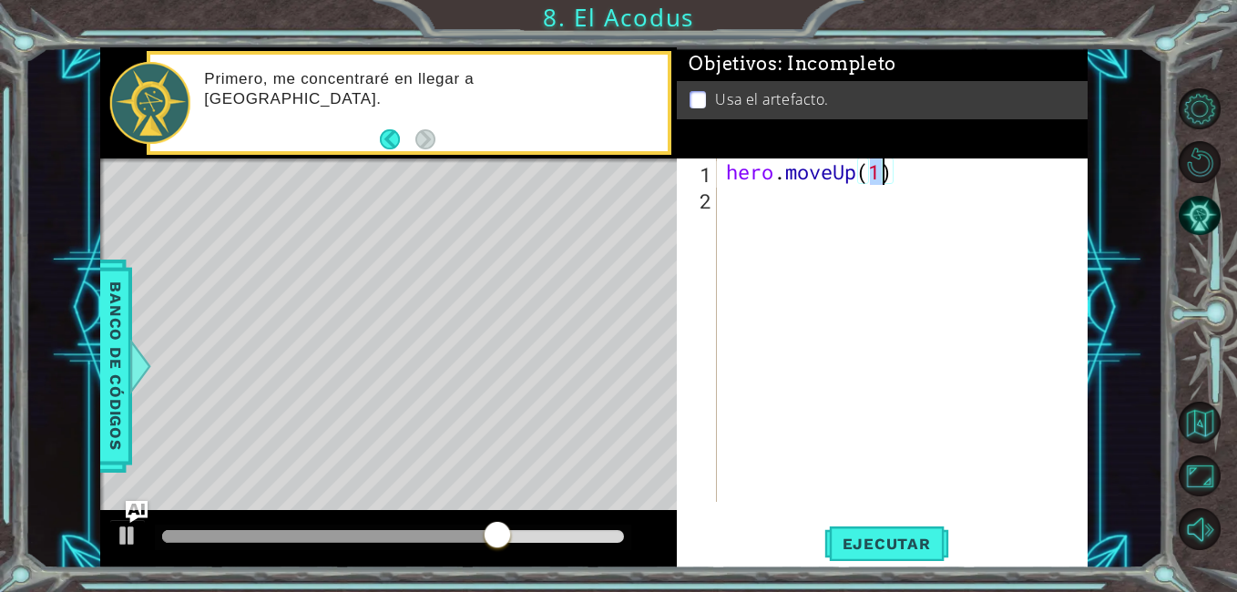
type textarea "hero.moveUp(2)"
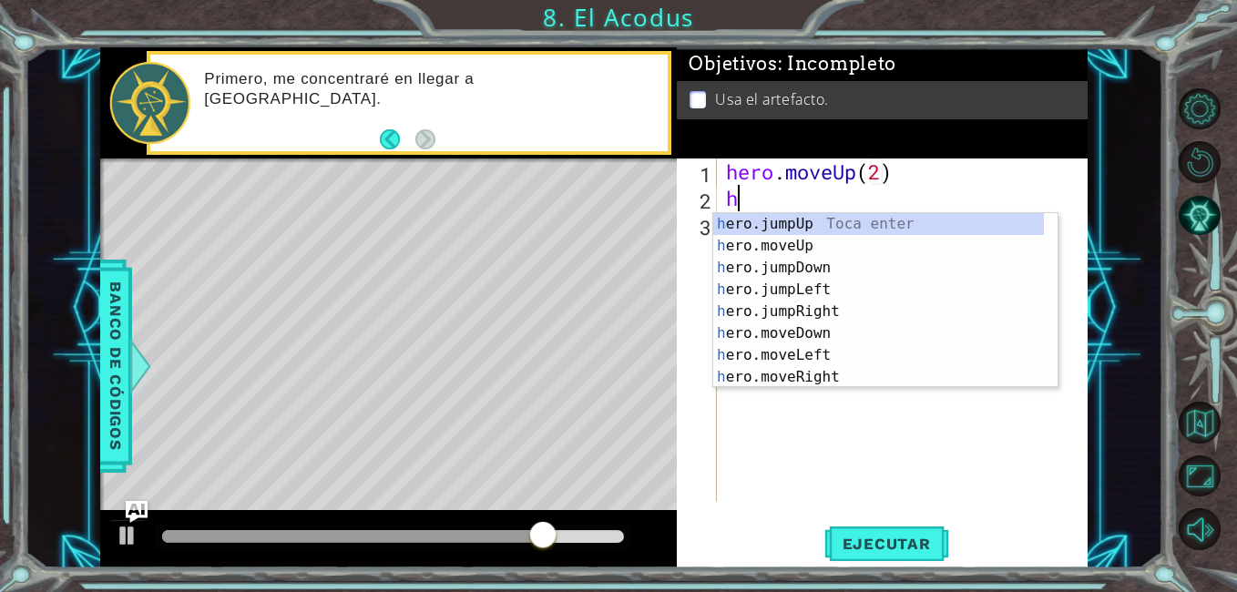
type textarea "he"
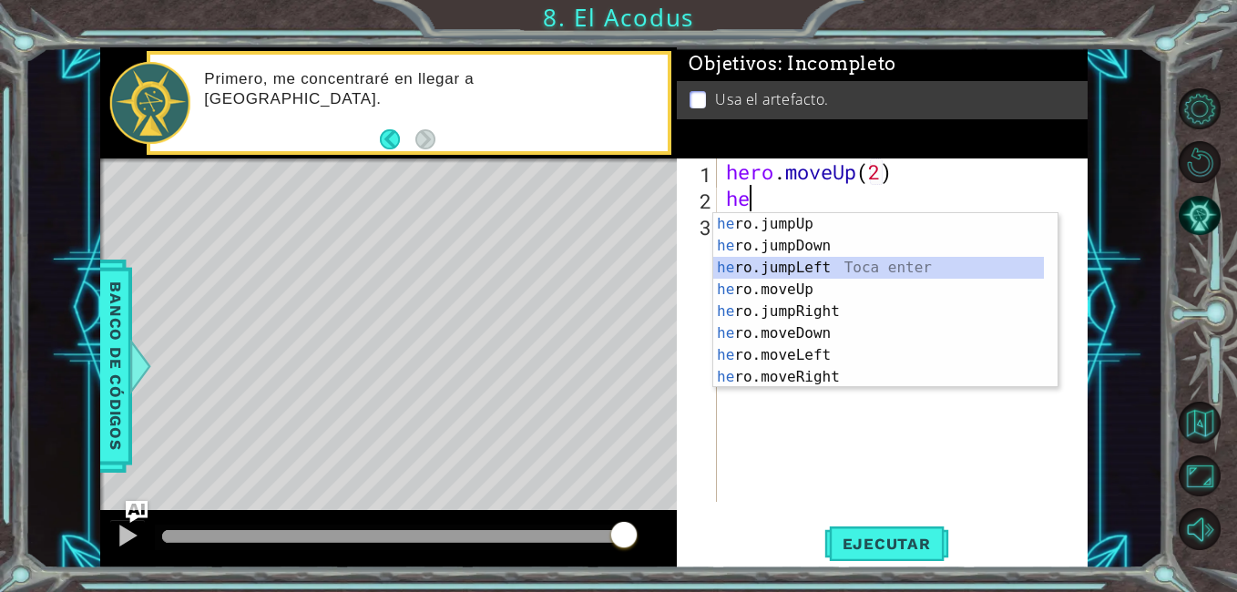
click at [804, 265] on div "he ro.jumpUp Toca enter he ro.jumpDown Toca enter he ro.jumpLeft Toca enter he …" at bounding box center [878, 322] width 331 height 219
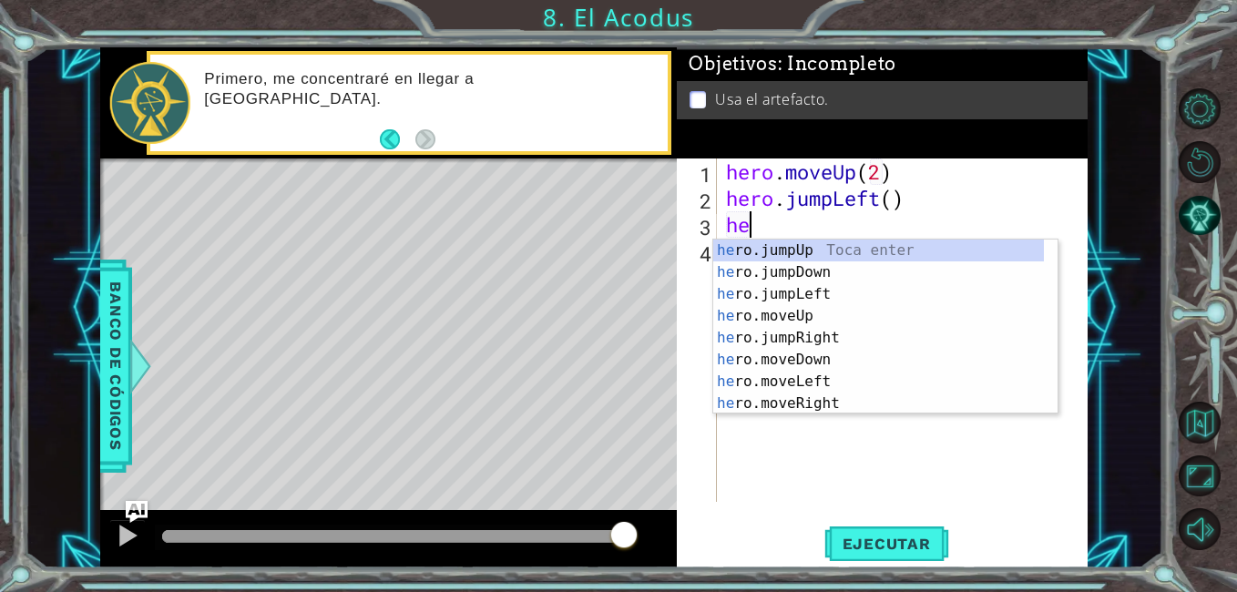
scroll to position [0, 1]
click at [805, 358] on div "her o.jumpUp Toca enter her o.jumpDown Toca enter her o.jumpLeft Toca enter her…" at bounding box center [878, 349] width 331 height 219
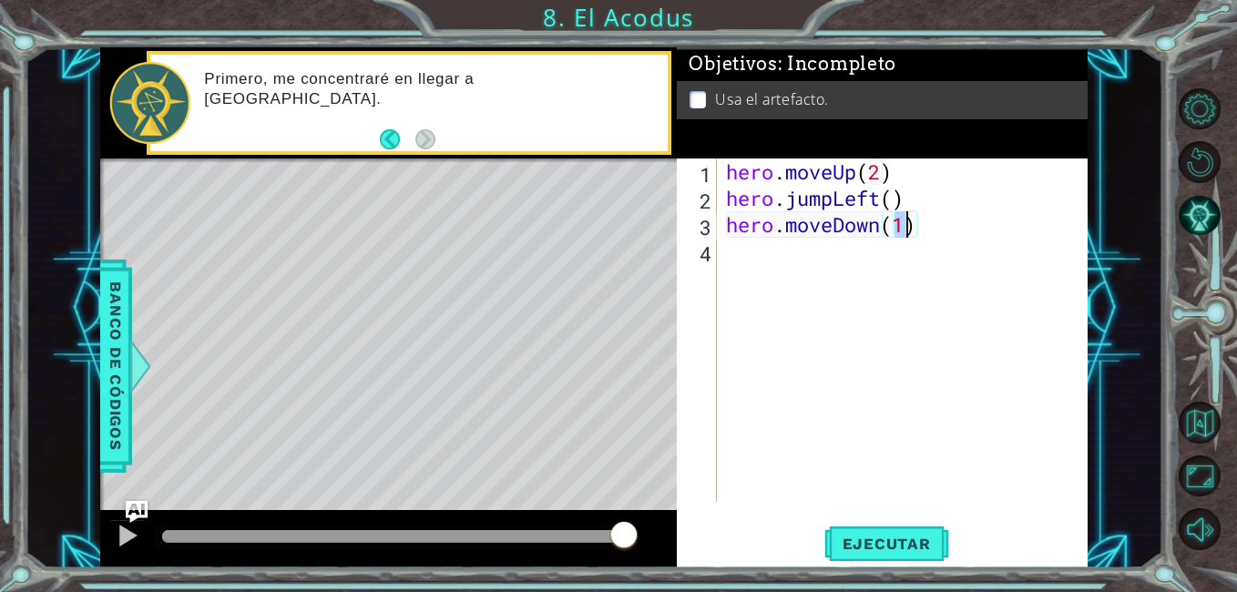
type textarea "hero.moveDown(2)"
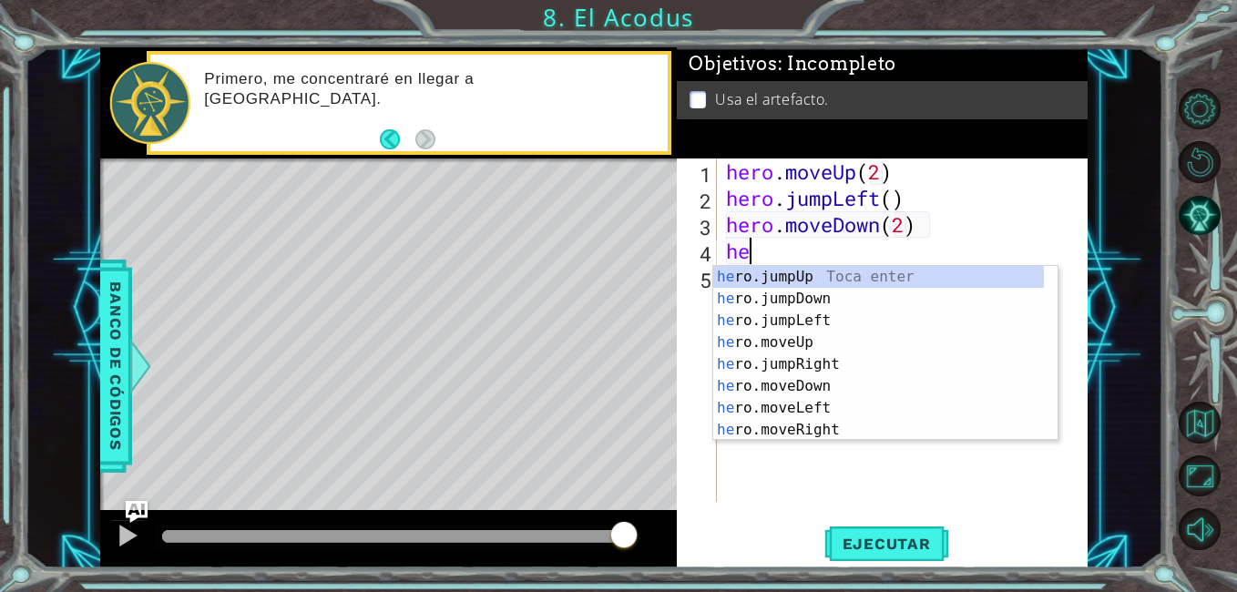
type textarea "her"
click at [790, 321] on div "her o.jumpUp Toca enter her o.jumpDown Toca enter her o.jumpLeft Toca enter her…" at bounding box center [878, 375] width 331 height 219
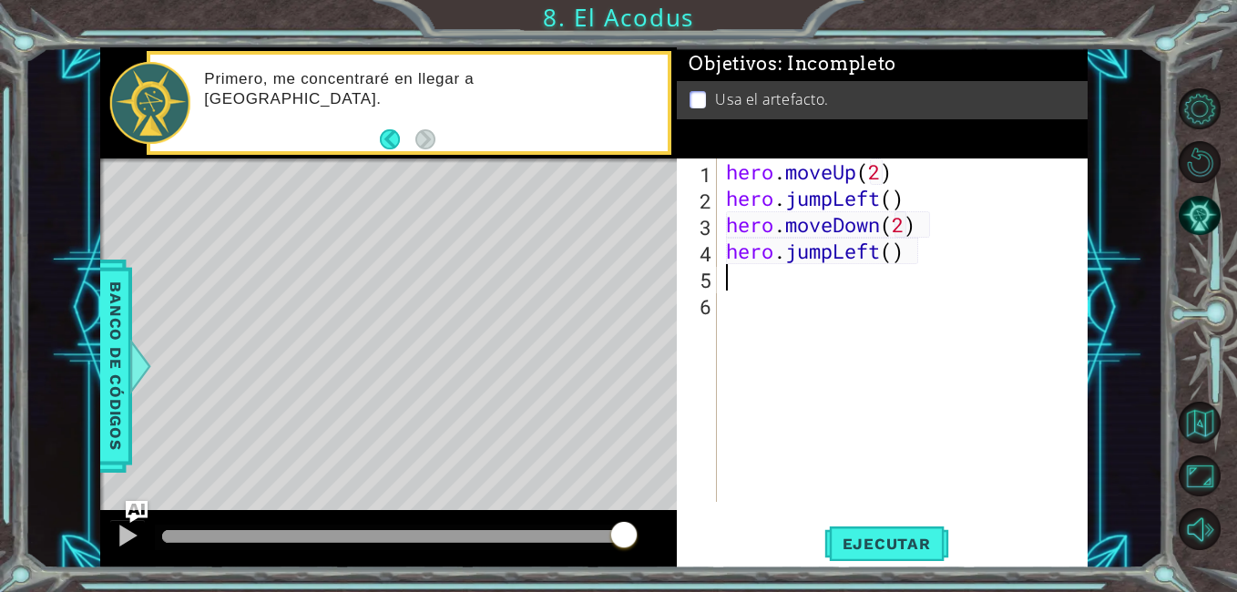
scroll to position [0, 0]
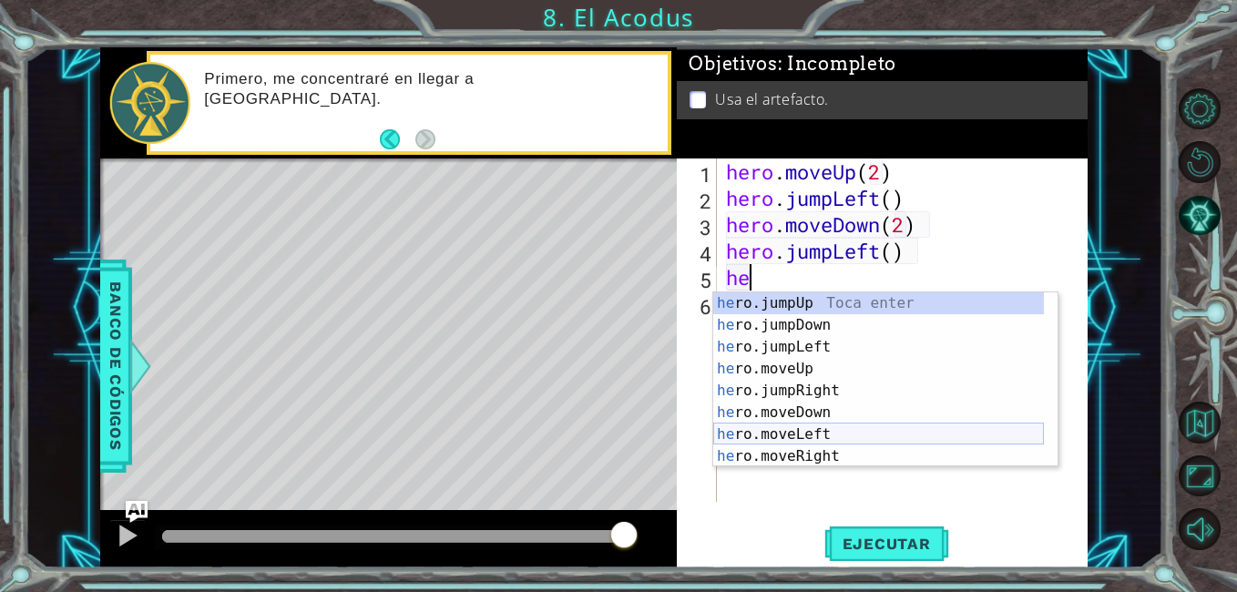
click at [784, 434] on div "he ro.jumpUp Toca enter he ro.jumpDown Toca enter he ro.jumpLeft Toca enter he …" at bounding box center [878, 401] width 331 height 219
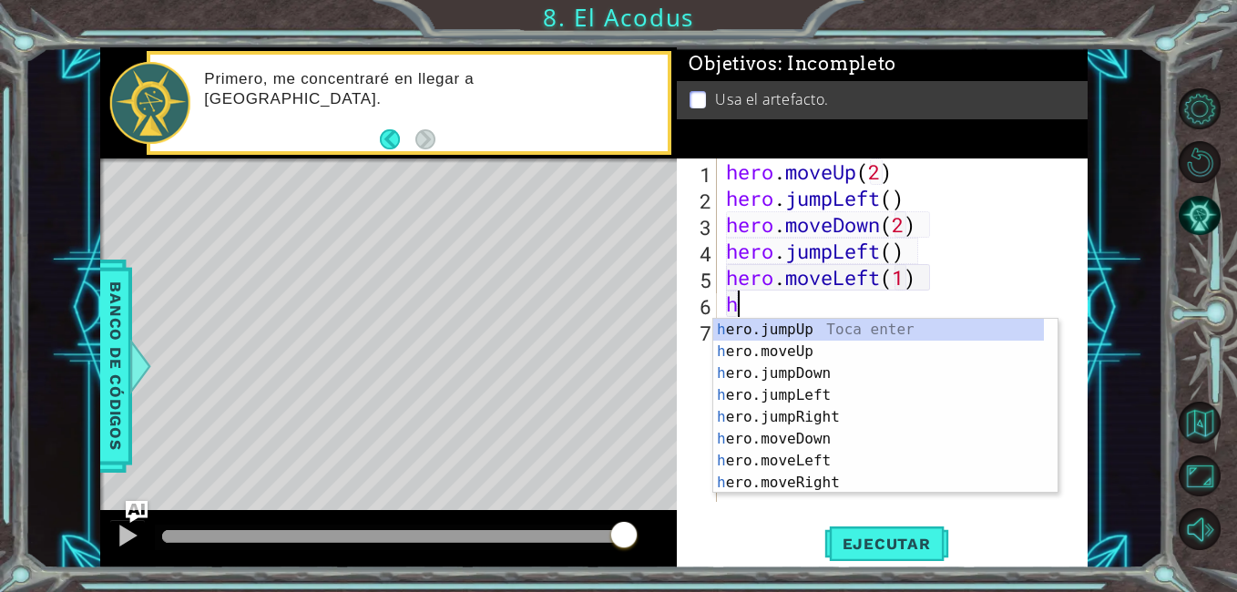
scroll to position [0, 9]
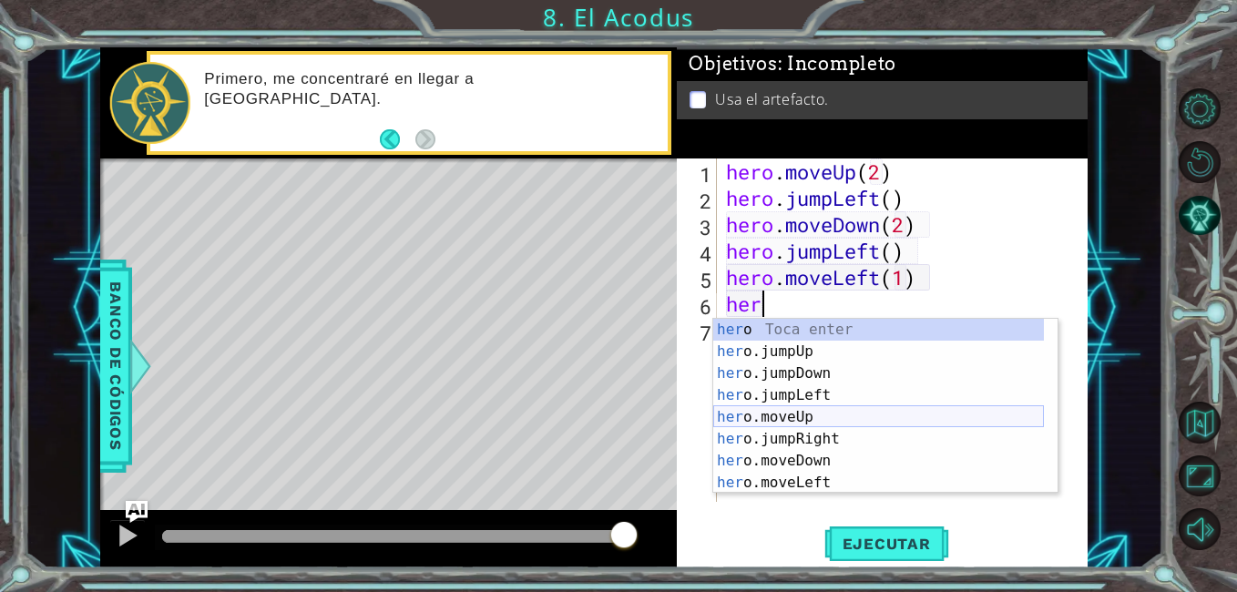
click at [799, 418] on div "her o Toca enter her o.jumpUp Toca enter her o.jumpDown Toca enter her o.jumpLe…" at bounding box center [878, 428] width 331 height 219
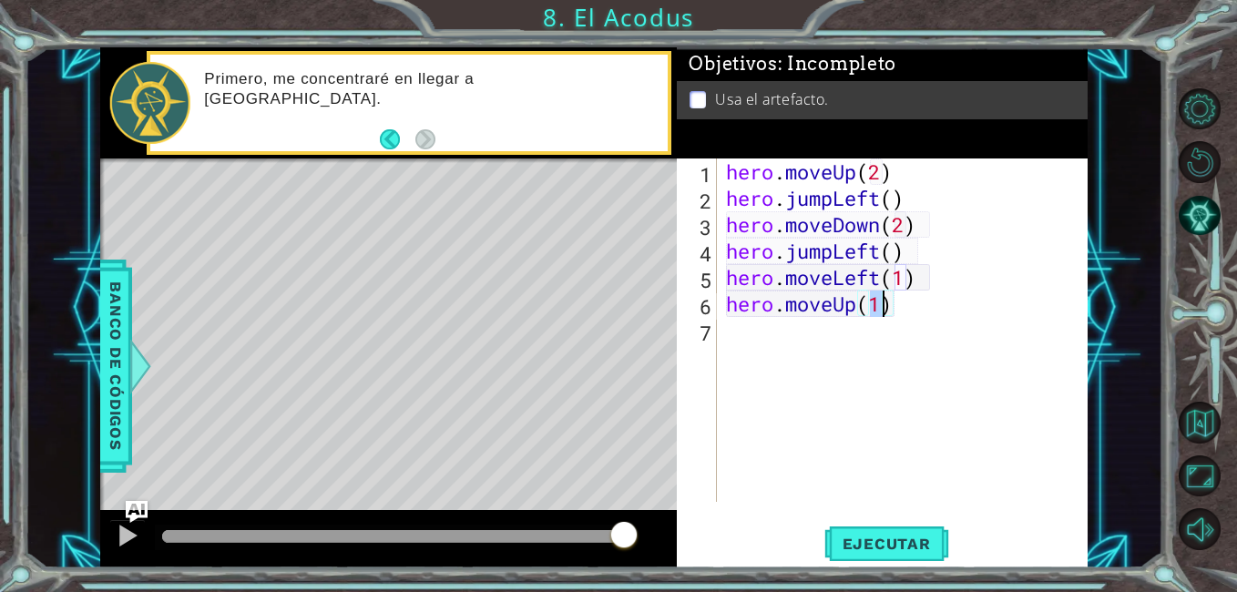
scroll to position [0, 6]
type textarea "hero.moveUp(2)"
click at [822, 333] on div "hero . moveUp ( 2 ) hero . jumpLeft ( ) hero . moveDown ( 2 ) hero . jumpLeft (…" at bounding box center [907, 356] width 370 height 396
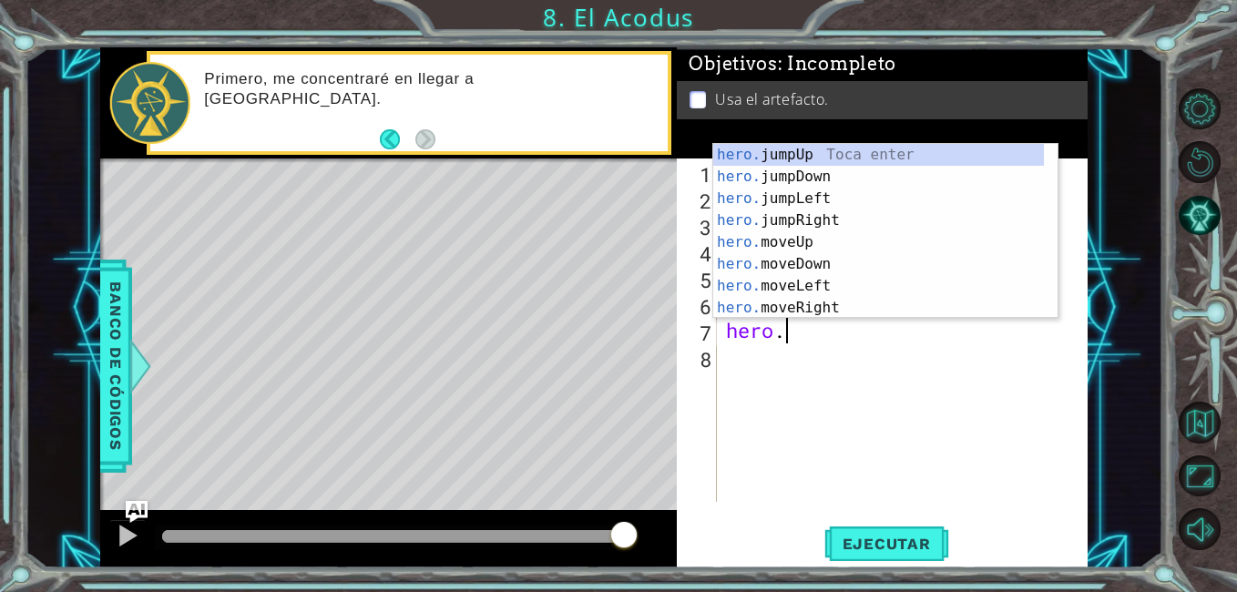
scroll to position [0, 3]
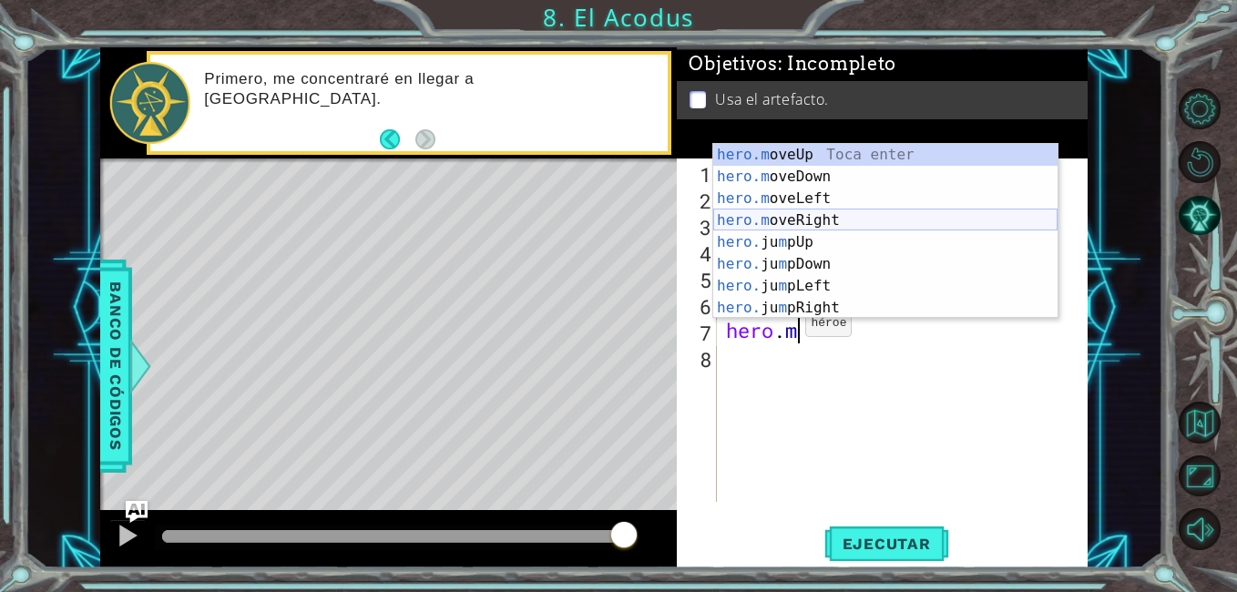
click at [802, 219] on div "hero.m oveUp Toca enter hero.m oveDown Toca enter hero.m oveLeft Toca enter her…" at bounding box center [885, 253] width 344 height 219
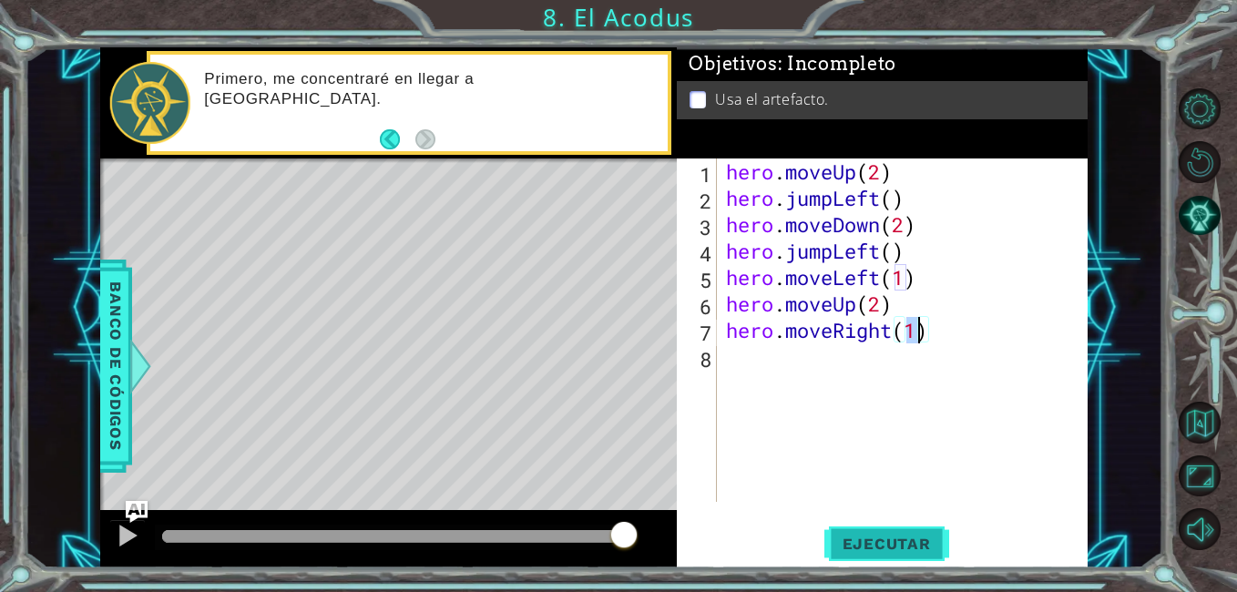
click at [887, 551] on span "Ejecutar" at bounding box center [886, 544] width 125 height 18
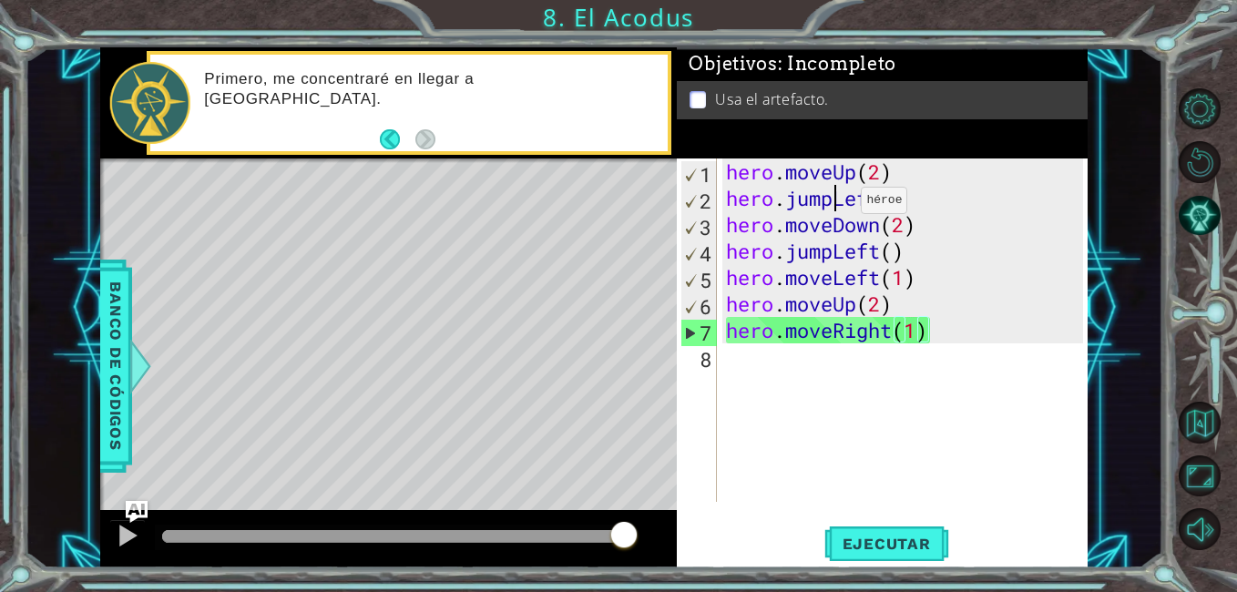
click at [833, 205] on div "hero . moveUp ( 2 ) hero . jumpLeft ( ) hero . moveDown ( 2 ) hero . jumpLeft (…" at bounding box center [907, 356] width 370 height 396
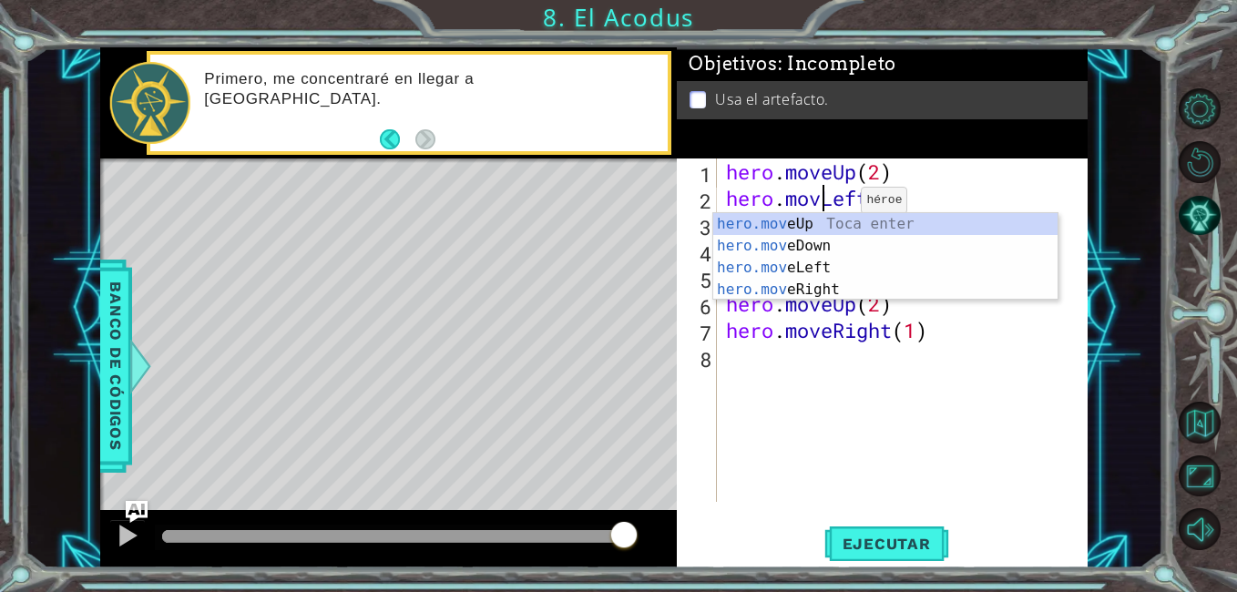
type textarea "hero.moveLeft()"
click at [921, 401] on div "hero . moveUp ( 2 ) hero . moveLeft ( ) hero . moveDown ( 2 ) hero . jumpLeft (…" at bounding box center [907, 356] width 370 height 396
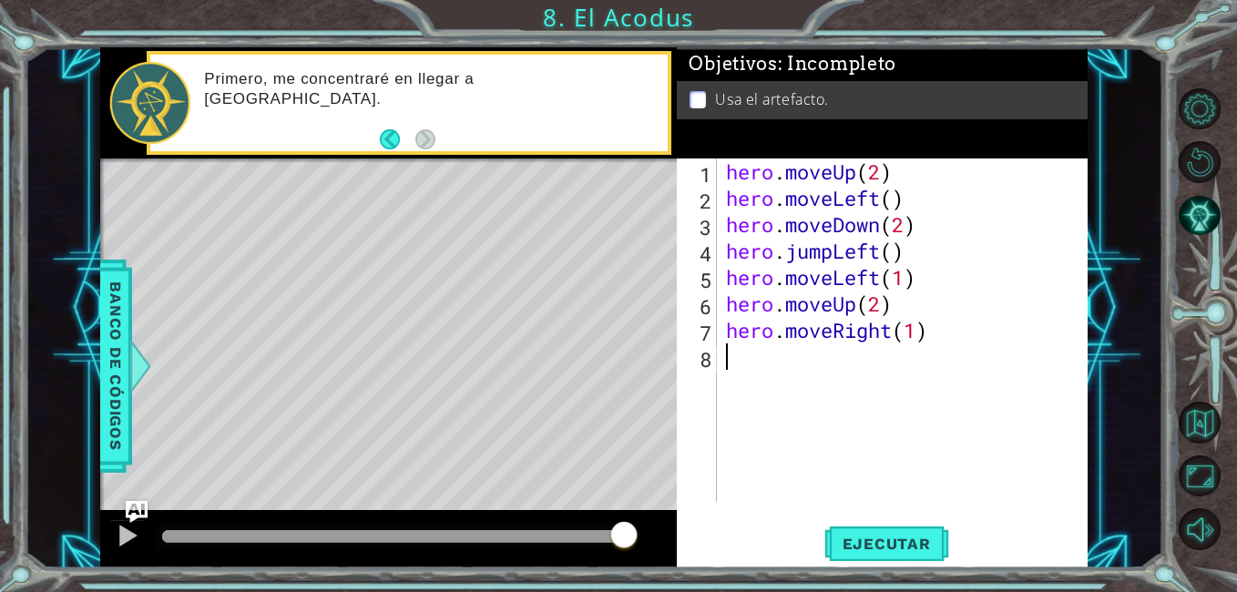
scroll to position [0, 0]
drag, startPoint x: 916, startPoint y: 281, endPoint x: 723, endPoint y: 277, distance: 193.1
click at [723, 277] on div "hero . moveUp ( 2 ) hero . moveLeft ( ) hero . moveDown ( 2 ) hero . jumpLeft (…" at bounding box center [907, 356] width 370 height 396
type textarea "hero.moveLeft(1)"
type textarea "hero.jumpLeft()"
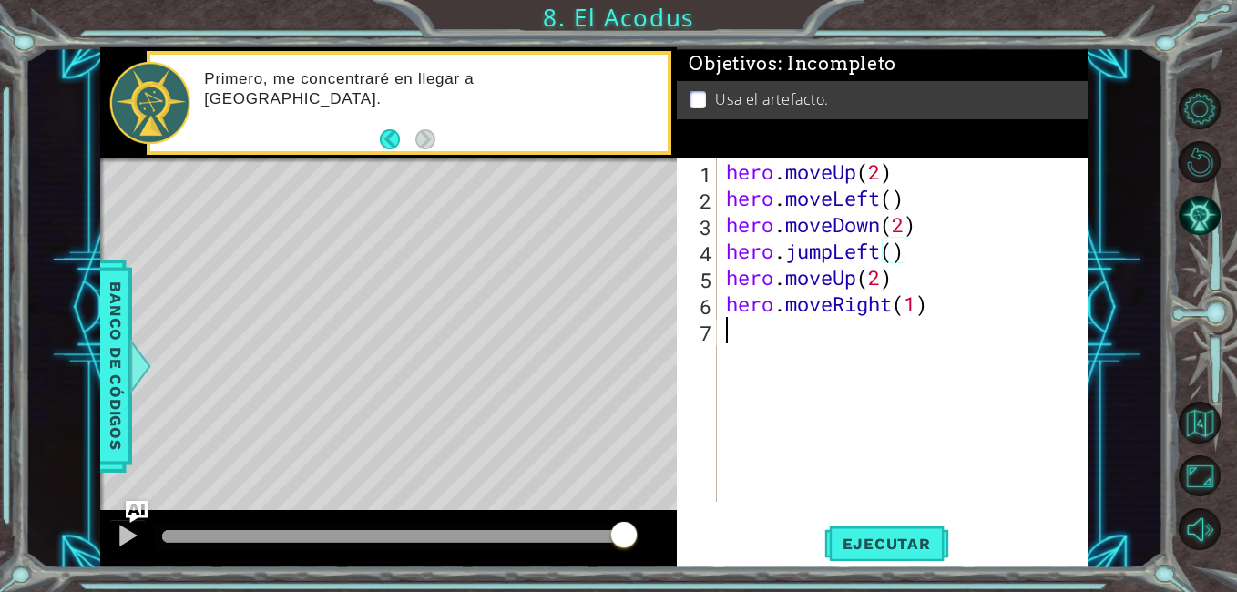
click at [834, 350] on div "hero . moveUp ( 2 ) hero . moveLeft ( ) hero . moveDown ( 2 ) hero . jumpLeft (…" at bounding box center [907, 356] width 370 height 396
type textarea "g"
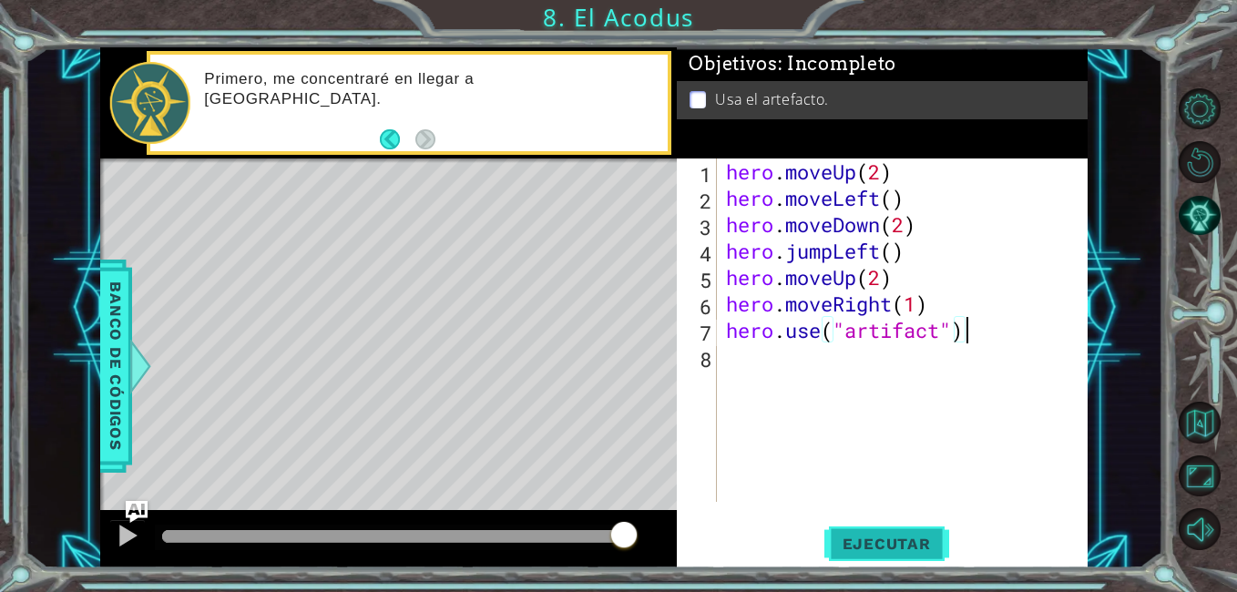
type textarea "hero.use("artifact")"
click at [934, 534] on button "Ejecutar" at bounding box center [886, 544] width 125 height 41
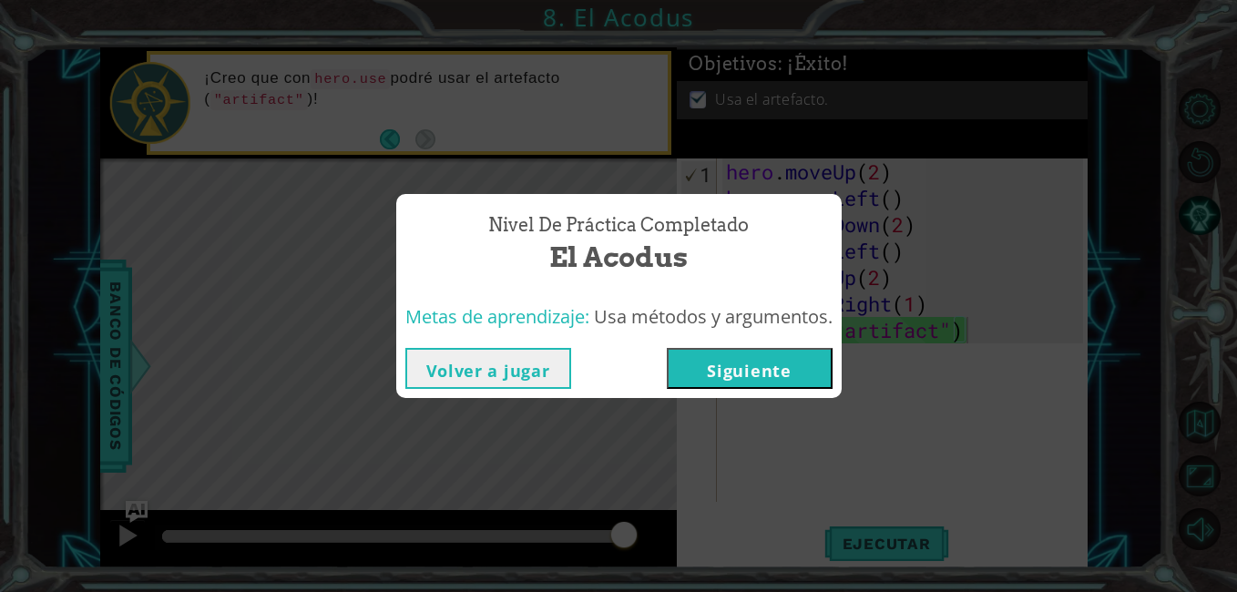
click at [780, 386] on button "Siguiente" at bounding box center [750, 368] width 166 height 41
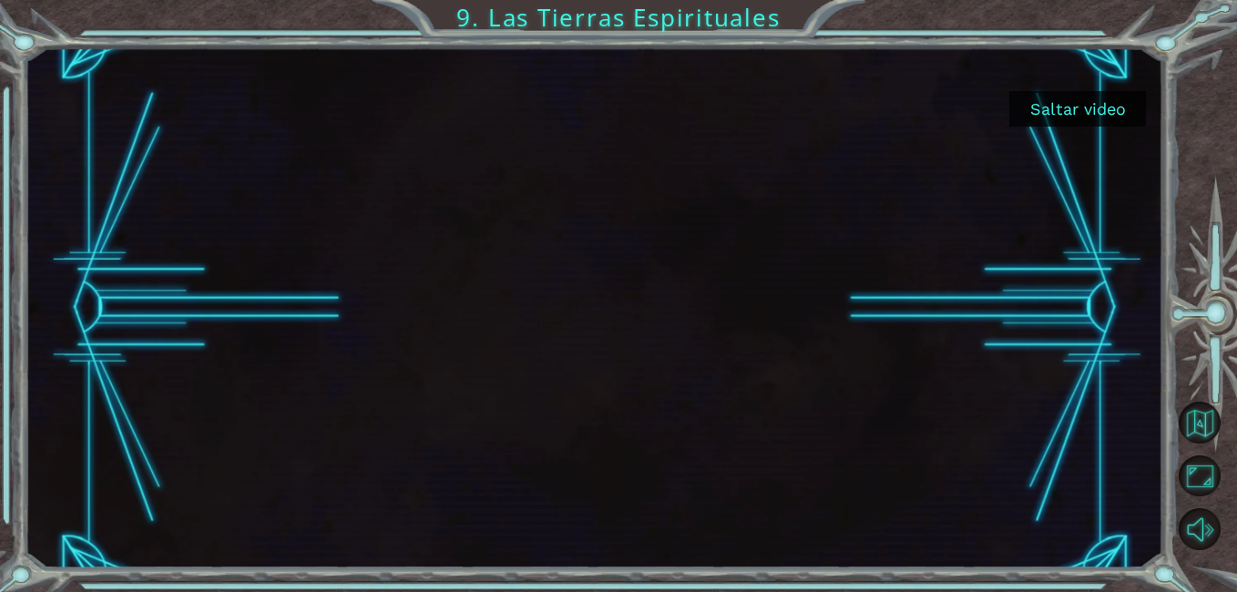
click at [1093, 99] on button "Saltar video" at bounding box center [1077, 109] width 137 height 36
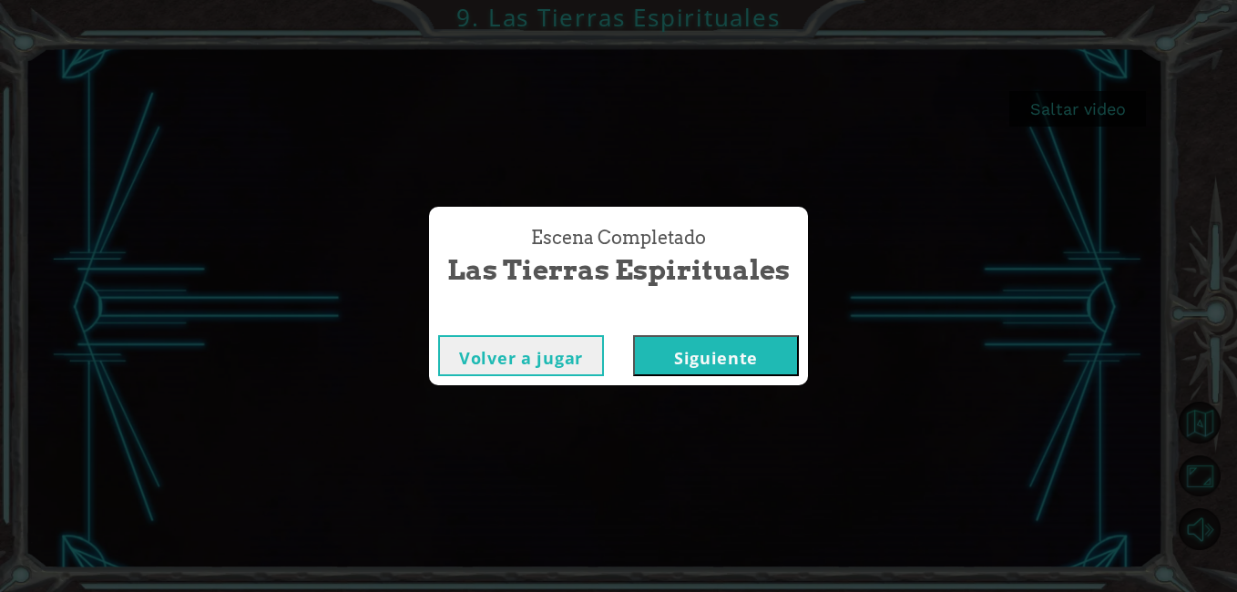
click at [749, 357] on button "Siguiente" at bounding box center [716, 355] width 166 height 41
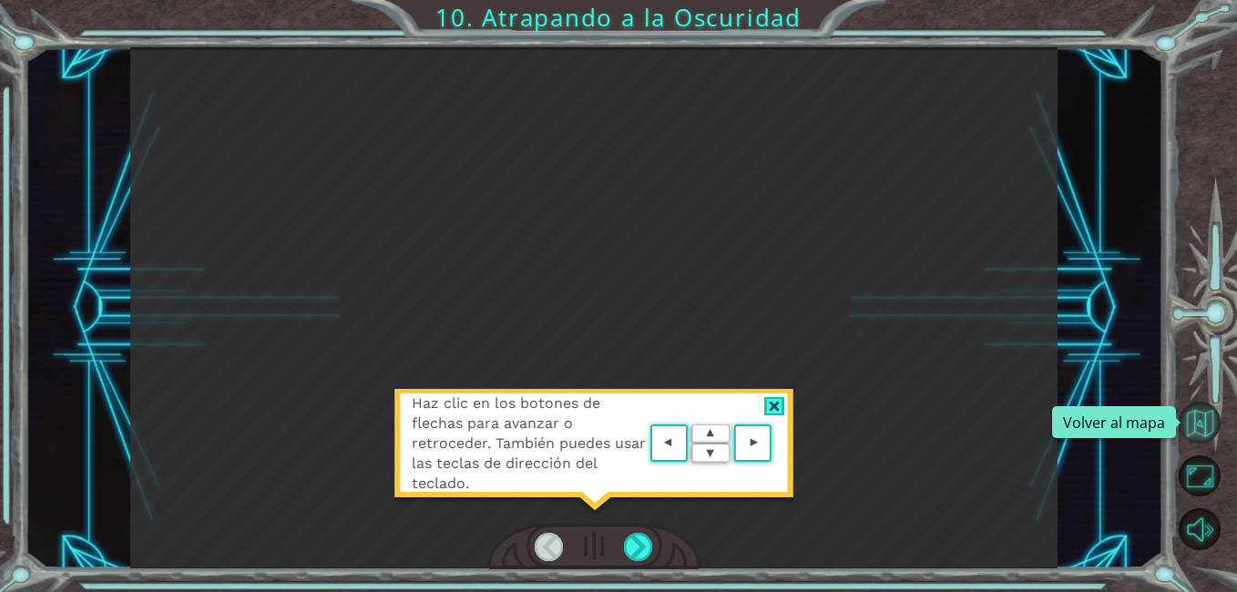
click at [1193, 428] on button "Volver al mapa" at bounding box center [1200, 423] width 42 height 42
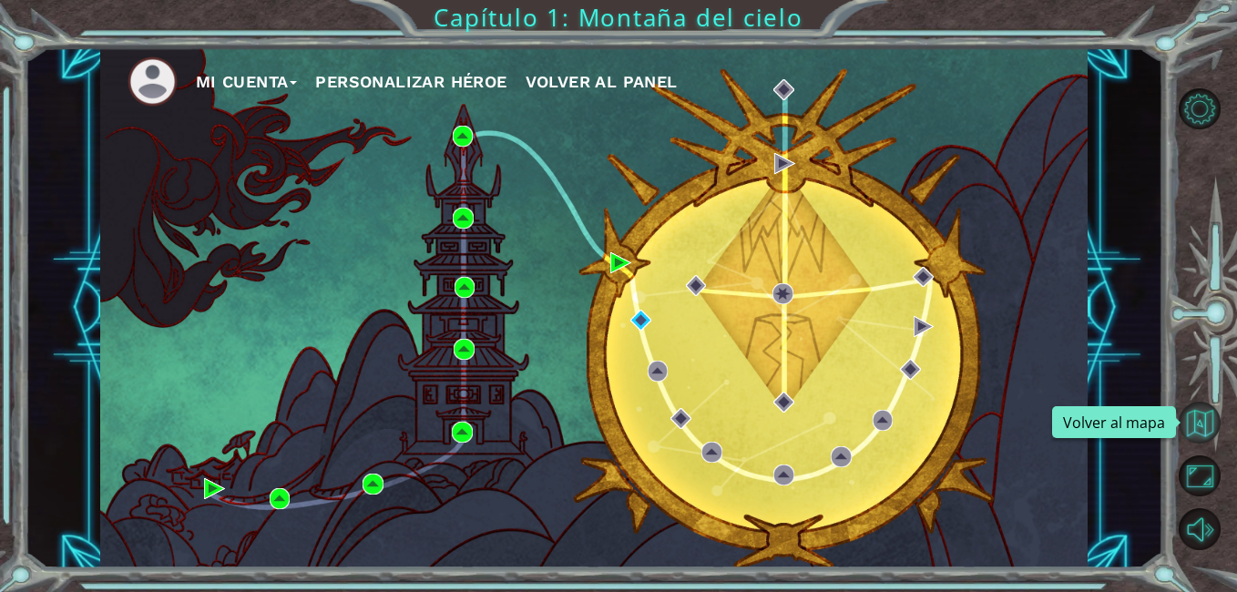
click at [1198, 417] on button "Volver al mapa" at bounding box center [1200, 423] width 42 height 42
